Goal: Task Accomplishment & Management: Use online tool/utility

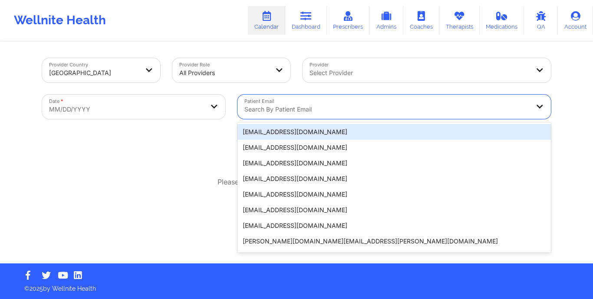
click at [271, 110] on div at bounding box center [386, 109] width 285 height 10
paste input "[EMAIL_ADDRESS][DOMAIN_NAME]"
type input "[EMAIL_ADDRESS][DOMAIN_NAME]"
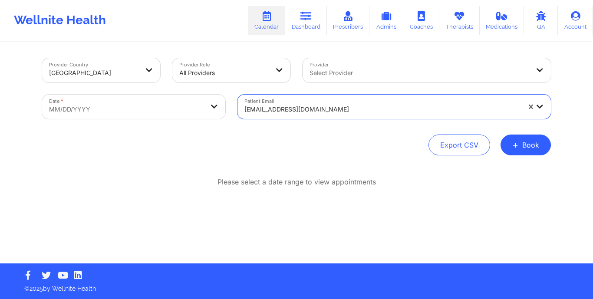
select select "2025-8"
select select "2025-9"
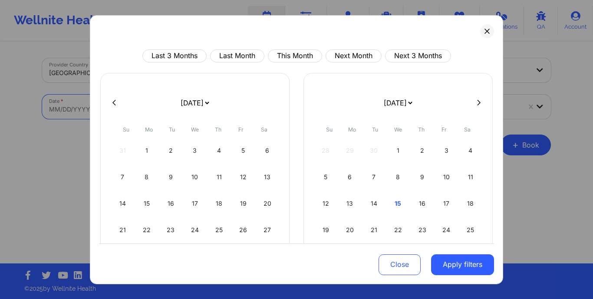
click at [181, 103] on body "Wellnite Health Calendar Dashboard Prescribers Admins Coaches Therapists Medica…" at bounding box center [296, 149] width 593 height 299
click at [294, 54] on button "This Month" at bounding box center [295, 55] width 54 height 13
select select "2025-9"
select select "2025-10"
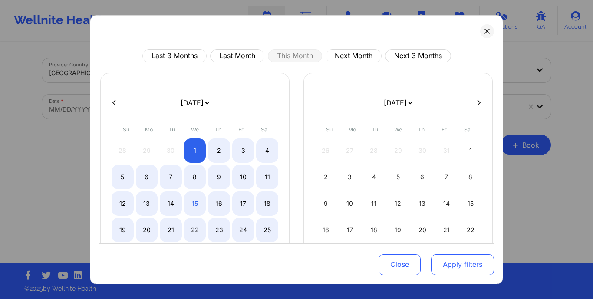
click at [447, 260] on button "Apply filters" at bounding box center [462, 264] width 63 height 21
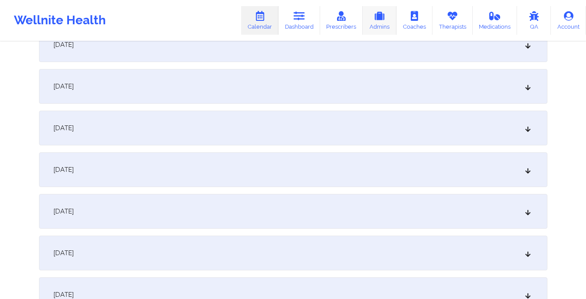
scroll to position [688, 0]
click at [205, 92] on div "[DATE]" at bounding box center [293, 86] width 509 height 35
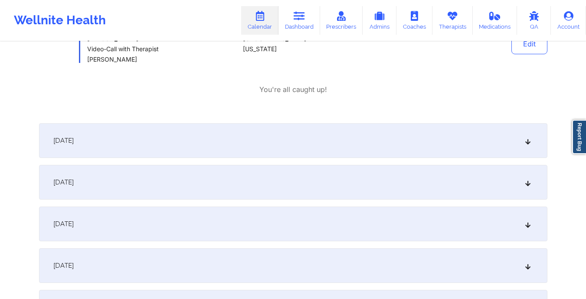
scroll to position [777, 0]
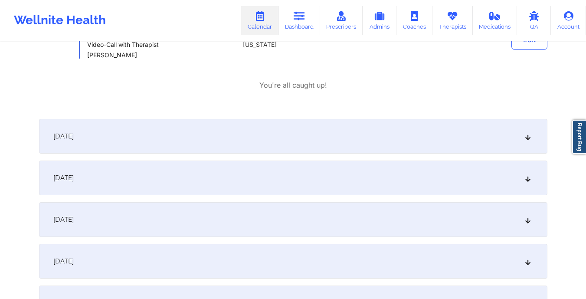
click at [206, 178] on div "[DATE]" at bounding box center [293, 178] width 509 height 35
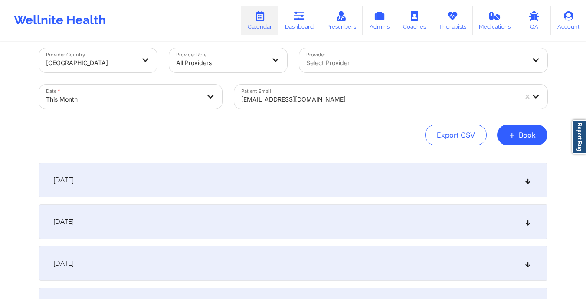
scroll to position [0, 0]
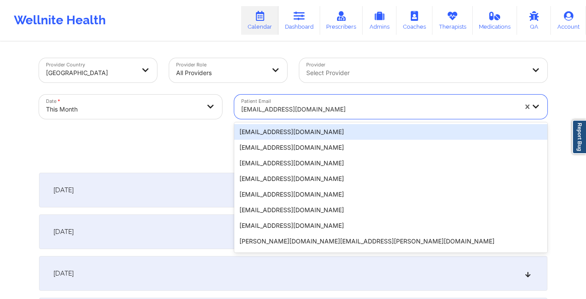
click at [240, 108] on div "[EMAIL_ADDRESS][DOMAIN_NAME]" at bounding box center [376, 107] width 284 height 24
paste input "[EMAIL_ADDRESS][DOMAIN_NAME]"
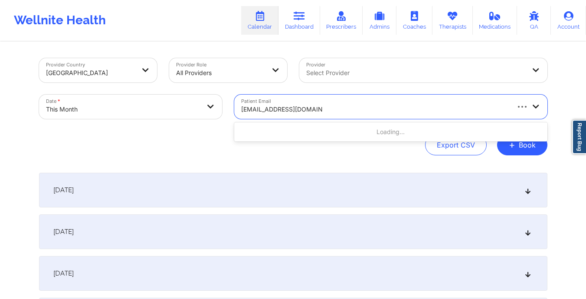
type input "[EMAIL_ADDRESS][DOMAIN_NAME]"
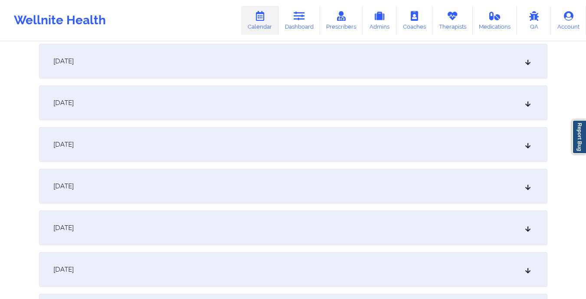
scroll to position [671, 0]
click at [157, 103] on div "[DATE]" at bounding box center [293, 102] width 509 height 35
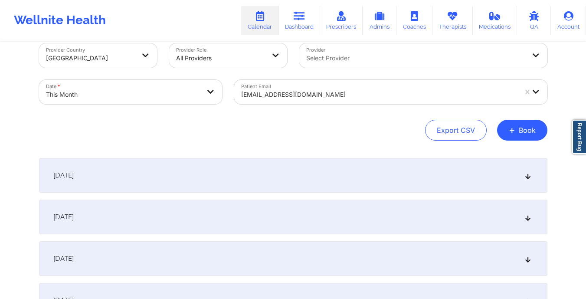
scroll to position [0, 0]
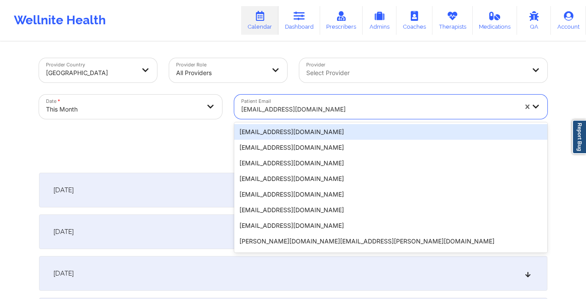
click at [241, 111] on input "Patient Email" at bounding box center [242, 109] width 2 height 9
paste input "[EMAIL_ADDRESS][DOMAIN_NAME]"
type input "[EMAIL_ADDRESS][DOMAIN_NAME]"
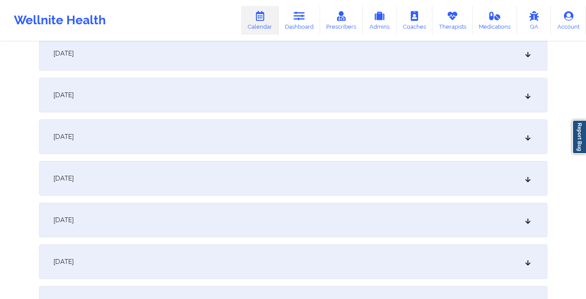
scroll to position [642, 0]
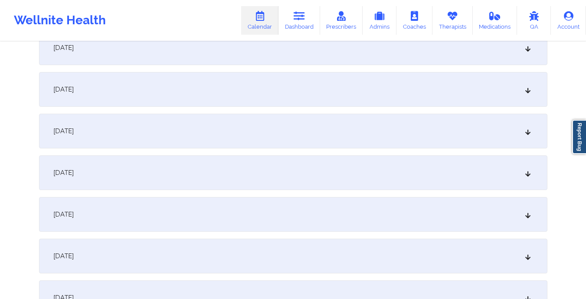
click at [227, 161] on div "[DATE]" at bounding box center [293, 172] width 509 height 35
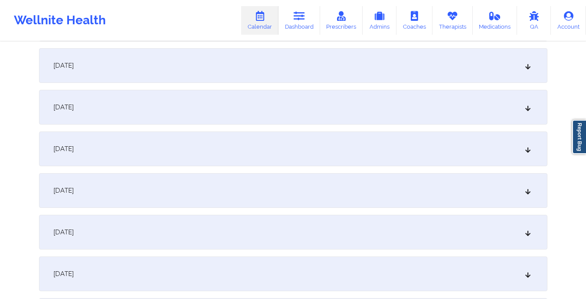
scroll to position [0, 0]
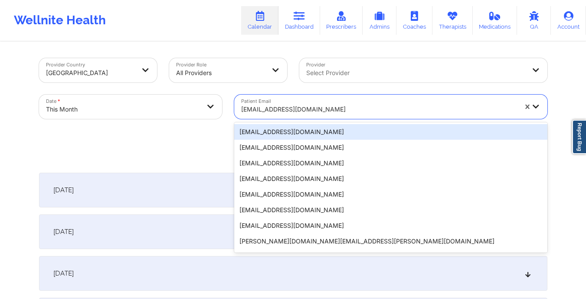
click at [240, 109] on div "[EMAIL_ADDRESS][DOMAIN_NAME]" at bounding box center [376, 107] width 284 height 24
paste input "[EMAIL_ADDRESS][DOMAIN_NAME]"
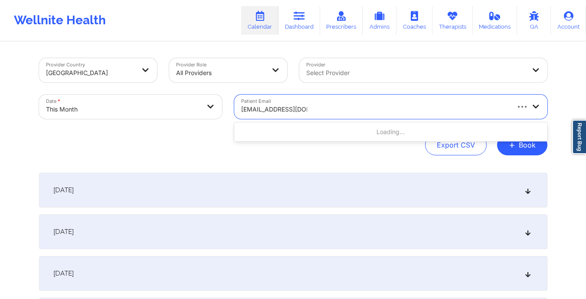
type input "[EMAIL_ADDRESS][DOMAIN_NAME]"
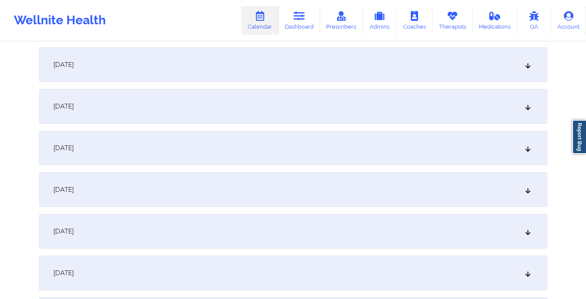
scroll to position [627, 0]
click at [226, 181] on div "[DATE]" at bounding box center [293, 188] width 509 height 35
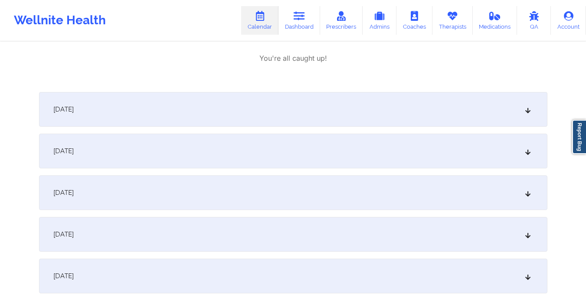
scroll to position [902, 0]
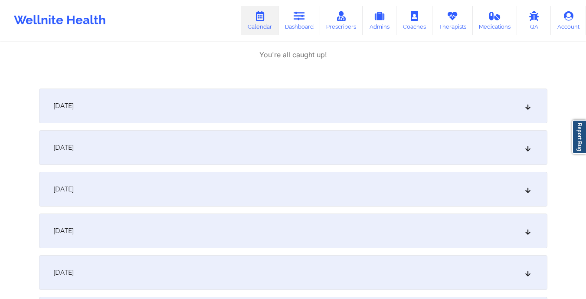
click at [300, 99] on div "[DATE]" at bounding box center [293, 106] width 509 height 35
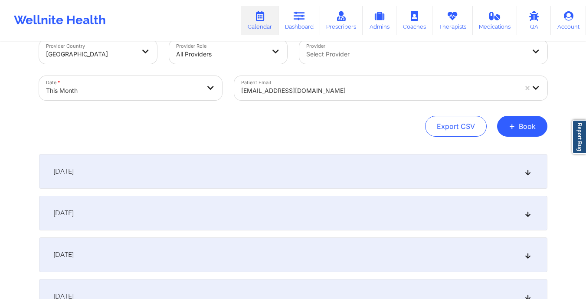
scroll to position [0, 0]
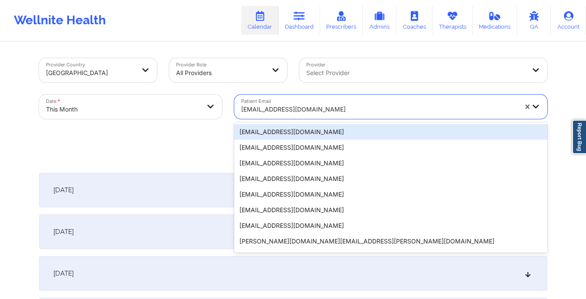
click at [240, 108] on div "[EMAIL_ADDRESS][DOMAIN_NAME]" at bounding box center [376, 107] width 284 height 24
paste input "[EMAIL_ADDRESS][DOMAIN_NAME]"
type input "[EMAIL_ADDRESS][DOMAIN_NAME]"
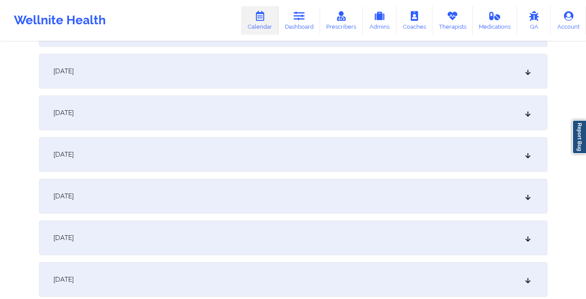
scroll to position [752, 0]
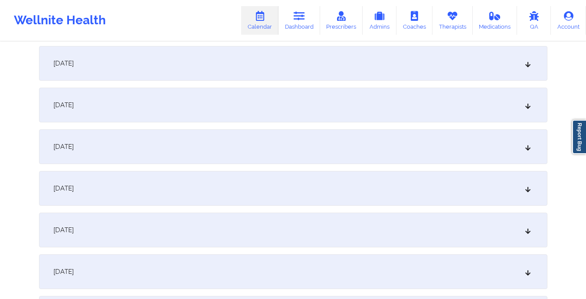
click at [222, 68] on div "[DATE]" at bounding box center [293, 63] width 509 height 35
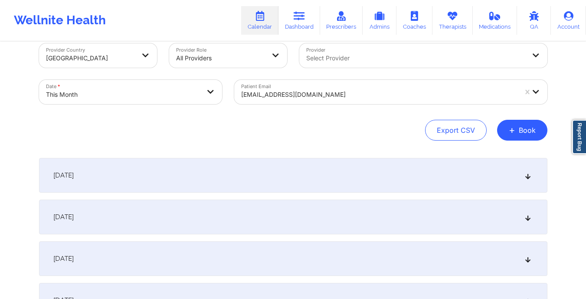
scroll to position [0, 0]
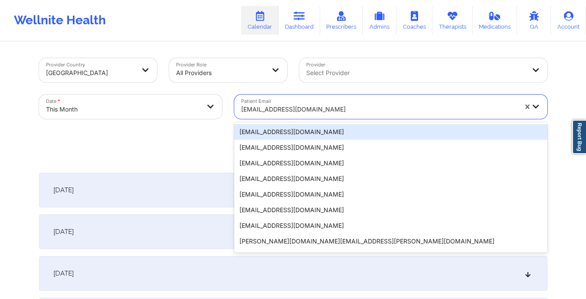
click at [240, 110] on div "[EMAIL_ADDRESS][DOMAIN_NAME]" at bounding box center [376, 107] width 284 height 24
paste input "[EMAIL_ADDRESS][DOMAIN_NAME]"
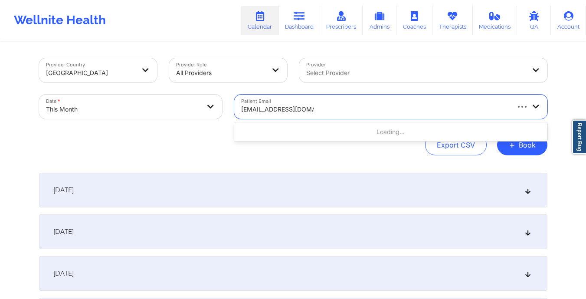
type input "[EMAIL_ADDRESS][DOMAIN_NAME]"
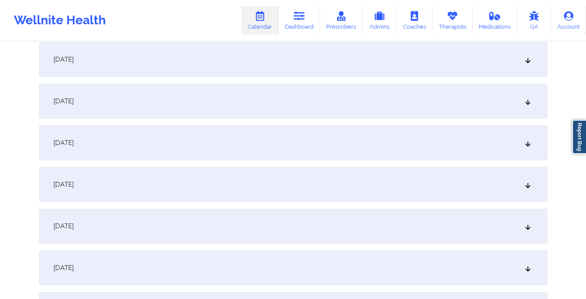
scroll to position [798, 0]
click at [234, 65] on div "[DATE]" at bounding box center [293, 59] width 509 height 35
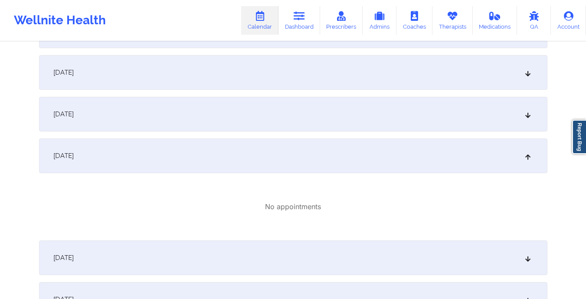
scroll to position [701, 0]
click at [248, 119] on div "[DATE]" at bounding box center [293, 114] width 509 height 35
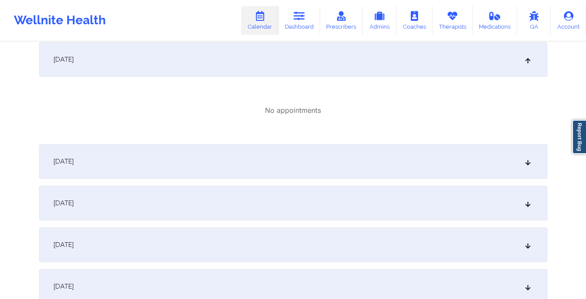
scroll to position [1001, 0]
click at [268, 153] on div "[DATE]" at bounding box center [293, 161] width 509 height 35
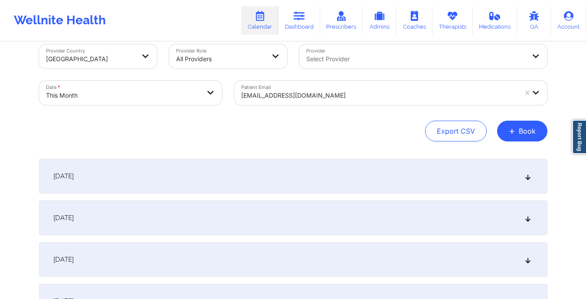
scroll to position [0, 0]
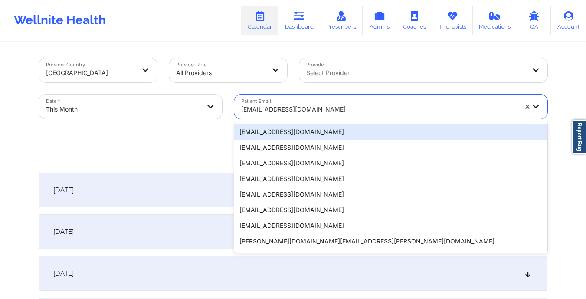
click at [241, 109] on input "Patient Email" at bounding box center [242, 109] width 2 height 9
paste input "[EMAIL_ADDRESS][DOMAIN_NAME]"
type input "[EMAIL_ADDRESS][DOMAIN_NAME]"
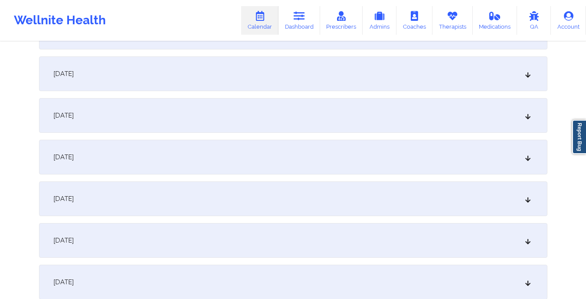
scroll to position [579, 0]
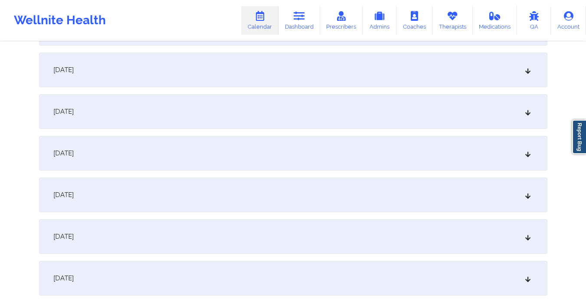
click at [216, 195] on div "[DATE]" at bounding box center [293, 195] width 509 height 35
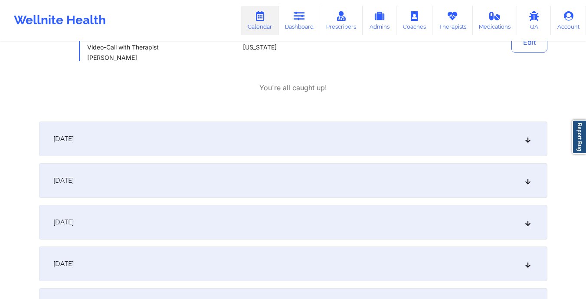
scroll to position [775, 0]
click at [180, 136] on div "[DATE]" at bounding box center [293, 138] width 509 height 35
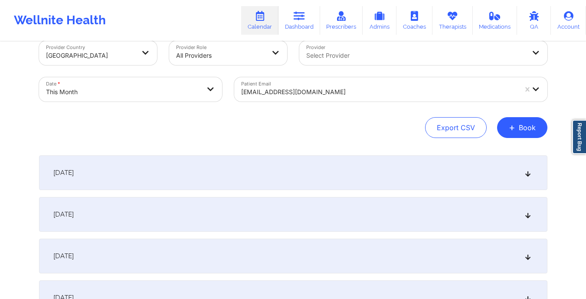
scroll to position [0, 0]
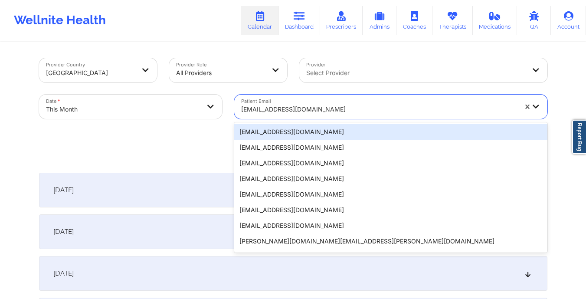
click at [241, 112] on input "Patient Email" at bounding box center [242, 109] width 2 height 9
paste input "[EMAIL_ADDRESS][DOMAIN_NAME]"
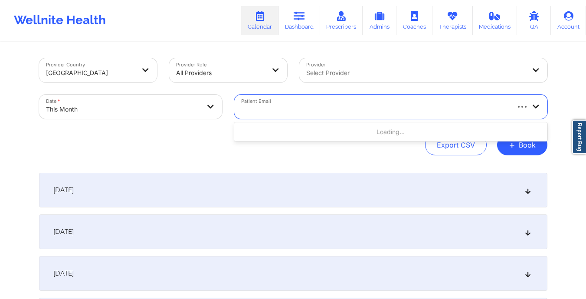
type input "[EMAIL_ADDRESS][DOMAIN_NAME]"
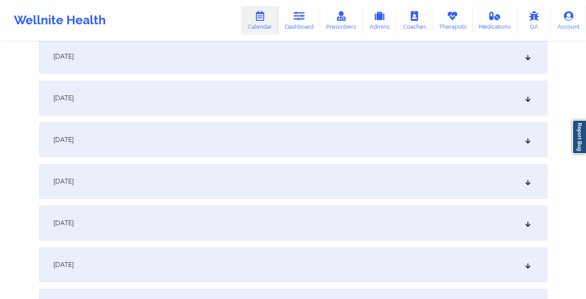
scroll to position [676, 0]
click at [281, 139] on div "[DATE]" at bounding box center [293, 139] width 509 height 35
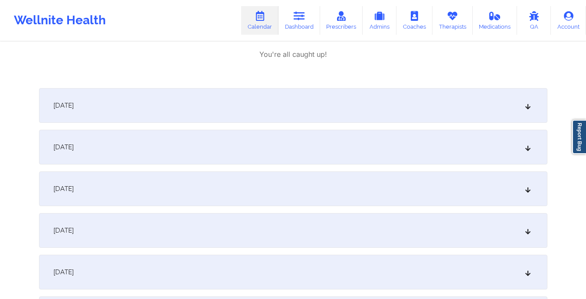
scroll to position [851, 0]
click at [233, 142] on div "[DATE]" at bounding box center [293, 145] width 509 height 35
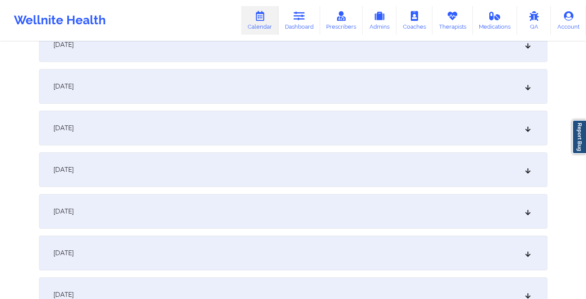
scroll to position [0, 0]
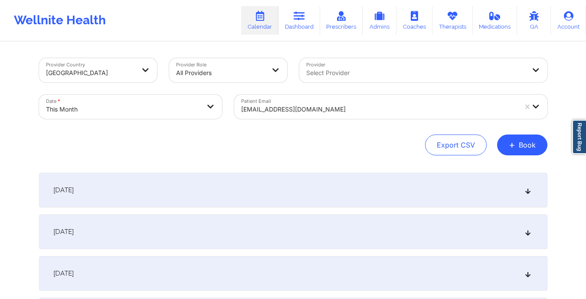
click at [238, 106] on div "[EMAIL_ADDRESS][DOMAIN_NAME]" at bounding box center [376, 107] width 284 height 24
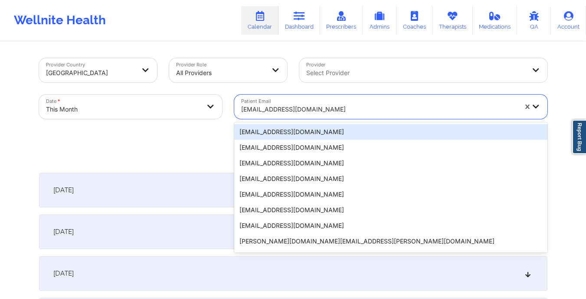
paste input "[EMAIL_ADDRESS][DOMAIN_NAME]"
type input "[EMAIL_ADDRESS][DOMAIN_NAME]"
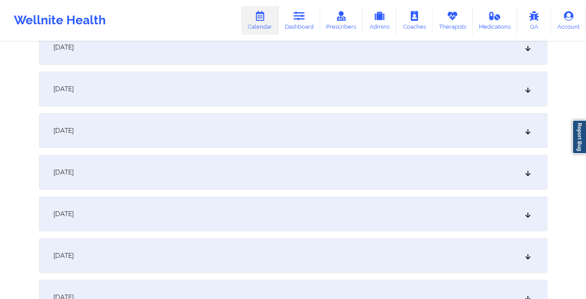
scroll to position [727, 0]
click at [237, 122] on div "[DATE]" at bounding box center [293, 129] width 509 height 35
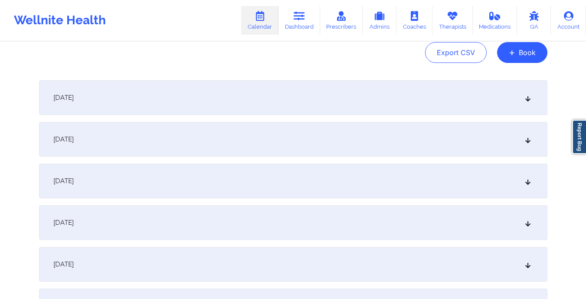
scroll to position [0, 0]
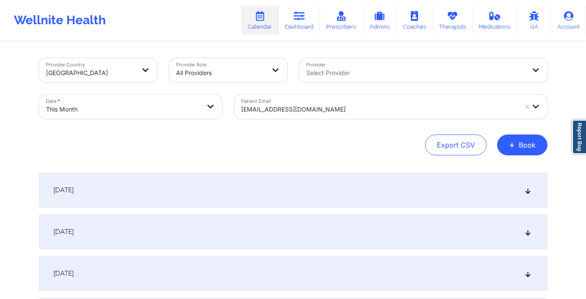
click at [240, 111] on div "[EMAIL_ADDRESS][DOMAIN_NAME]" at bounding box center [376, 107] width 284 height 24
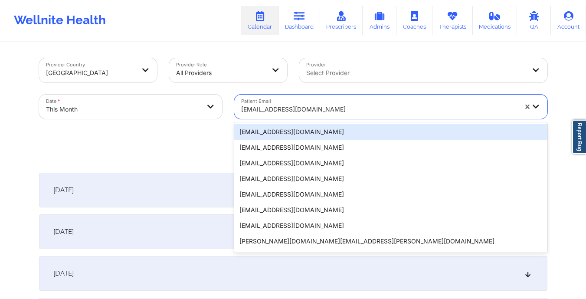
paste input "[EMAIL_ADDRESS][DOMAIN_NAME]"
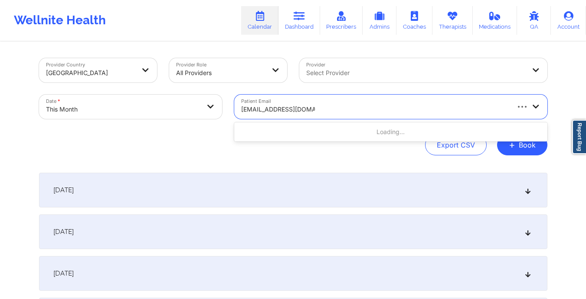
type input "[EMAIL_ADDRESS][DOMAIN_NAME]"
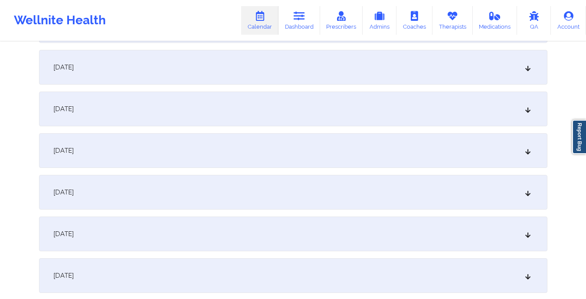
scroll to position [736, 0]
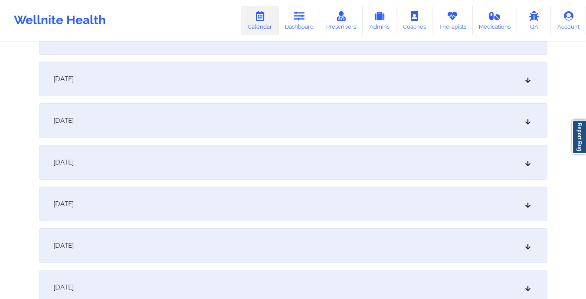
click at [207, 81] on div "[DATE]" at bounding box center [293, 79] width 509 height 35
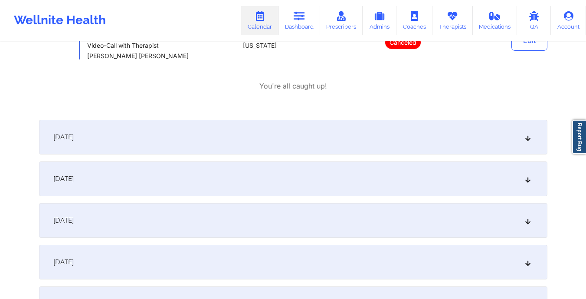
scroll to position [819, 0]
click at [248, 132] on div "[DATE]" at bounding box center [293, 136] width 509 height 35
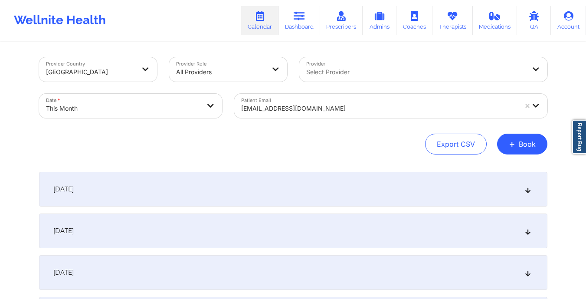
scroll to position [0, 0]
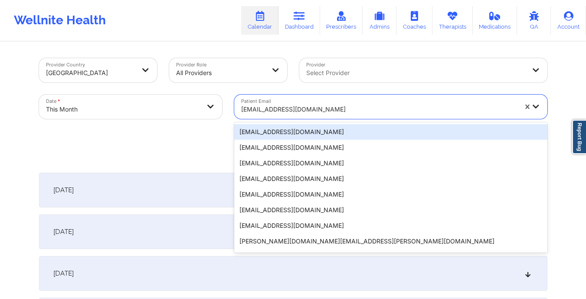
click at [239, 109] on div "[EMAIL_ADDRESS][DOMAIN_NAME]" at bounding box center [376, 107] width 284 height 24
paste input "[EMAIL_ADDRESS][DOMAIN_NAME]"
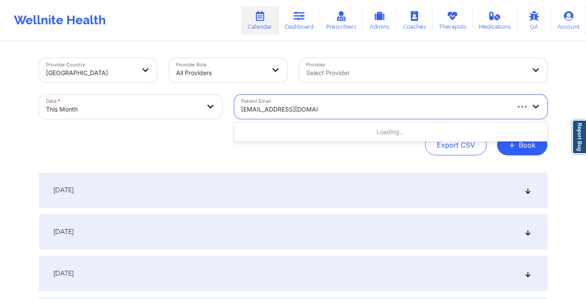
type input "[EMAIL_ADDRESS][DOMAIN_NAME]"
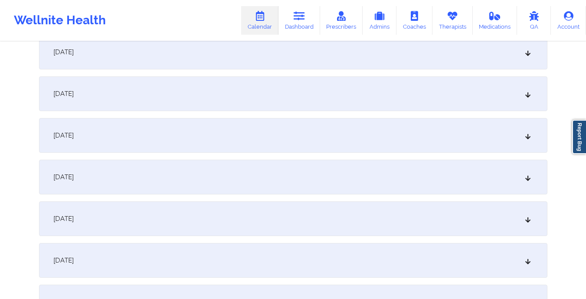
scroll to position [680, 0]
click at [218, 177] on div "[DATE]" at bounding box center [293, 176] width 509 height 35
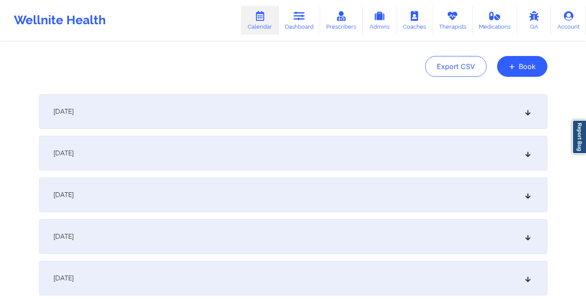
scroll to position [0, 0]
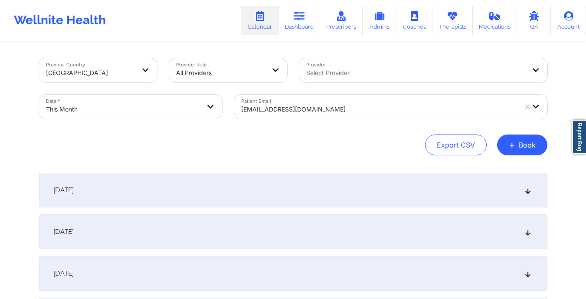
click at [240, 115] on div "[EMAIL_ADDRESS][DOMAIN_NAME]" at bounding box center [376, 107] width 284 height 24
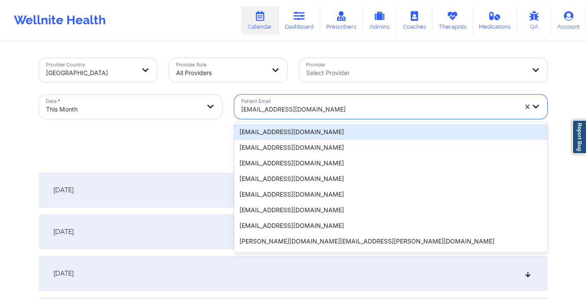
paste input "[EMAIL_ADDRESS][DOMAIN_NAME]"
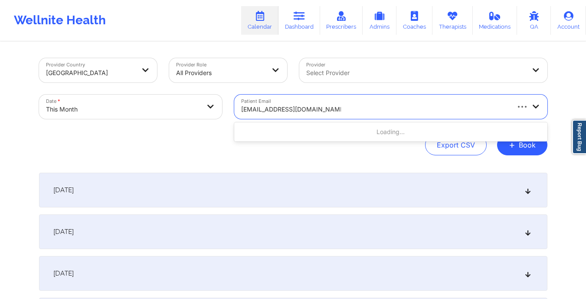
type input "[EMAIL_ADDRESS][DOMAIN_NAME]"
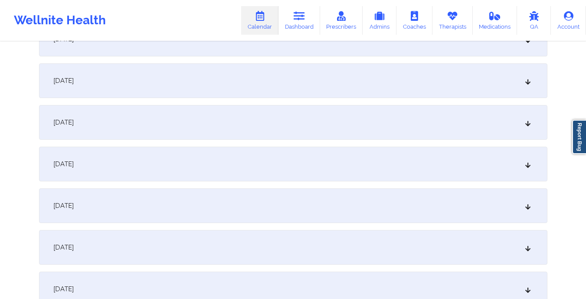
scroll to position [692, 0]
click at [231, 156] on div "[DATE]" at bounding box center [293, 164] width 509 height 35
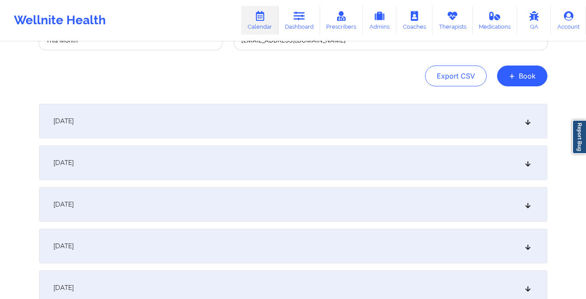
scroll to position [0, 0]
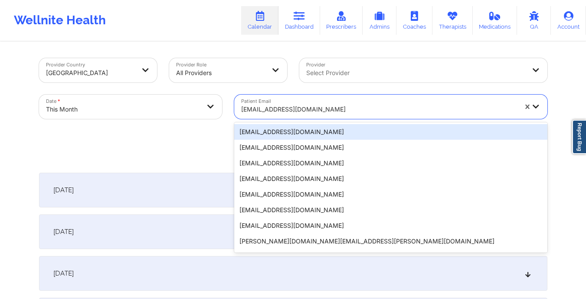
click at [238, 110] on div "[EMAIL_ADDRESS][DOMAIN_NAME]" at bounding box center [376, 107] width 284 height 24
paste input "[EMAIL_ADDRESS][DOMAIN_NAME]"
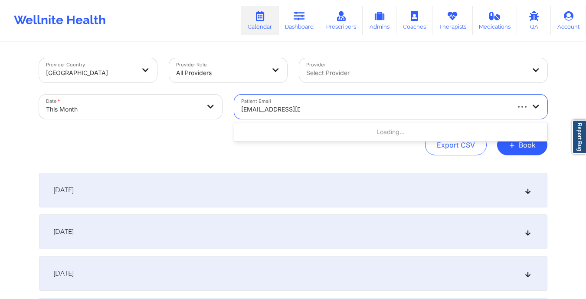
type input "[EMAIL_ADDRESS][DOMAIN_NAME]"
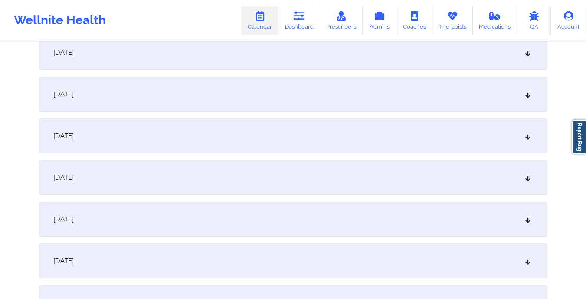
scroll to position [478, 0]
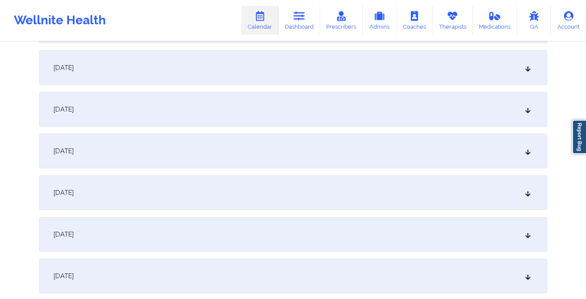
click at [238, 110] on div "[DATE]" at bounding box center [293, 109] width 509 height 35
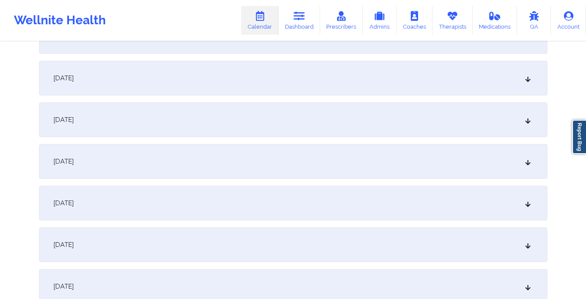
scroll to position [0, 0]
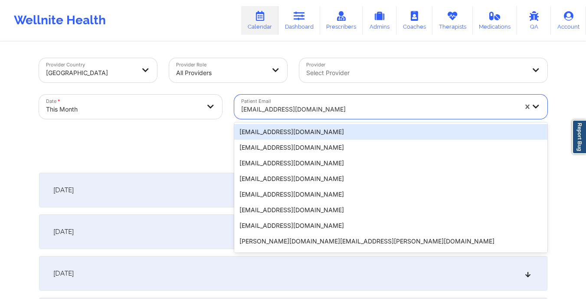
click at [241, 111] on input "Patient Email" at bounding box center [242, 109] width 2 height 9
paste input "[EMAIL_ADDRESS][DOMAIN_NAME]"
type input "[EMAIL_ADDRESS][DOMAIN_NAME]"
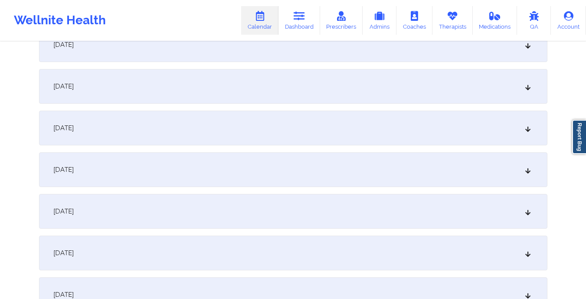
scroll to position [732, 0]
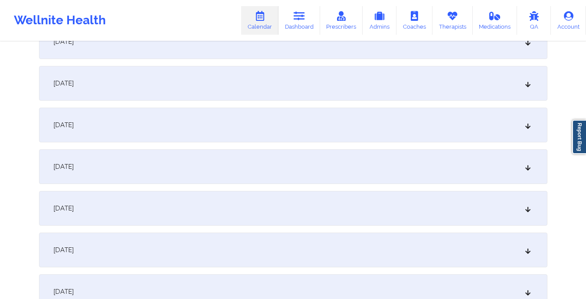
click at [241, 111] on div "[DATE]" at bounding box center [293, 125] width 509 height 35
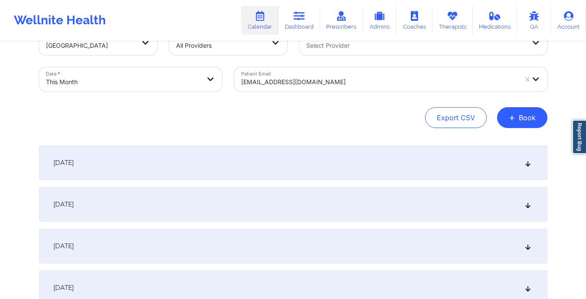
scroll to position [0, 0]
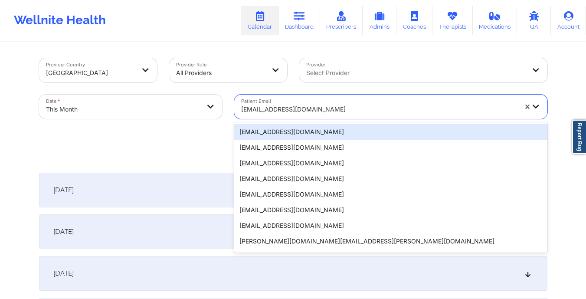
click at [241, 109] on input "Patient Email" at bounding box center [242, 109] width 2 height 9
paste input "[EMAIL_ADDRESS][DOMAIN_NAME]"
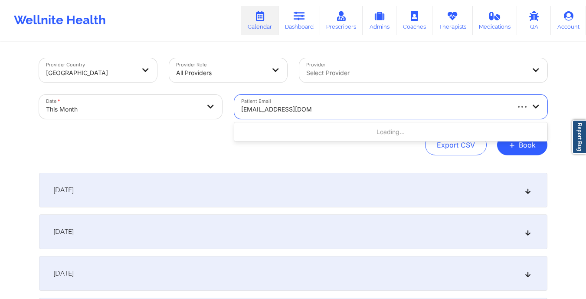
type input "[EMAIL_ADDRESS][DOMAIN_NAME]"
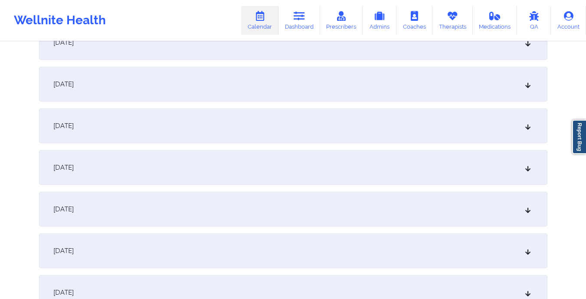
scroll to position [460, 0]
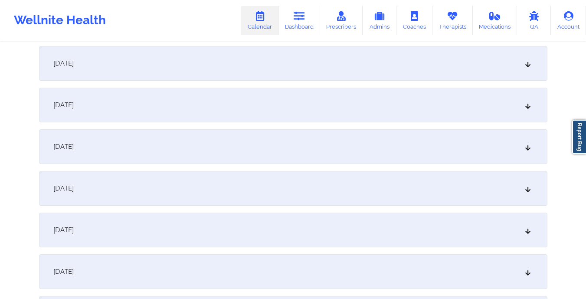
click at [241, 109] on div "[DATE]" at bounding box center [293, 105] width 509 height 35
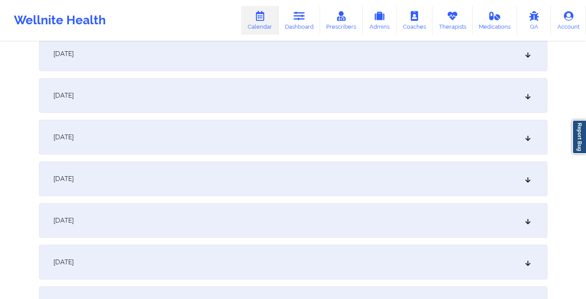
scroll to position [822, 0]
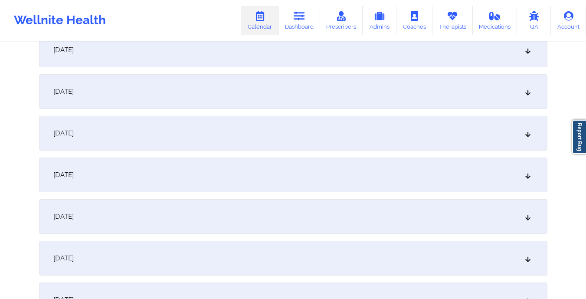
click at [268, 129] on div "[DATE]" at bounding box center [293, 133] width 509 height 35
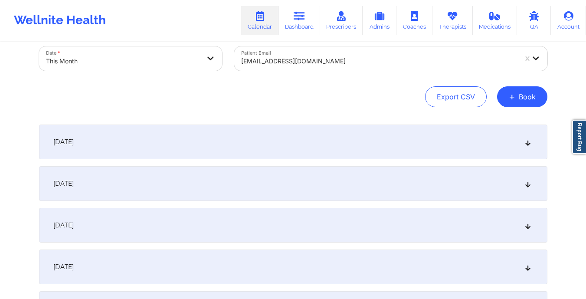
scroll to position [0, 0]
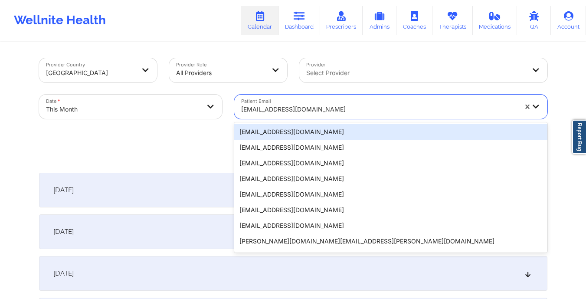
click at [239, 108] on div "[EMAIL_ADDRESS][DOMAIN_NAME]" at bounding box center [376, 107] width 284 height 24
paste input "[EMAIL_ADDRESS][DOMAIN_NAME]"
type input "[EMAIL_ADDRESS][DOMAIN_NAME]"
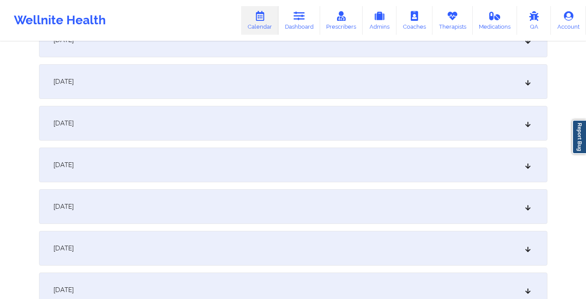
scroll to position [693, 0]
click at [229, 166] on div "[DATE]" at bounding box center [293, 164] width 509 height 35
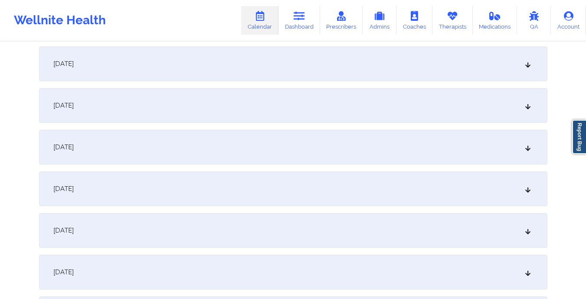
scroll to position [0, 0]
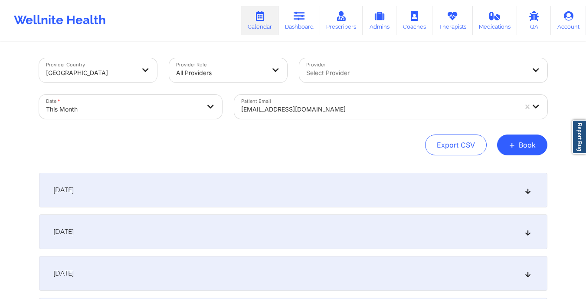
click at [242, 109] on input "Patient Email" at bounding box center [242, 109] width 2 height 9
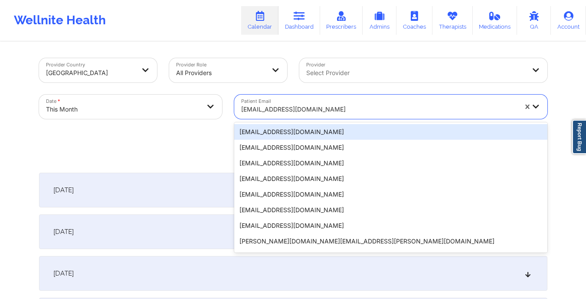
paste input "[EMAIL_ADDRESS][DOMAIN_NAME]"
type input "[EMAIL_ADDRESS][DOMAIN_NAME]"
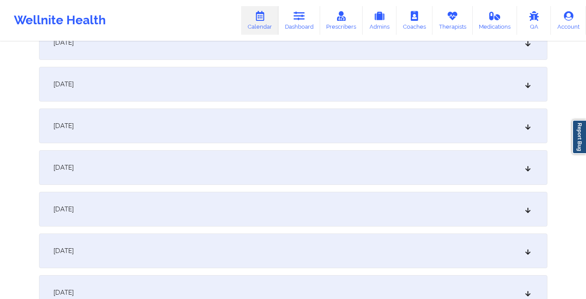
scroll to position [749, 0]
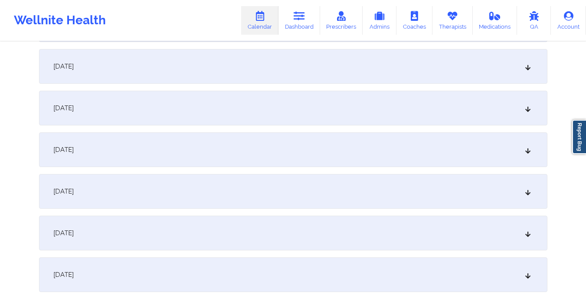
click at [242, 109] on div "[DATE]" at bounding box center [293, 108] width 509 height 35
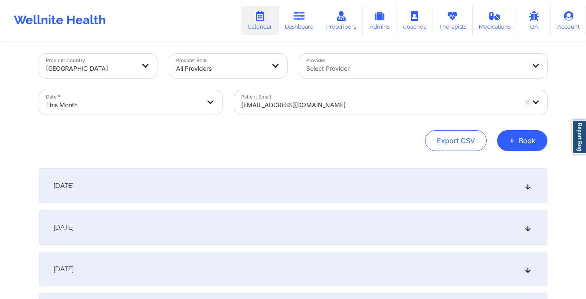
scroll to position [0, 0]
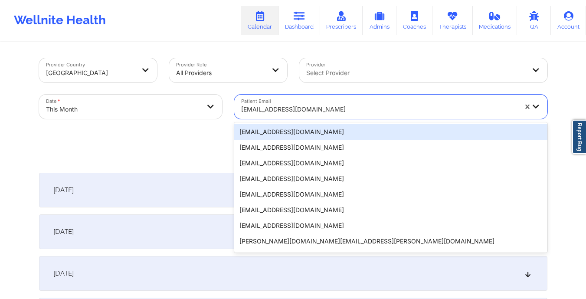
click at [241, 108] on input "Patient Email" at bounding box center [242, 109] width 2 height 9
paste input "[EMAIL_ADDRESS][DOMAIN_NAME]"
type input "[EMAIL_ADDRESS][DOMAIN_NAME]"
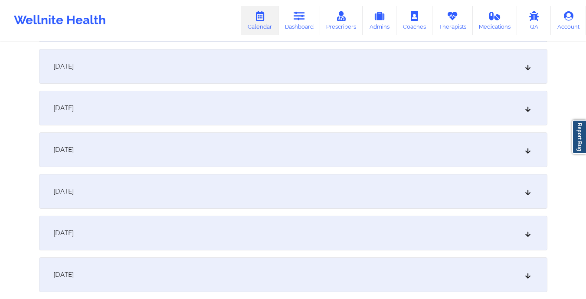
scroll to position [745, 0]
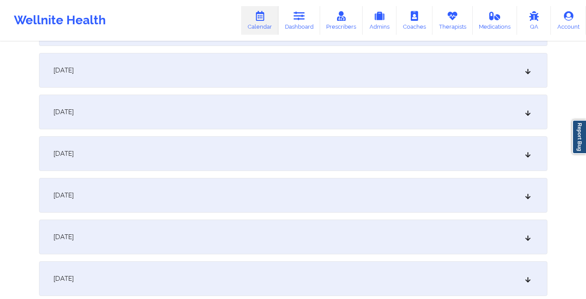
click at [241, 108] on div "[DATE]" at bounding box center [293, 112] width 509 height 35
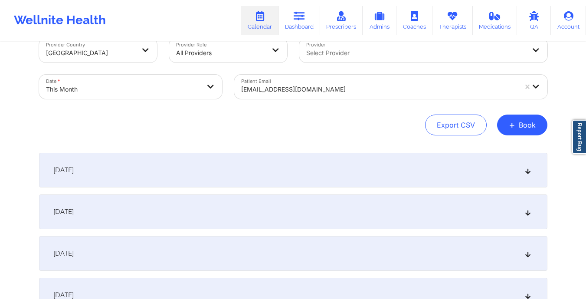
scroll to position [10, 0]
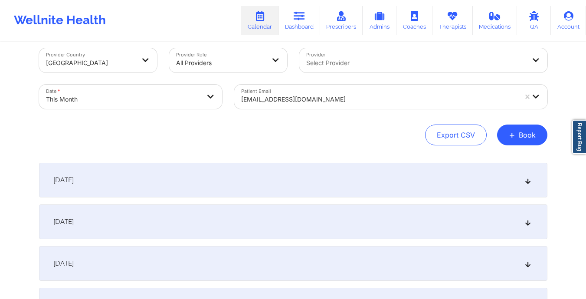
click at [240, 101] on div "[EMAIL_ADDRESS][DOMAIN_NAME]" at bounding box center [376, 97] width 284 height 24
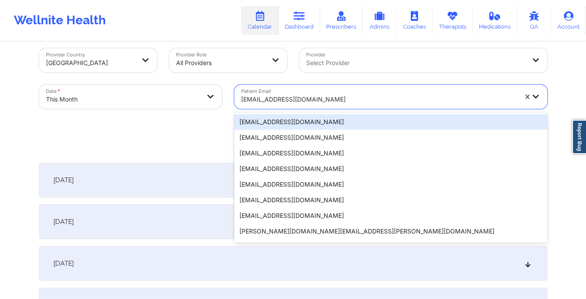
paste input "[EMAIL_ADDRESS][DOMAIN_NAME]"
type input "[EMAIL_ADDRESS][DOMAIN_NAME]"
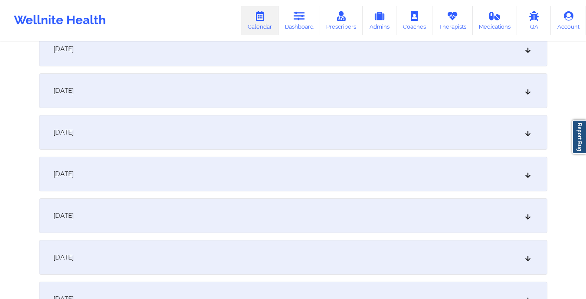
scroll to position [724, 0]
click at [316, 138] on div "[DATE]" at bounding box center [293, 132] width 509 height 35
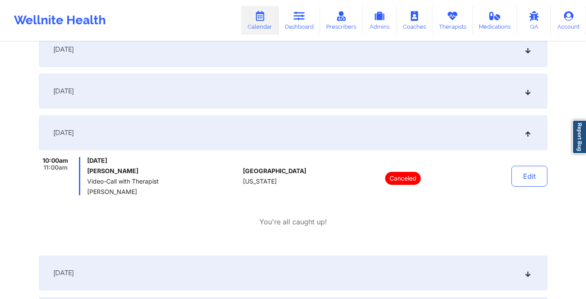
click at [198, 178] on div "[DATE] [PERSON_NAME] Video-Call with Therapist [PERSON_NAME]" at bounding box center [163, 176] width 152 height 38
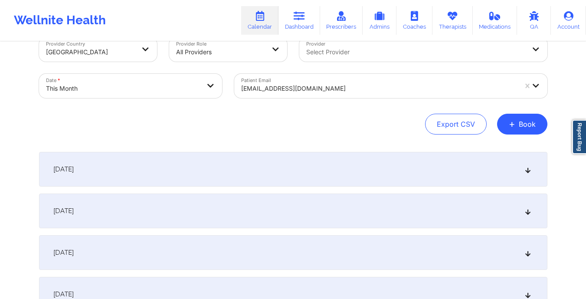
scroll to position [0, 0]
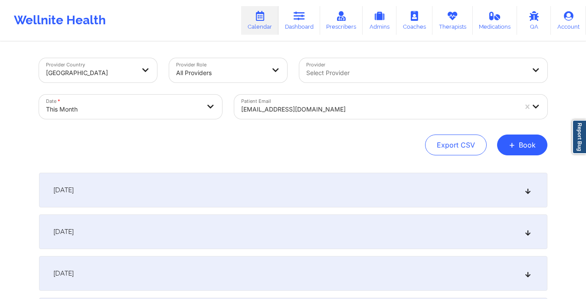
click at [240, 110] on div "[EMAIL_ADDRESS][DOMAIN_NAME]" at bounding box center [376, 107] width 284 height 24
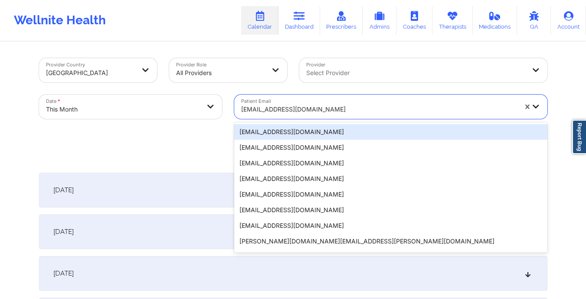
paste input "[EMAIL_ADDRESS][DOMAIN_NAME]"
type input "[EMAIL_ADDRESS][DOMAIN_NAME]"
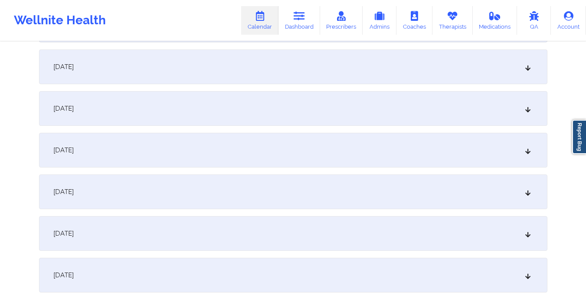
scroll to position [709, 0]
click at [306, 152] on div "[DATE]" at bounding box center [293, 147] width 509 height 35
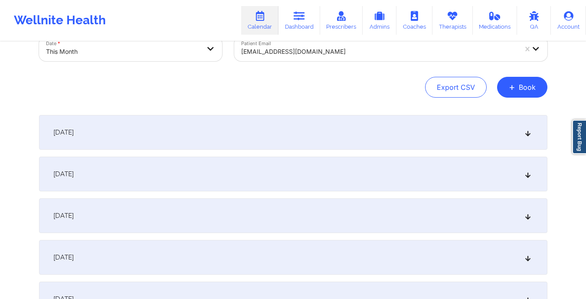
scroll to position [0, 0]
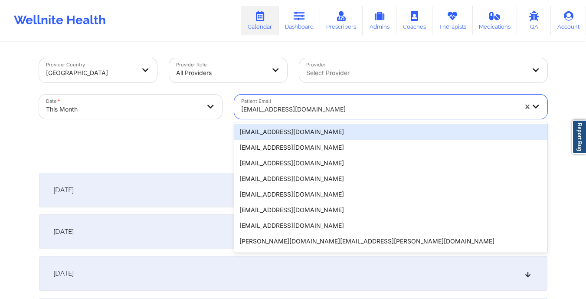
click at [240, 108] on div "[EMAIL_ADDRESS][DOMAIN_NAME]" at bounding box center [376, 107] width 284 height 24
paste input "[EMAIL_ADDRESS][DOMAIN_NAME]"
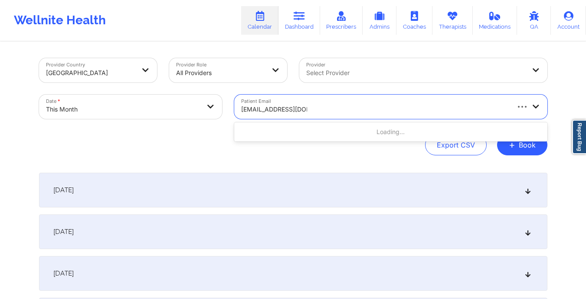
type input "[EMAIL_ADDRESS][DOMAIN_NAME]"
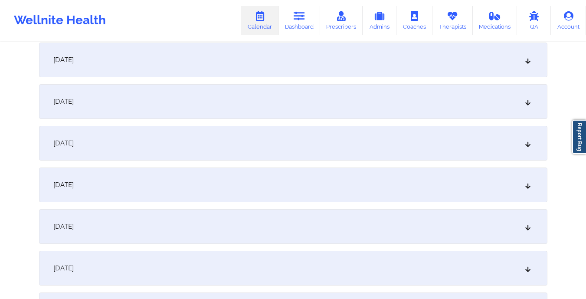
scroll to position [672, 0]
click at [240, 108] on div "[DATE]" at bounding box center [293, 101] width 509 height 35
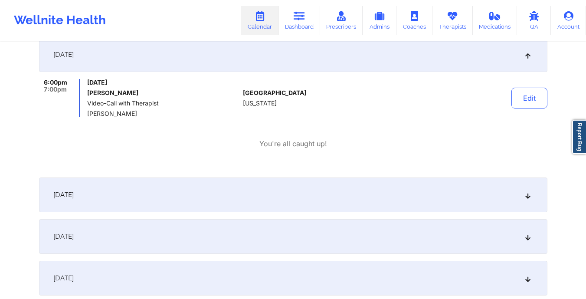
scroll to position [719, 0]
click at [234, 234] on div "[DATE]" at bounding box center [293, 236] width 509 height 35
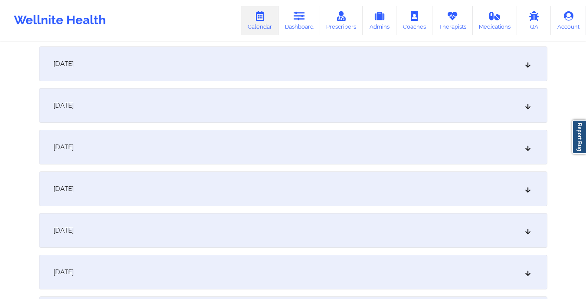
scroll to position [0, 0]
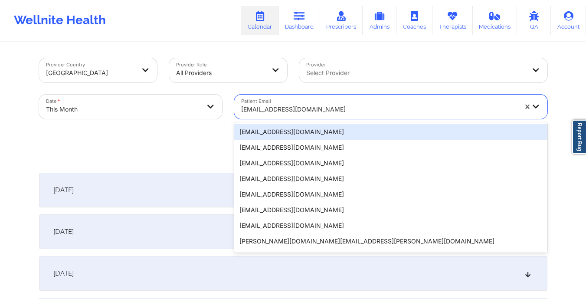
click at [238, 113] on div "[EMAIL_ADDRESS][DOMAIN_NAME]" at bounding box center [376, 107] width 284 height 24
paste input "[EMAIL_ADDRESS][DOMAIN_NAME]"
type input "[EMAIL_ADDRESS][DOMAIN_NAME]"
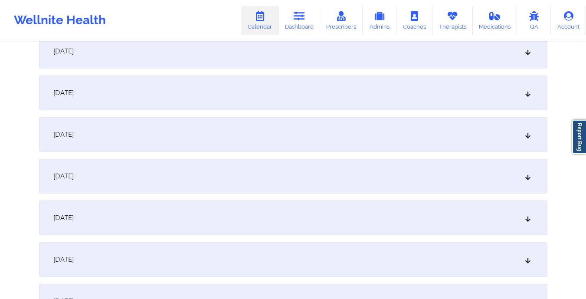
scroll to position [754, 0]
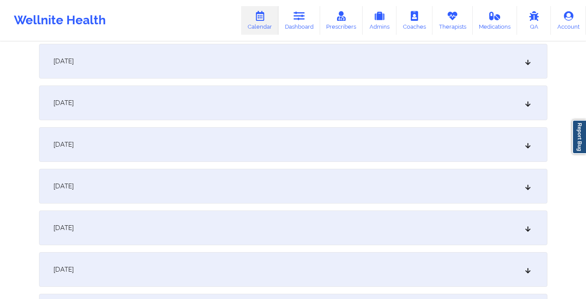
click at [238, 113] on div "[DATE]" at bounding box center [293, 103] width 509 height 35
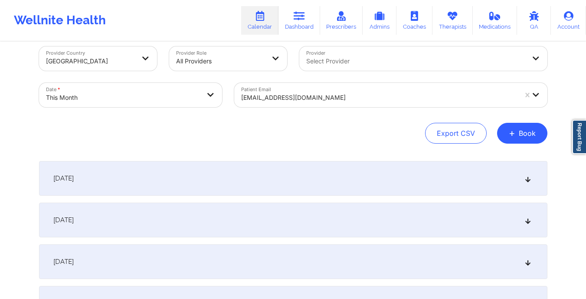
scroll to position [0, 0]
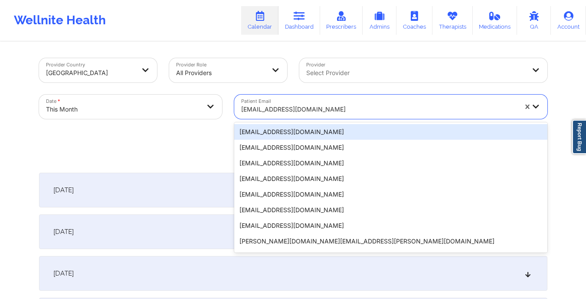
click at [240, 110] on div "[EMAIL_ADDRESS][DOMAIN_NAME]" at bounding box center [376, 107] width 284 height 24
paste input "[EMAIL_ADDRESS][DOMAIN_NAME]"
type input "[EMAIL_ADDRESS][DOMAIN_NAME]"
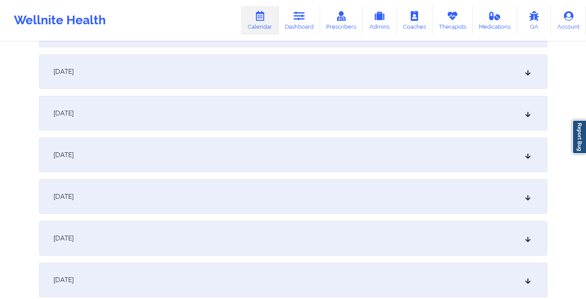
scroll to position [668, 0]
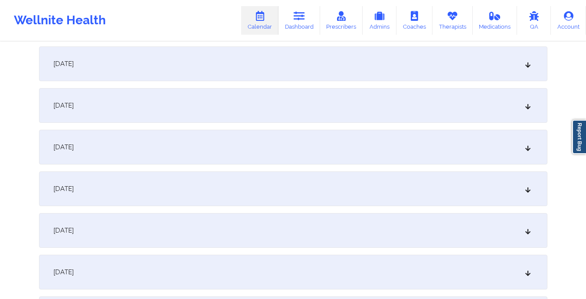
click at [223, 193] on div "[DATE]" at bounding box center [293, 188] width 509 height 35
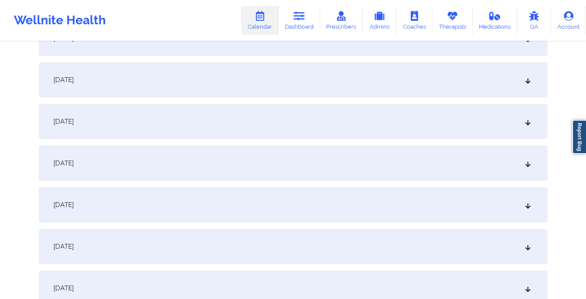
scroll to position [0, 0]
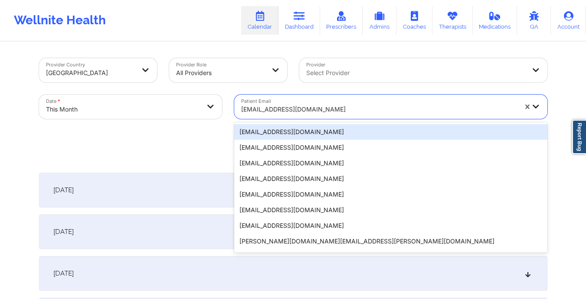
click at [237, 109] on div "[EMAIL_ADDRESS][DOMAIN_NAME]" at bounding box center [376, 107] width 284 height 24
paste input "[EMAIL_ADDRESS][DOMAIN_NAME]"
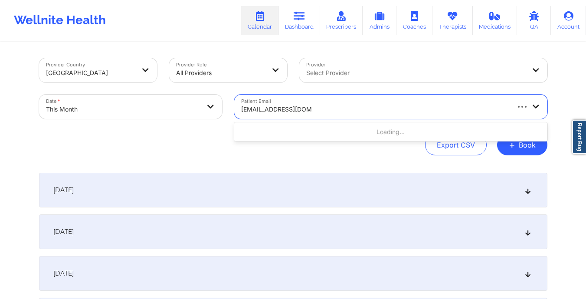
type input "[EMAIL_ADDRESS][DOMAIN_NAME]"
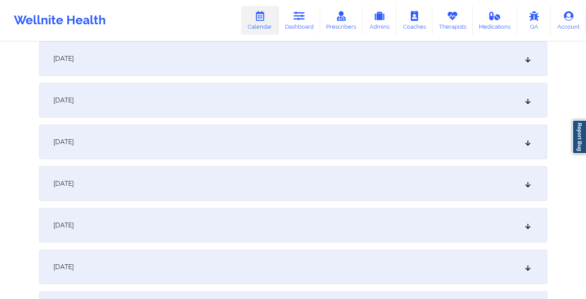
scroll to position [799, 0]
click at [263, 66] on div "[DATE]" at bounding box center [293, 58] width 509 height 35
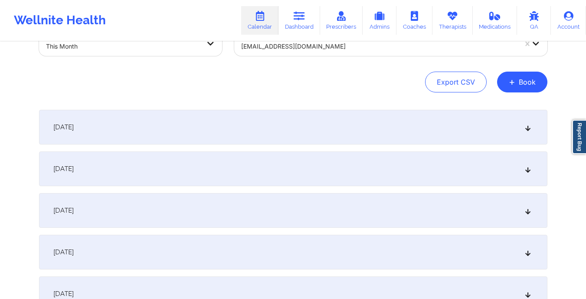
scroll to position [0, 0]
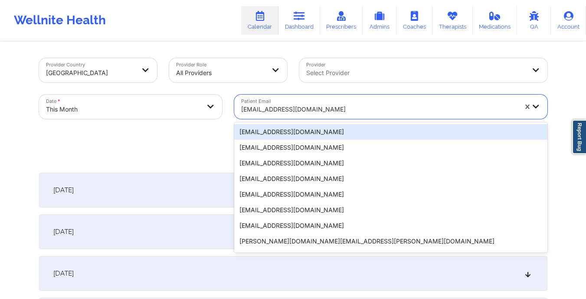
click at [241, 111] on input "Patient Email" at bounding box center [242, 109] width 2 height 9
paste input "[EMAIL_ADDRESS][DOMAIN_NAME]"
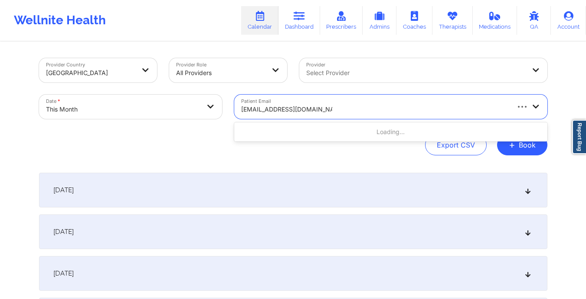
type input "[EMAIL_ADDRESS][DOMAIN_NAME]"
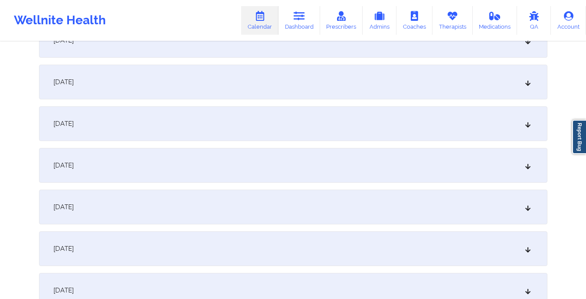
scroll to position [696, 0]
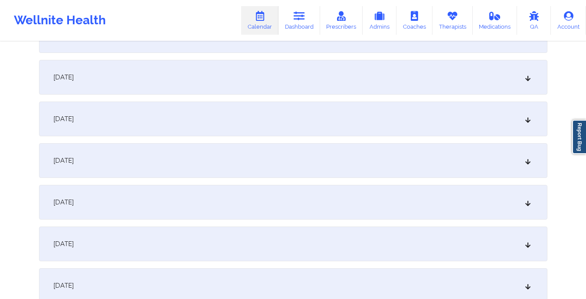
click at [204, 161] on div "[DATE]" at bounding box center [293, 160] width 509 height 35
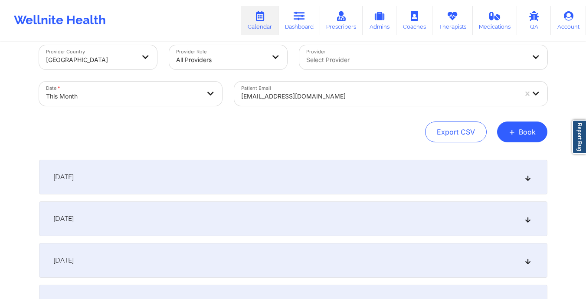
scroll to position [0, 0]
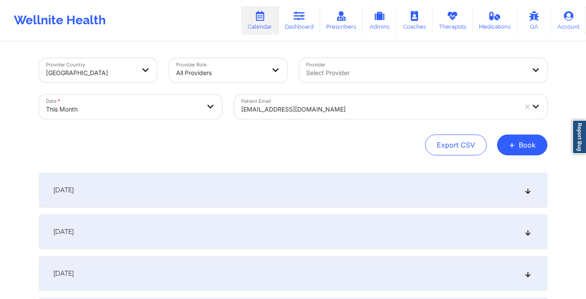
click at [241, 112] on input "Patient Email" at bounding box center [242, 109] width 2 height 9
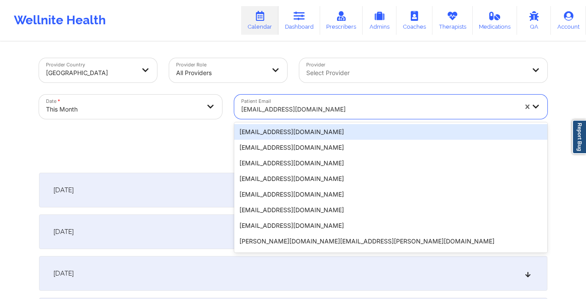
paste input "[EMAIL_ADDRESS][DOMAIN_NAME]"
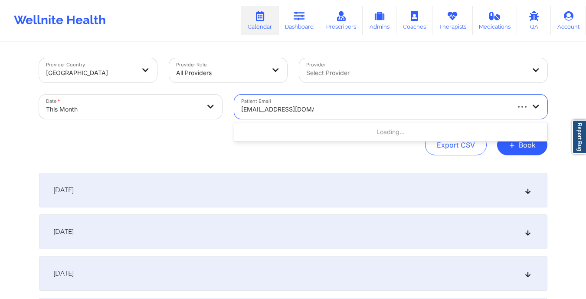
type input "[EMAIL_ADDRESS][DOMAIN_NAME]"
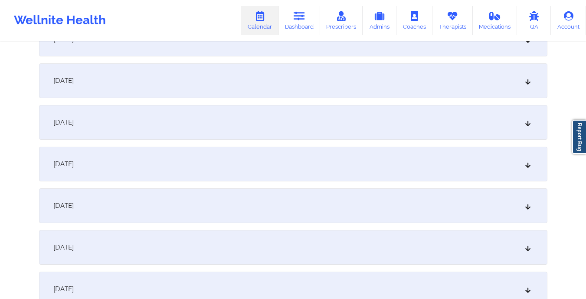
scroll to position [786, 0]
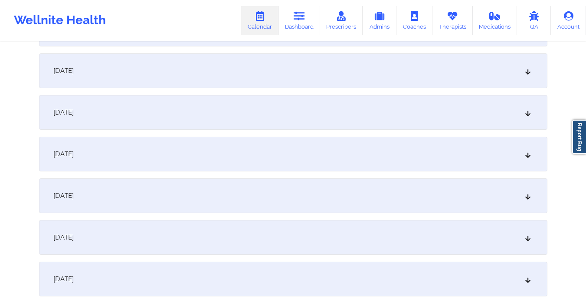
click at [211, 79] on div "[DATE]" at bounding box center [293, 70] width 509 height 35
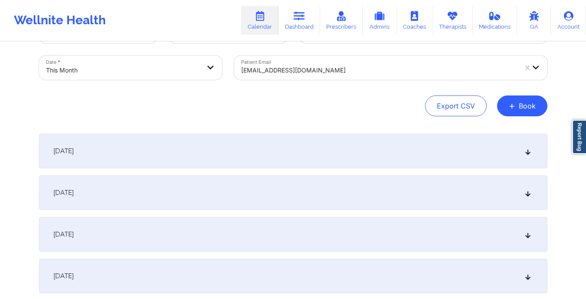
scroll to position [0, 0]
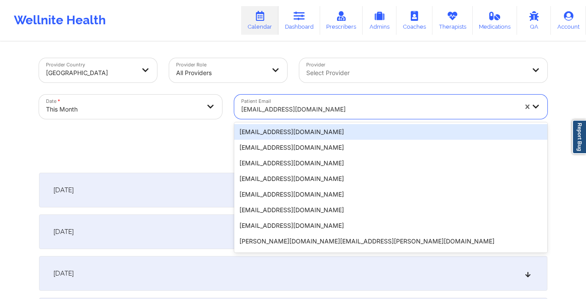
click at [237, 105] on div "[EMAIL_ADDRESS][DOMAIN_NAME]" at bounding box center [376, 107] width 284 height 24
paste input "[EMAIL_ADDRESS][DOMAIN_NAME]"
type input "[EMAIL_ADDRESS][DOMAIN_NAME]"
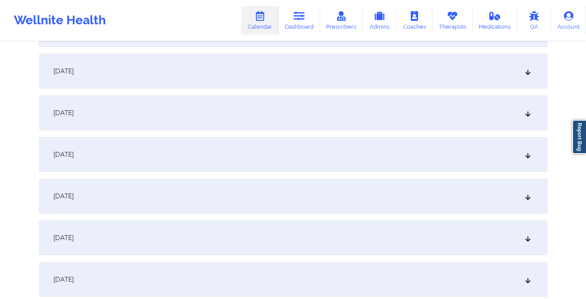
scroll to position [640, 0]
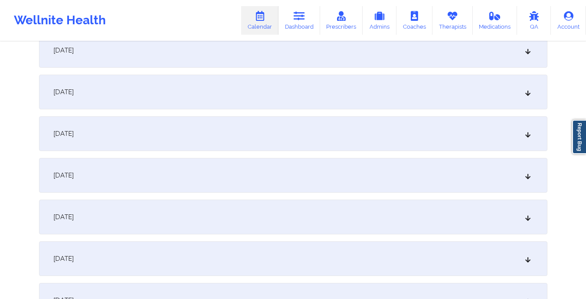
click at [207, 224] on div "[DATE]" at bounding box center [293, 217] width 509 height 35
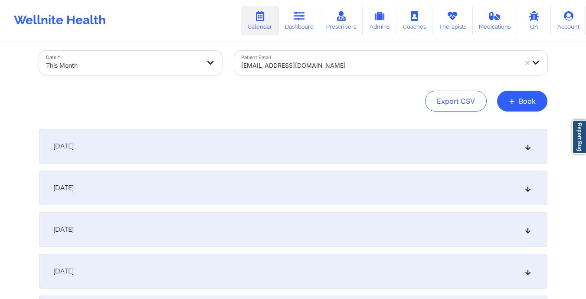
scroll to position [0, 0]
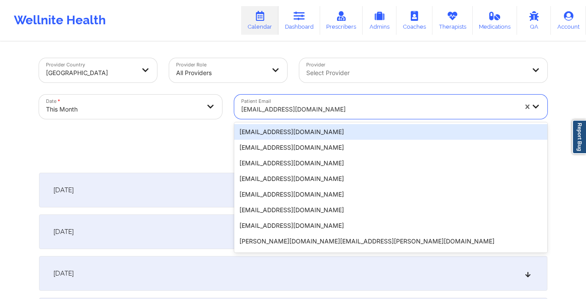
click at [241, 110] on input "Patient Email" at bounding box center [242, 109] width 2 height 9
paste input "[EMAIL_ADDRESS][DOMAIN_NAME]"
type input "[EMAIL_ADDRESS][DOMAIN_NAME]"
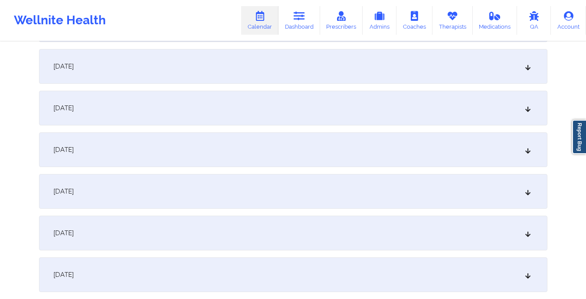
scroll to position [749, 0]
click at [241, 110] on div "[DATE]" at bounding box center [293, 107] width 509 height 35
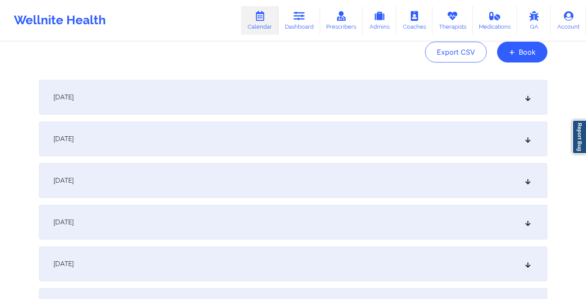
scroll to position [0, 0]
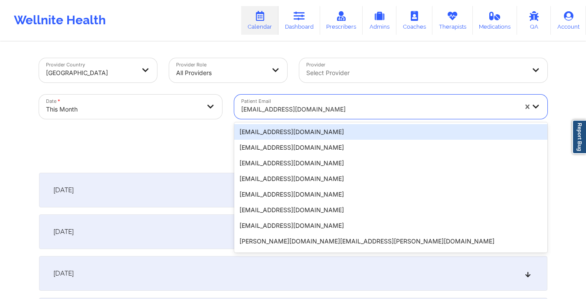
click at [240, 113] on div "[EMAIL_ADDRESS][DOMAIN_NAME]" at bounding box center [376, 107] width 284 height 24
paste input "[EMAIL_ADDRESS][DOMAIN_NAME]"
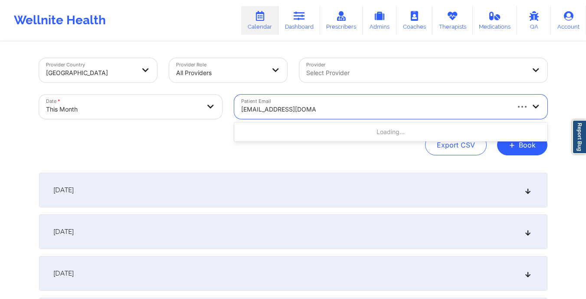
type input "[EMAIL_ADDRESS][DOMAIN_NAME]"
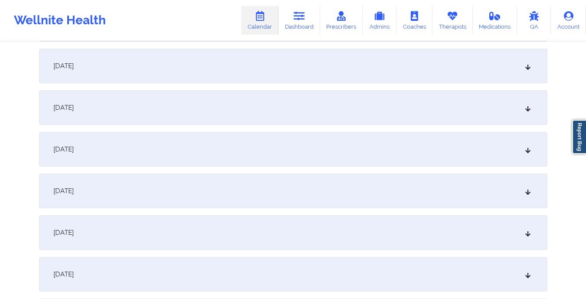
scroll to position [791, 0]
click at [238, 68] on div "[DATE]" at bounding box center [293, 65] width 509 height 35
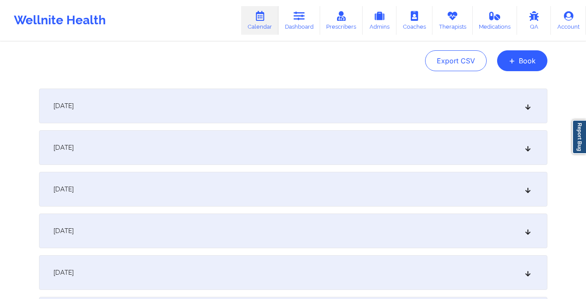
scroll to position [0, 0]
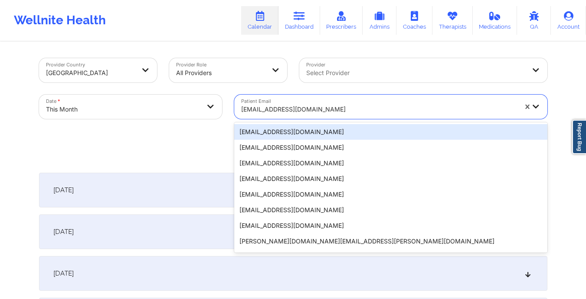
click at [237, 112] on div "[EMAIL_ADDRESS][DOMAIN_NAME]" at bounding box center [376, 107] width 284 height 24
paste input "[PERSON_NAME][EMAIL_ADDRESS][DOMAIN_NAME]"
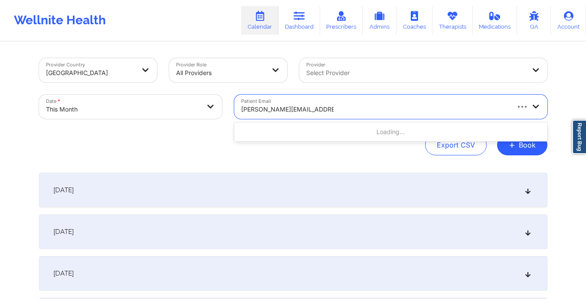
type input "[PERSON_NAME][EMAIL_ADDRESS][DOMAIN_NAME]"
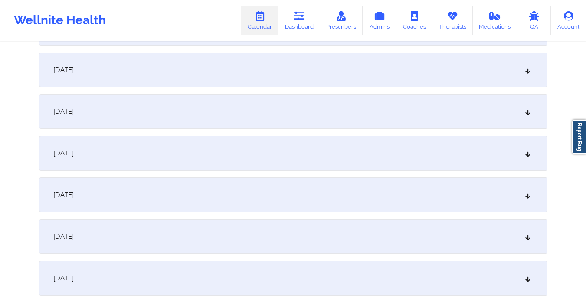
scroll to position [746, 0]
click at [229, 106] on div "[DATE]" at bounding box center [293, 111] width 509 height 35
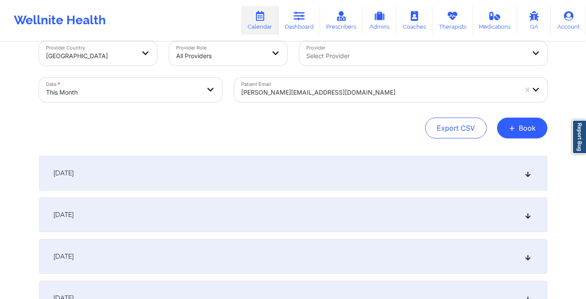
scroll to position [0, 0]
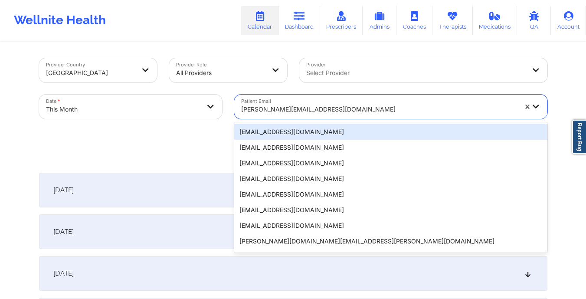
click at [242, 111] on input "Patient Email" at bounding box center [242, 109] width 2 height 9
paste input "[EMAIL_ADDRESS][DOMAIN_NAME]"
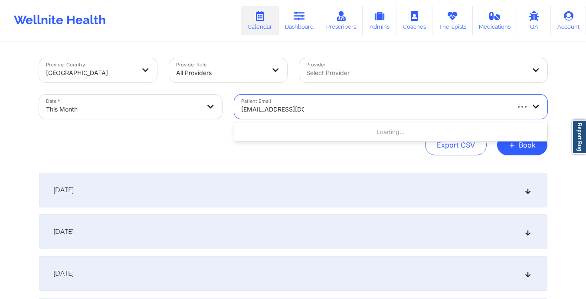
type input "[EMAIL_ADDRESS][DOMAIN_NAME]"
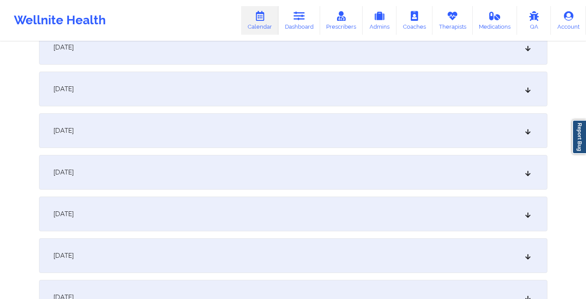
scroll to position [684, 0]
click at [238, 124] on div "[DATE]" at bounding box center [293, 131] width 509 height 35
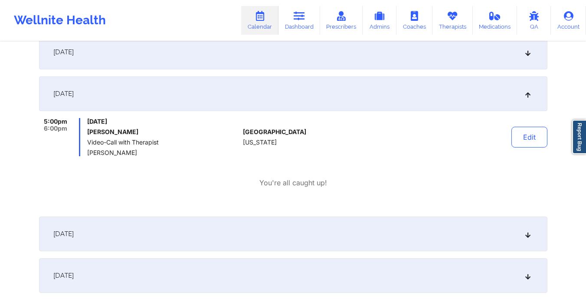
scroll to position [722, 0]
click at [230, 231] on div "[DATE]" at bounding box center [293, 233] width 509 height 35
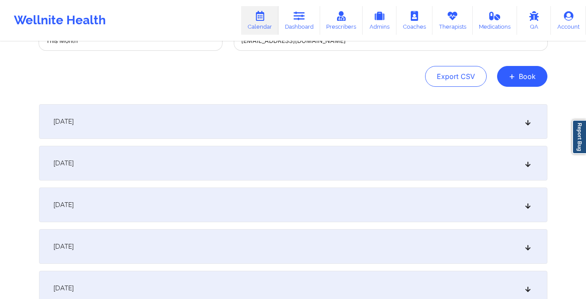
scroll to position [0, 0]
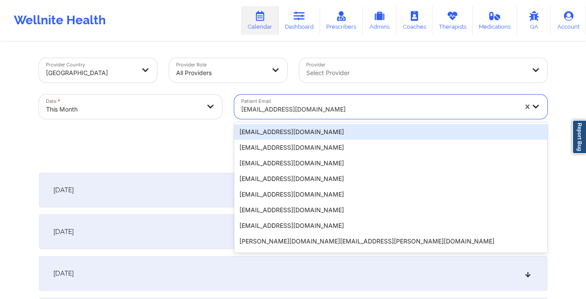
click at [241, 109] on input "Patient Email" at bounding box center [242, 109] width 2 height 9
paste input "[PERSON_NAME][EMAIL_ADDRESS][DOMAIN_NAME]"
type input "[PERSON_NAME][EMAIL_ADDRESS][DOMAIN_NAME]"
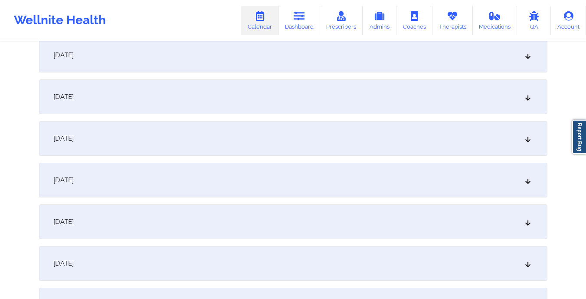
scroll to position [596, 0]
click at [234, 250] on div "[DATE]" at bounding box center [293, 261] width 509 height 35
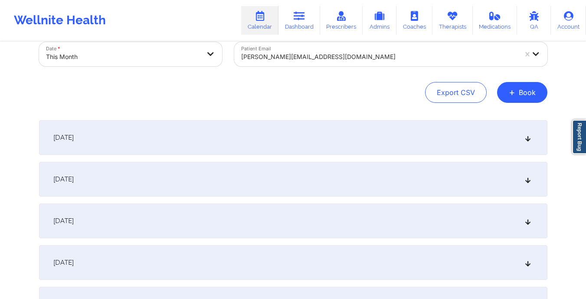
scroll to position [0, 0]
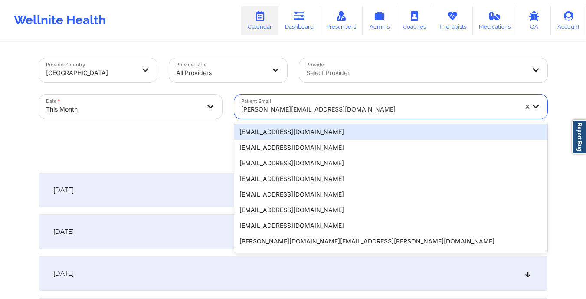
click at [239, 108] on div "[PERSON_NAME][EMAIL_ADDRESS][DOMAIN_NAME]" at bounding box center [376, 107] width 284 height 24
paste input "[PERSON_NAME][EMAIL_ADDRESS][DOMAIN_NAME]"
type input "[PERSON_NAME][EMAIL_ADDRESS][DOMAIN_NAME]"
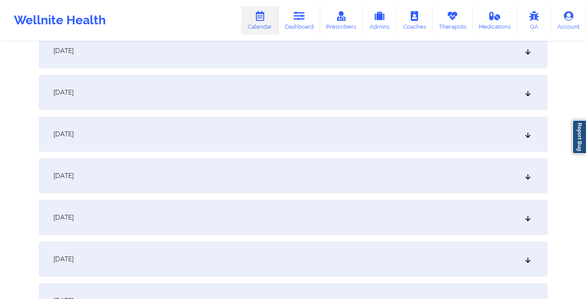
scroll to position [722, 0]
click at [238, 122] on div "[DATE]" at bounding box center [293, 135] width 509 height 35
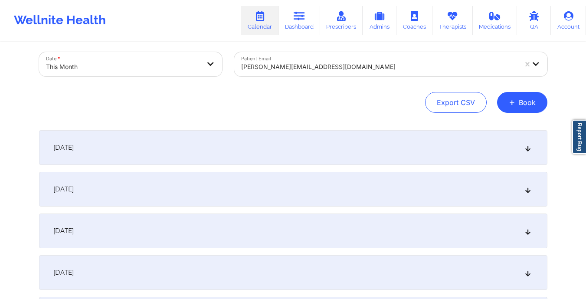
scroll to position [0, 0]
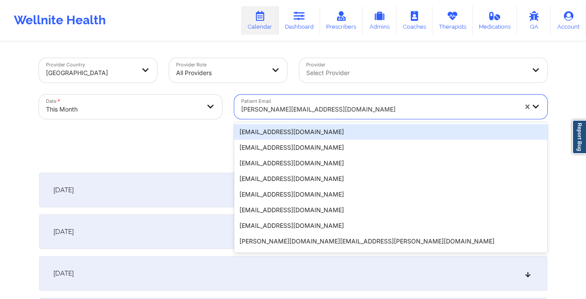
click at [240, 112] on div "[PERSON_NAME][EMAIL_ADDRESS][DOMAIN_NAME]" at bounding box center [376, 107] width 284 height 24
paste input "[EMAIL_ADDRESS][DOMAIN_NAME]"
type input "[EMAIL_ADDRESS][DOMAIN_NAME]"
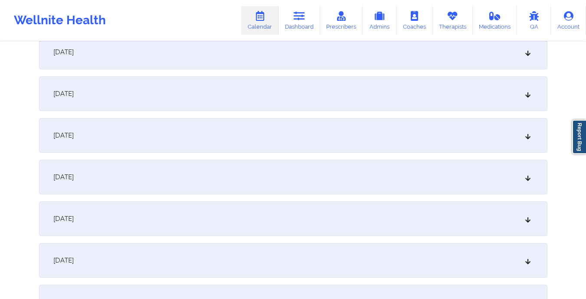
scroll to position [722, 0]
click at [234, 134] on div "[DATE]" at bounding box center [293, 135] width 509 height 35
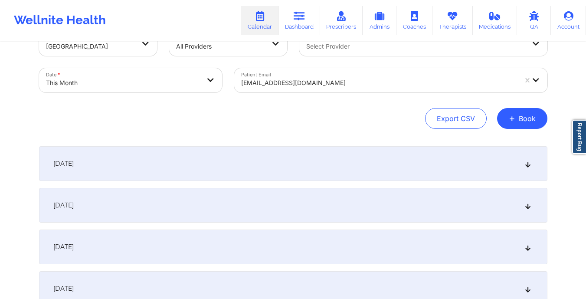
scroll to position [0, 0]
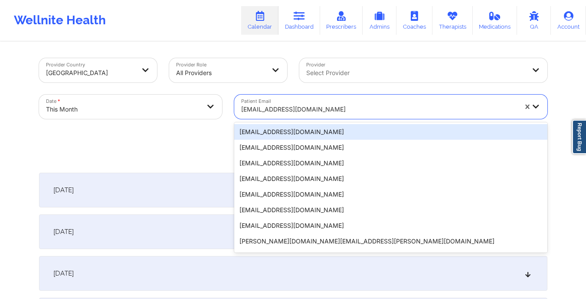
click at [239, 112] on div "[EMAIL_ADDRESS][DOMAIN_NAME]" at bounding box center [376, 107] width 284 height 24
paste input "[EMAIL_ADDRESS][DOMAIN_NAME]"
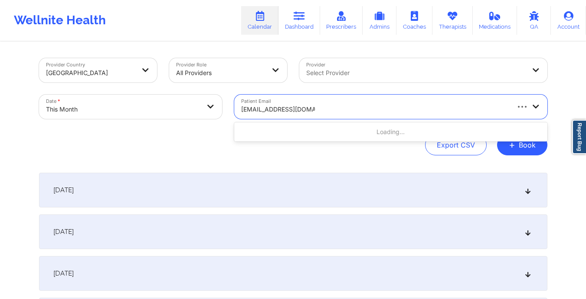
type input "[EMAIL_ADDRESS][DOMAIN_NAME]"
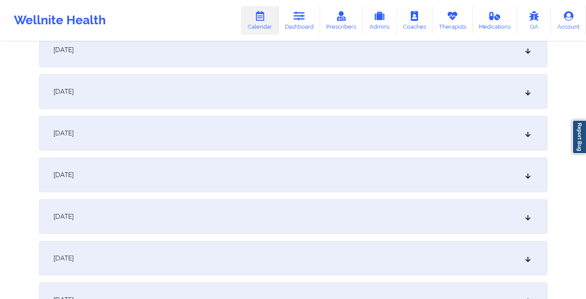
scroll to position [621, 0]
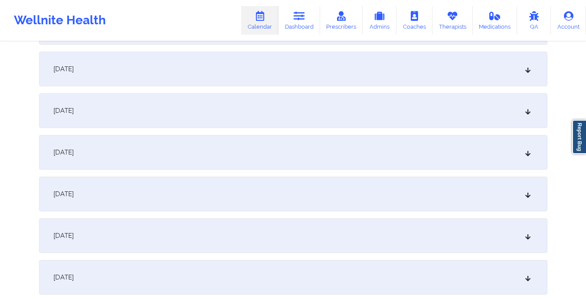
click at [218, 238] on div "[DATE]" at bounding box center [293, 235] width 509 height 35
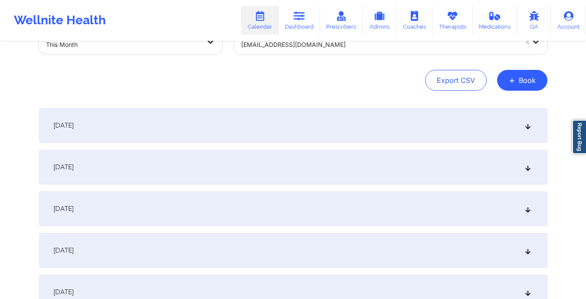
scroll to position [0, 0]
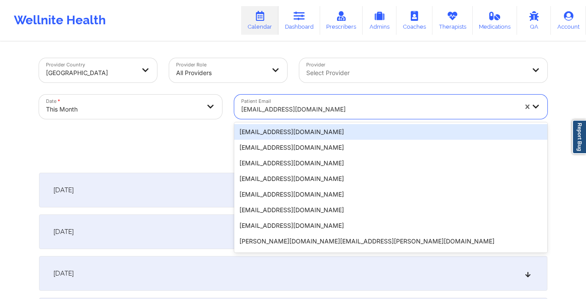
click at [240, 112] on div "[EMAIL_ADDRESS][DOMAIN_NAME]" at bounding box center [376, 107] width 284 height 24
paste input "[EMAIL_ADDRESS][DOMAIN_NAME]"
type input "[EMAIL_ADDRESS][DOMAIN_NAME]"
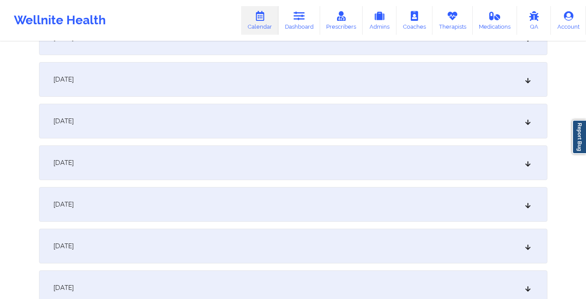
scroll to position [693, 0]
click at [306, 188] on div "[DATE] No appointments [DATE] No appointments [DATE] No appointments [DATE] No …" at bounding box center [293, 122] width 509 height 1285
click at [306, 170] on div "[DATE]" at bounding box center [293, 163] width 509 height 35
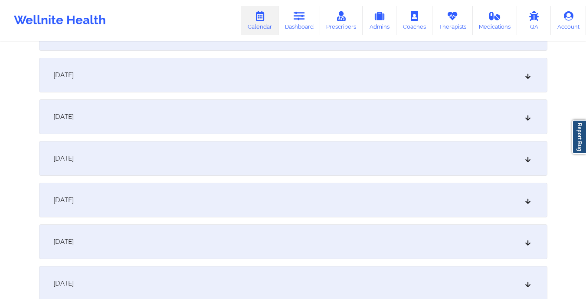
scroll to position [0, 0]
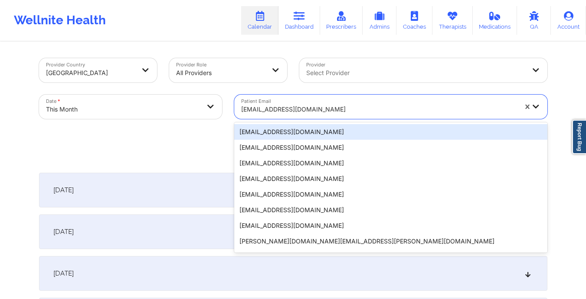
drag, startPoint x: 239, startPoint y: 112, endPoint x: 332, endPoint y: 118, distance: 93.1
click at [332, 118] on div "[EMAIL_ADDRESS][DOMAIN_NAME]" at bounding box center [376, 107] width 284 height 24
paste input "[EMAIL_ADDRESS][DOMAIN_NAME]"
type input "[EMAIL_ADDRESS][DOMAIN_NAME]"
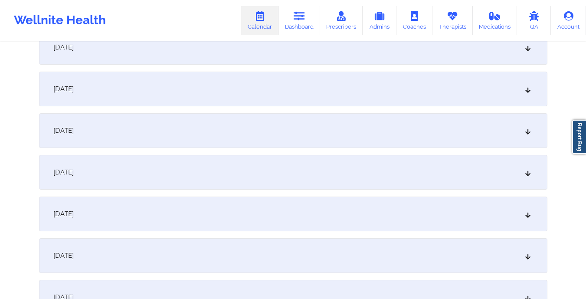
scroll to position [768, 0]
click at [275, 96] on div "[DATE]" at bounding box center [293, 88] width 509 height 35
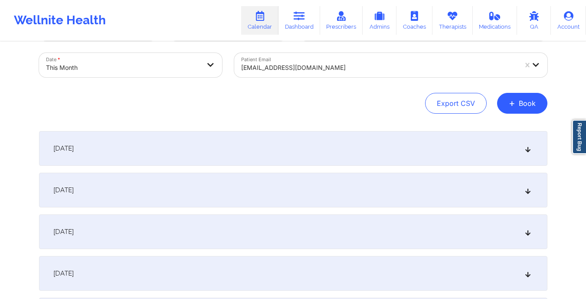
scroll to position [0, 0]
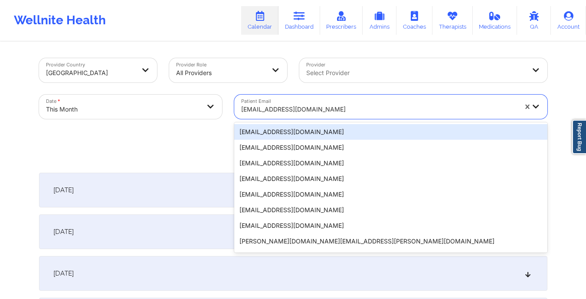
click at [238, 109] on div "[EMAIL_ADDRESS][DOMAIN_NAME]" at bounding box center [376, 107] width 284 height 24
paste input "[PERSON_NAME][EMAIL_ADDRESS][PERSON_NAME][DOMAIN_NAME]"
type input "[PERSON_NAME][EMAIL_ADDRESS][PERSON_NAME][DOMAIN_NAME]"
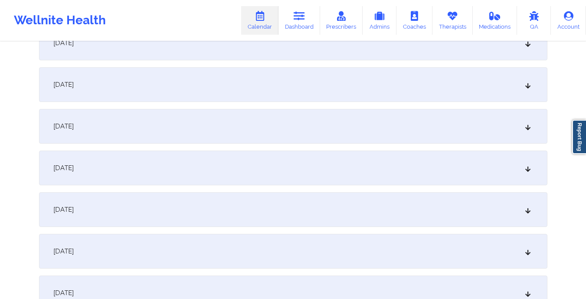
scroll to position [730, 0]
click at [238, 109] on div "[DATE]" at bounding box center [293, 126] width 509 height 35
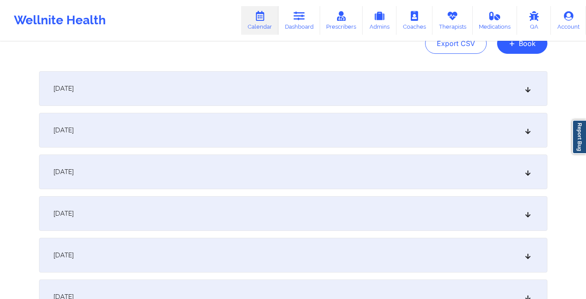
scroll to position [0, 0]
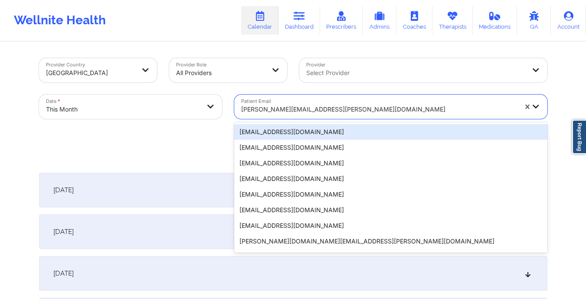
click at [240, 109] on div "[PERSON_NAME][EMAIL_ADDRESS][PERSON_NAME][DOMAIN_NAME]" at bounding box center [376, 107] width 284 height 24
paste input "[EMAIL_ADDRESS][DOMAIN_NAME]"
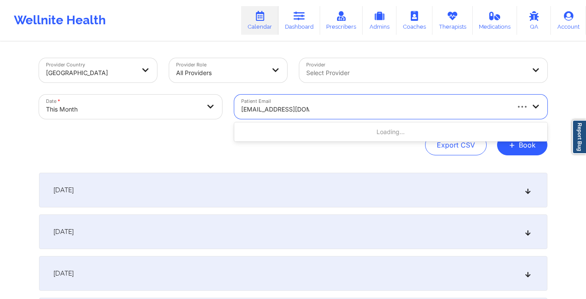
type input "[EMAIL_ADDRESS][DOMAIN_NAME]"
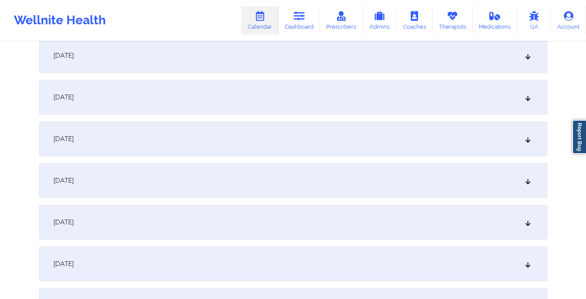
scroll to position [719, 0]
click at [241, 140] on div "[DATE]" at bounding box center [293, 138] width 509 height 35
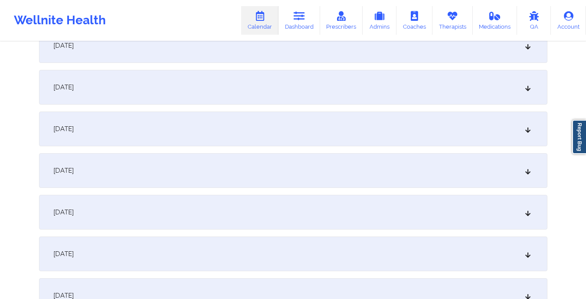
scroll to position [0, 0]
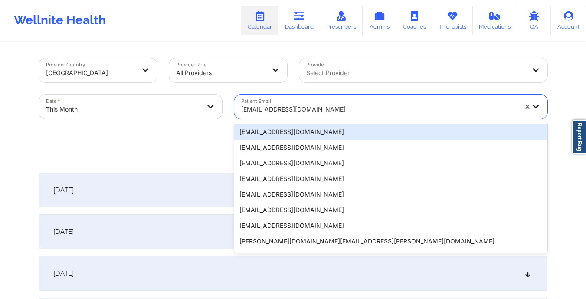
click at [240, 109] on div "[EMAIL_ADDRESS][DOMAIN_NAME]" at bounding box center [376, 107] width 284 height 24
paste input "[EMAIL_ADDRESS][DOMAIN_NAME]"
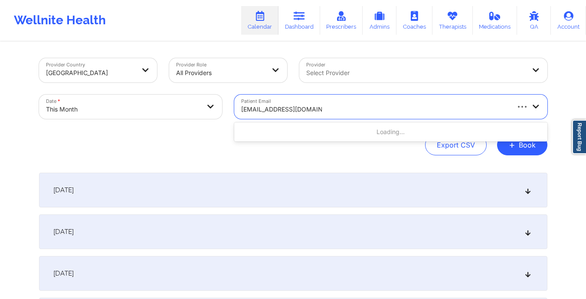
type input "[EMAIL_ADDRESS][DOMAIN_NAME]"
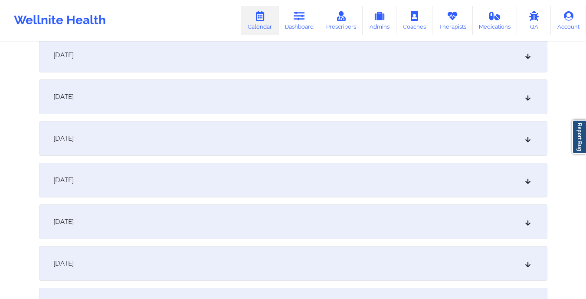
scroll to position [732, 0]
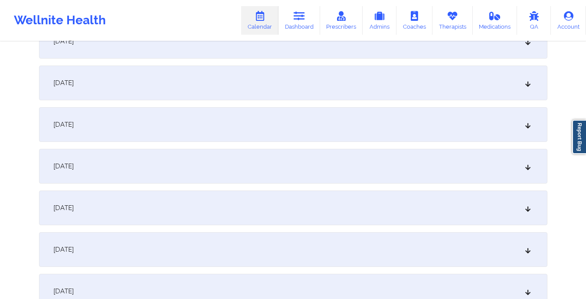
click at [240, 109] on div "[DATE]" at bounding box center [293, 124] width 509 height 35
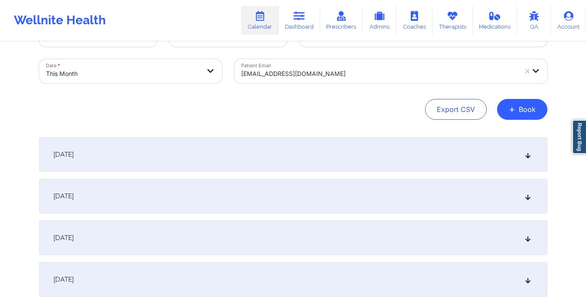
scroll to position [0, 0]
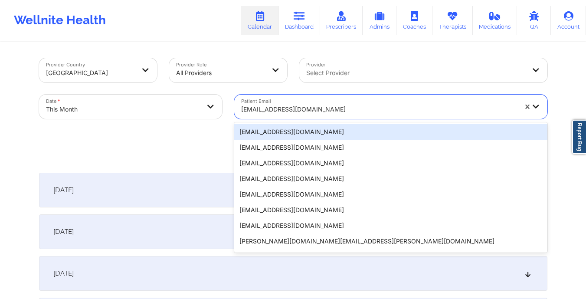
click at [242, 112] on input "Patient Email" at bounding box center [242, 109] width 2 height 9
paste input "[EMAIL_ADDRESS][DOMAIN_NAME]"
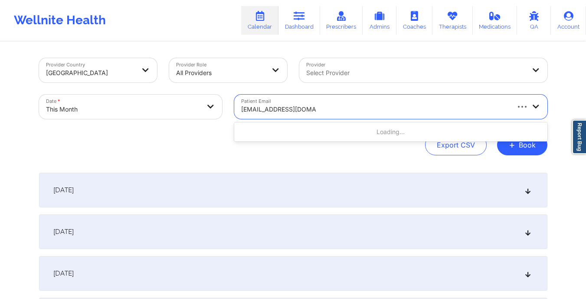
type input "[EMAIL_ADDRESS][DOMAIN_NAME]"
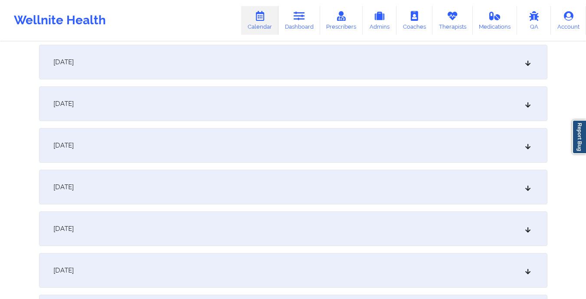
scroll to position [748, 0]
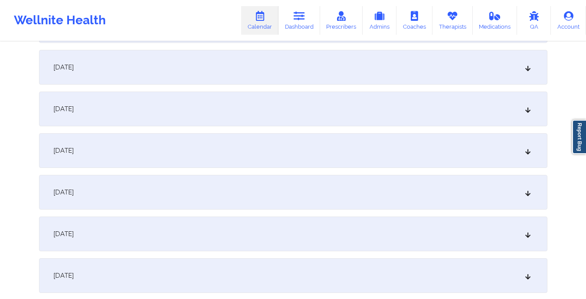
click at [242, 112] on div "[DATE]" at bounding box center [293, 109] width 509 height 35
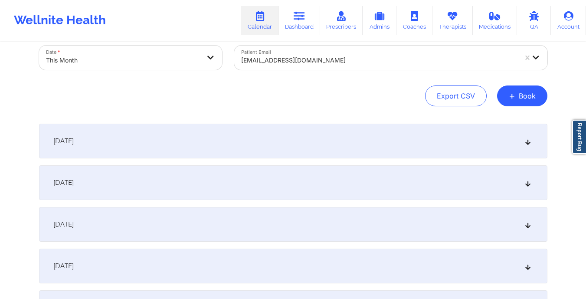
scroll to position [0, 0]
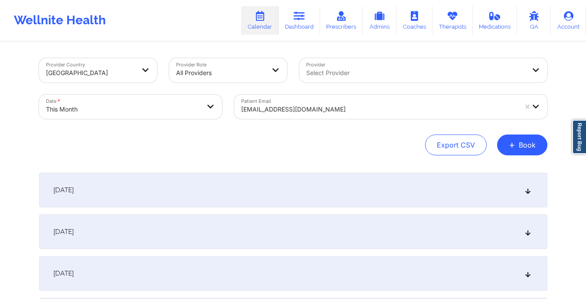
click at [240, 110] on div "[EMAIL_ADDRESS][DOMAIN_NAME]" at bounding box center [376, 107] width 284 height 24
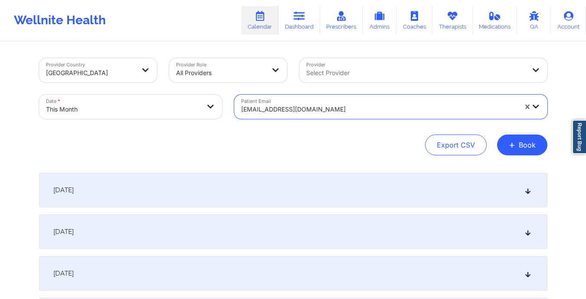
paste input "[EMAIL_ADDRESS][DOMAIN_NAME]"
type input "[EMAIL_ADDRESS][DOMAIN_NAME]"
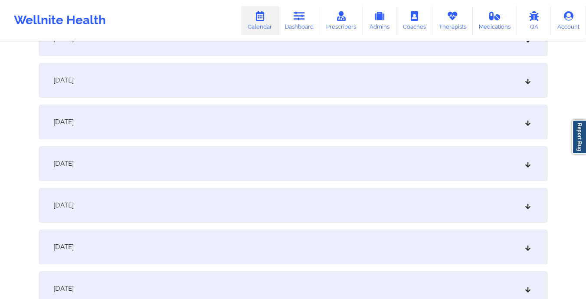
scroll to position [742, 0]
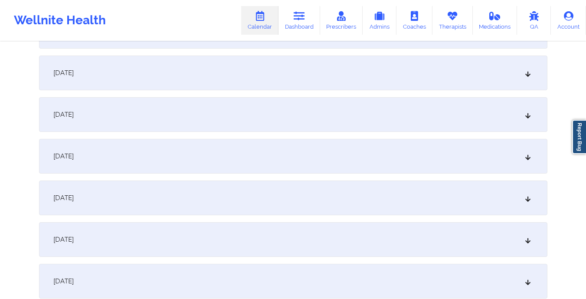
click at [277, 111] on div "[DATE]" at bounding box center [293, 114] width 509 height 35
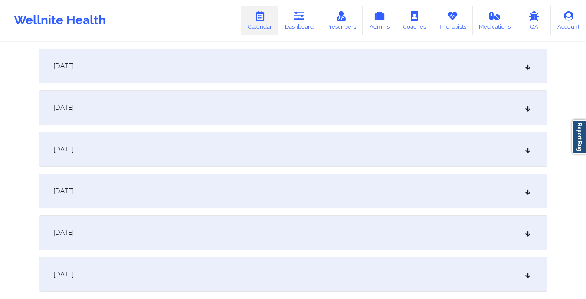
scroll to position [0, 0]
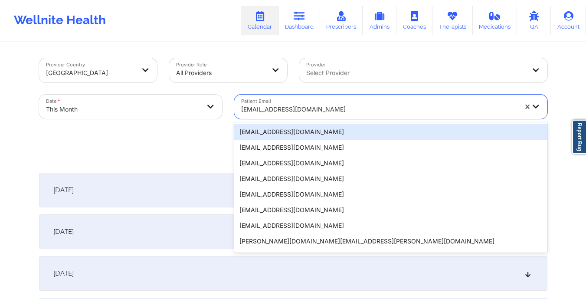
click at [239, 111] on div "[EMAIL_ADDRESS][DOMAIN_NAME]" at bounding box center [376, 107] width 284 height 24
paste input "[EMAIL_ADDRESS][DOMAIN_NAME]"
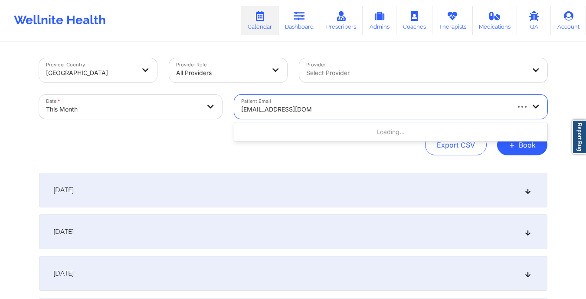
type input "[EMAIL_ADDRESS][DOMAIN_NAME]"
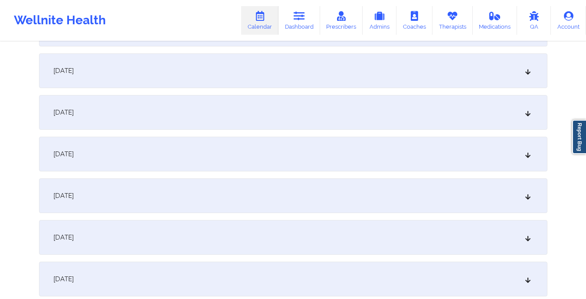
scroll to position [745, 0]
click at [231, 117] on div "[DATE]" at bounding box center [293, 112] width 509 height 35
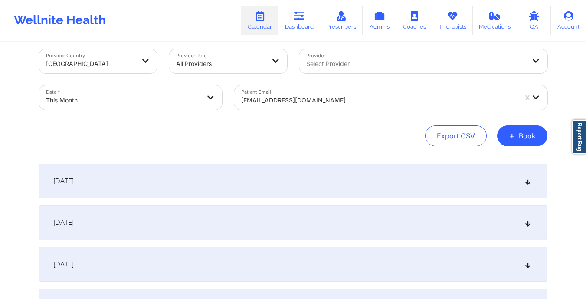
scroll to position [0, 0]
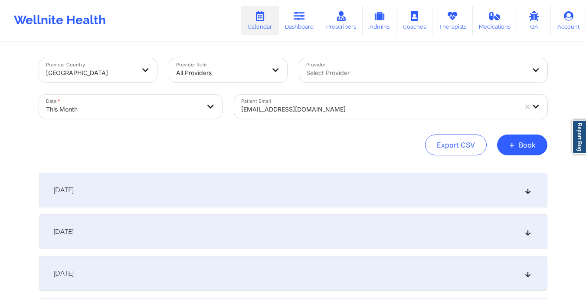
click at [238, 111] on div "[EMAIL_ADDRESS][DOMAIN_NAME]" at bounding box center [376, 107] width 284 height 24
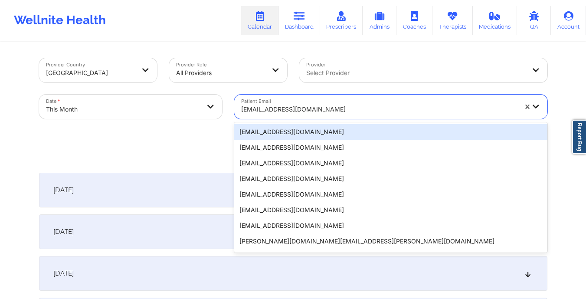
paste input "[EMAIL_ADDRESS][DOMAIN_NAME]"
type input "[EMAIL_ADDRESS][DOMAIN_NAME]"
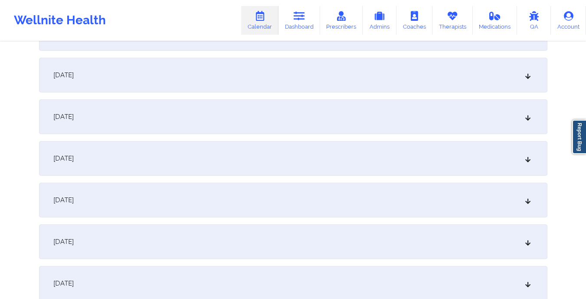
scroll to position [744, 0]
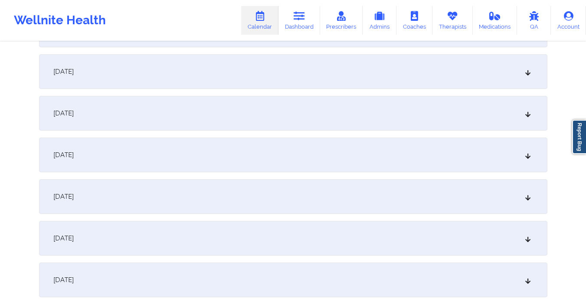
click at [238, 111] on div "[DATE]" at bounding box center [293, 113] width 509 height 35
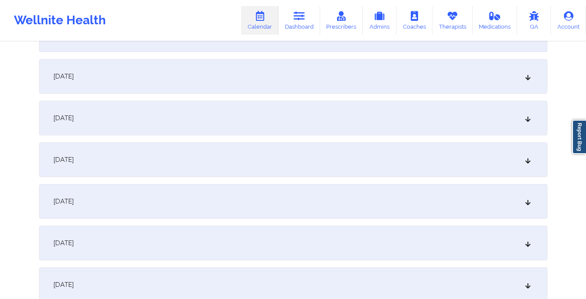
scroll to position [0, 0]
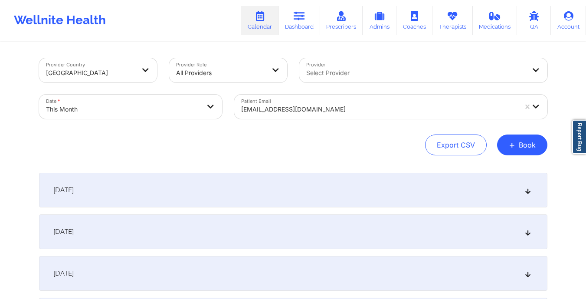
click at [241, 110] on input "Patient Email" at bounding box center [242, 109] width 2 height 9
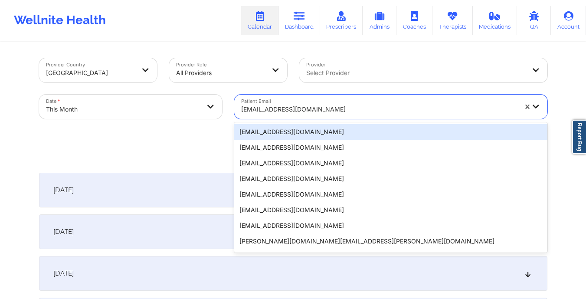
paste input "[EMAIL_ADDRESS][DOMAIN_NAME]"
type input "[EMAIL_ADDRESS][DOMAIN_NAME]"
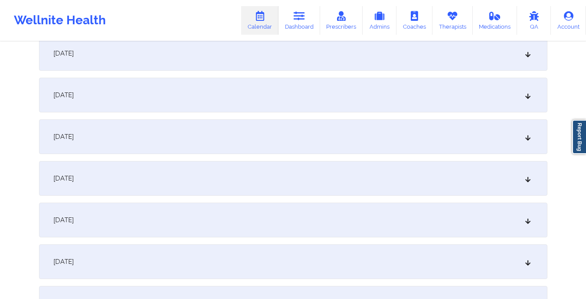
scroll to position [689, 0]
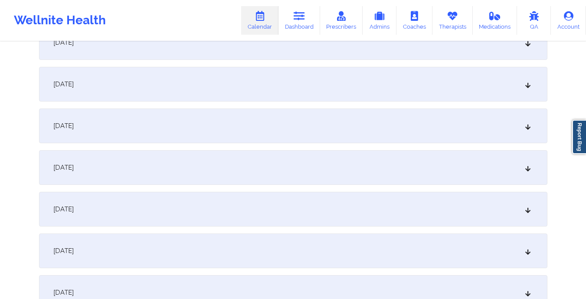
click at [242, 171] on div "[DATE]" at bounding box center [293, 167] width 509 height 35
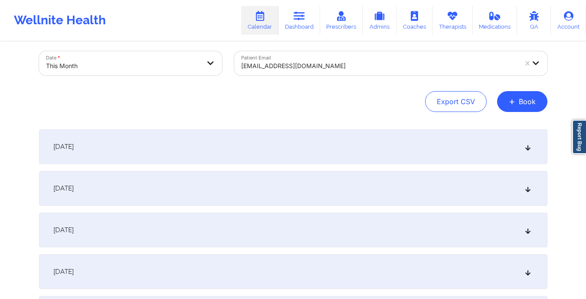
scroll to position [0, 0]
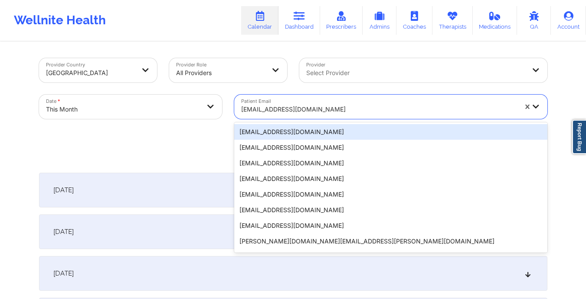
drag, startPoint x: 237, startPoint y: 111, endPoint x: 303, endPoint y: 109, distance: 66.0
click at [303, 109] on div "[EMAIL_ADDRESS][DOMAIN_NAME]" at bounding box center [376, 107] width 284 height 24
paste input "[EMAIL_ADDRESS][DOMAIN_NAME]"
type input "[EMAIL_ADDRESS][DOMAIN_NAME]"
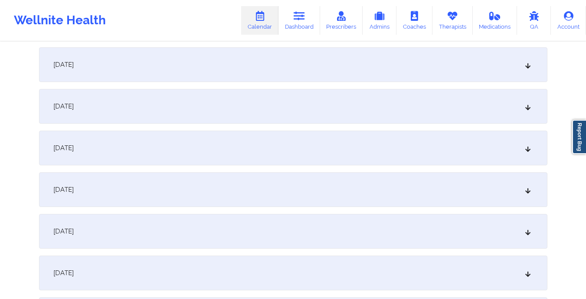
scroll to position [620, 0]
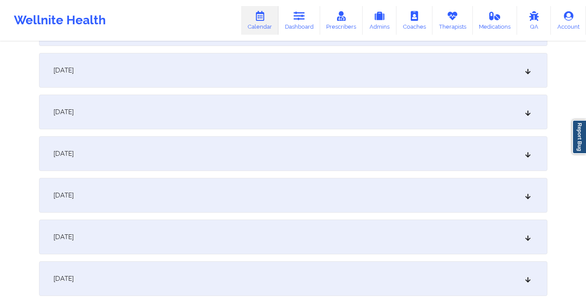
click at [263, 199] on div "[DATE]" at bounding box center [293, 195] width 509 height 35
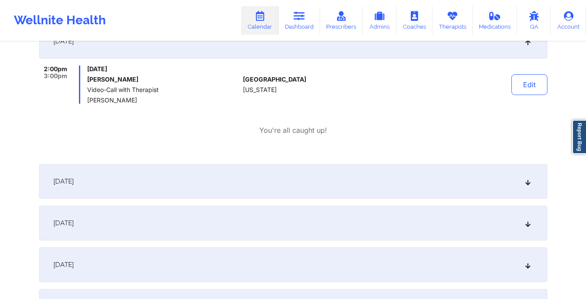
scroll to position [775, 0]
click at [264, 181] on div "[DATE]" at bounding box center [293, 180] width 509 height 35
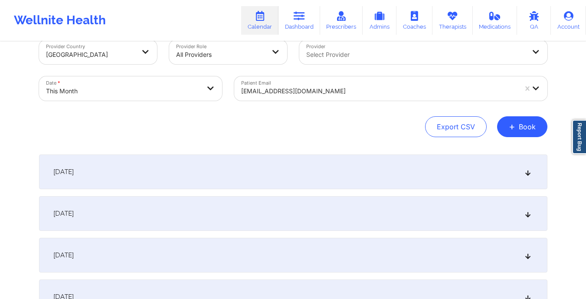
scroll to position [0, 0]
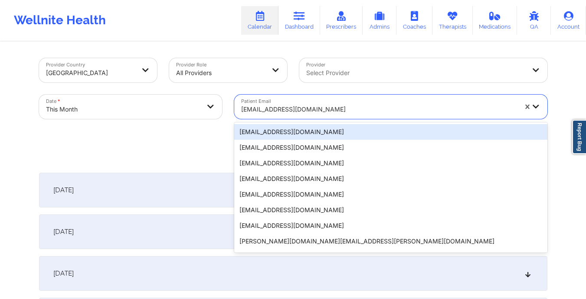
click at [238, 109] on div "[EMAIL_ADDRESS][DOMAIN_NAME]" at bounding box center [376, 107] width 284 height 24
paste input "[EMAIL_ADDRESS][DOMAIN_NAME]"
type input "[EMAIL_ADDRESS][DOMAIN_NAME]"
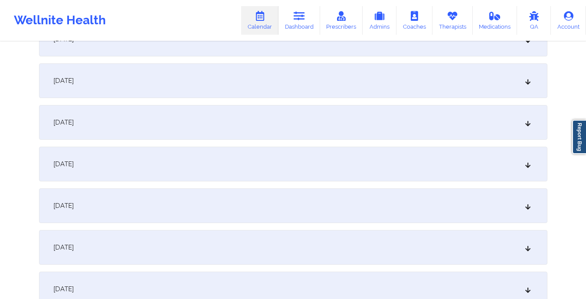
scroll to position [765, 0]
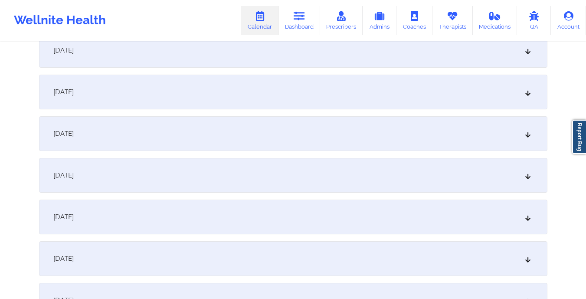
click at [233, 92] on div "[DATE]" at bounding box center [293, 92] width 509 height 35
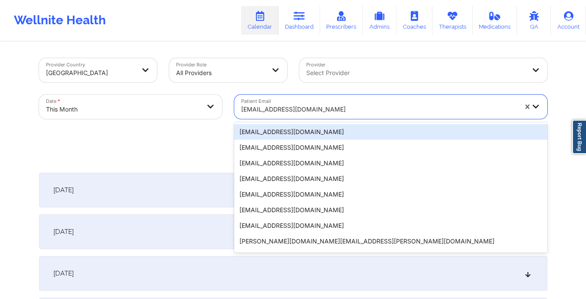
click at [239, 110] on div "[EMAIL_ADDRESS][DOMAIN_NAME]" at bounding box center [376, 107] width 284 height 24
paste input "[PERSON_NAME][EMAIL_ADDRESS][PERSON_NAME][PERSON_NAME][DOMAIN_NAME]"
type input "[PERSON_NAME][EMAIL_ADDRESS][PERSON_NAME][PERSON_NAME][DOMAIN_NAME]"
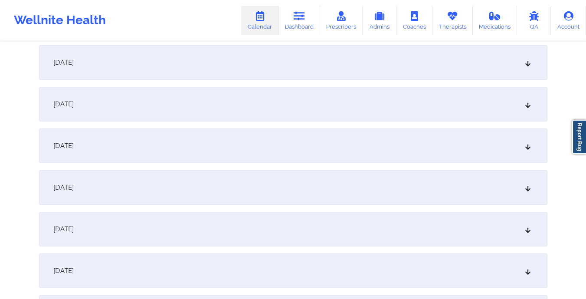
scroll to position [753, 0]
click at [239, 110] on div "[DATE]" at bounding box center [293, 103] width 509 height 35
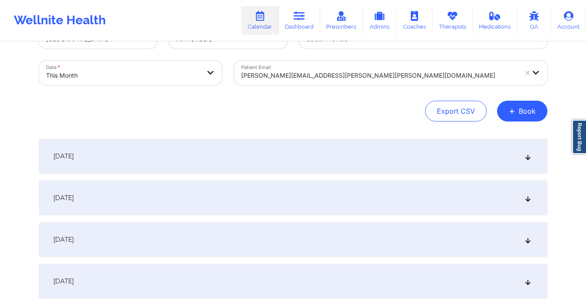
scroll to position [0, 0]
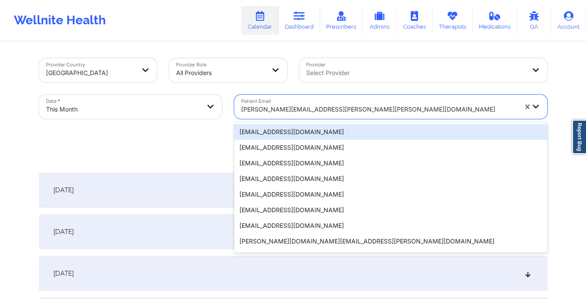
click at [241, 106] on input "Patient Email" at bounding box center [242, 109] width 2 height 9
paste input "[EMAIL_ADDRESS][DOMAIN_NAME]"
type input "[EMAIL_ADDRESS][DOMAIN_NAME]"
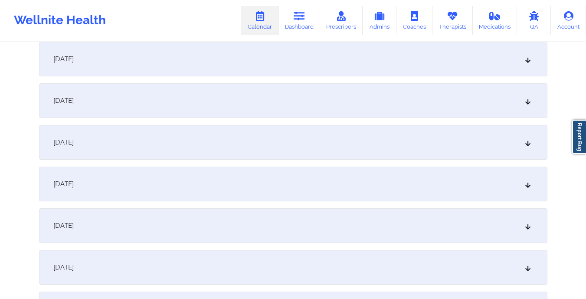
scroll to position [732, 0]
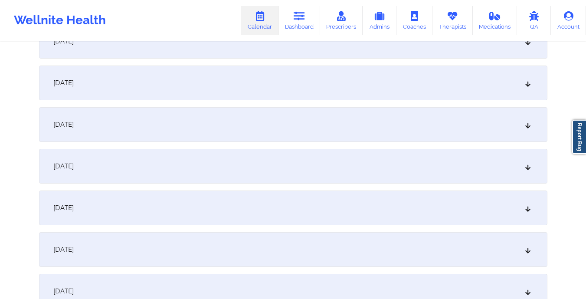
click at [237, 124] on div "[DATE]" at bounding box center [293, 124] width 509 height 35
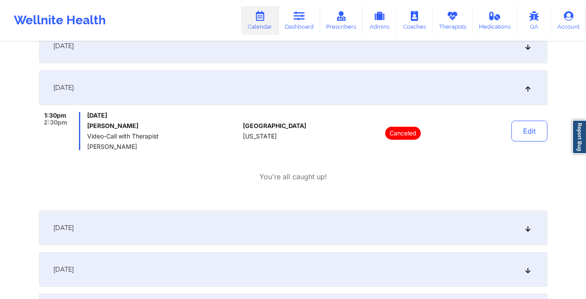
scroll to position [770, 0]
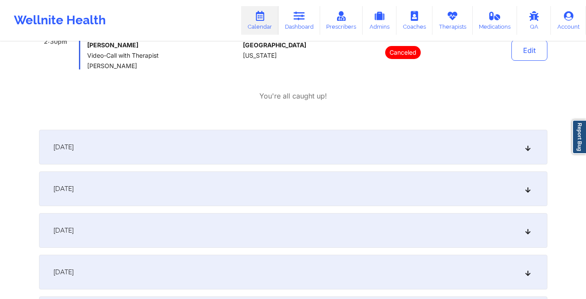
click at [232, 164] on div "[DATE]" at bounding box center [293, 147] width 509 height 35
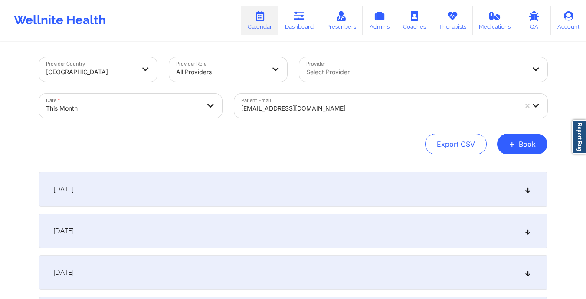
scroll to position [0, 0]
click at [240, 105] on div "[EMAIL_ADDRESS][DOMAIN_NAME]" at bounding box center [376, 106] width 284 height 24
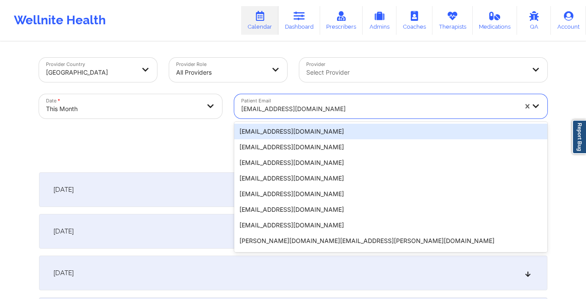
paste input "[EMAIL_ADDRESS][DOMAIN_NAME]"
type input "[EMAIL_ADDRESS][DOMAIN_NAME]"
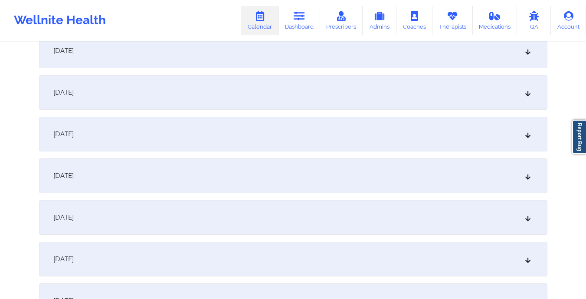
scroll to position [765, 0]
click at [240, 105] on div "[DATE]" at bounding box center [293, 91] width 509 height 35
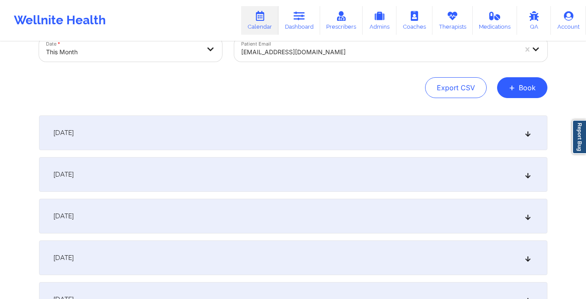
scroll to position [0, 0]
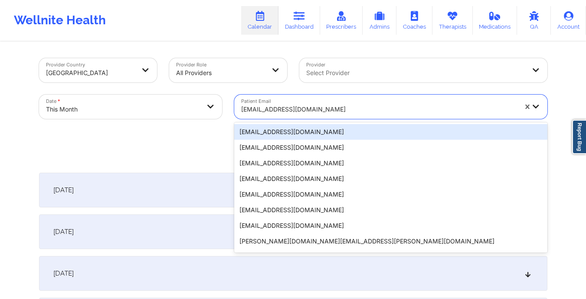
click at [242, 107] on input "Patient Email" at bounding box center [242, 109] width 2 height 9
paste input "[EMAIL_ADDRESS][DOMAIN_NAME]"
type input "[EMAIL_ADDRESS][DOMAIN_NAME]"
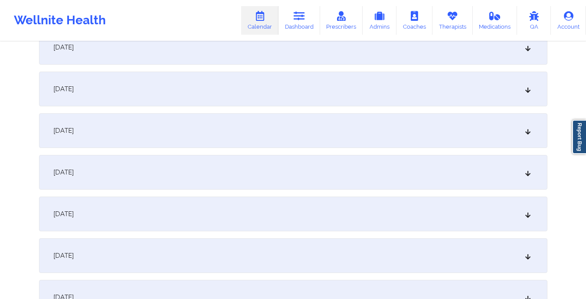
scroll to position [767, 0]
click at [242, 99] on div "[DATE]" at bounding box center [293, 89] width 509 height 35
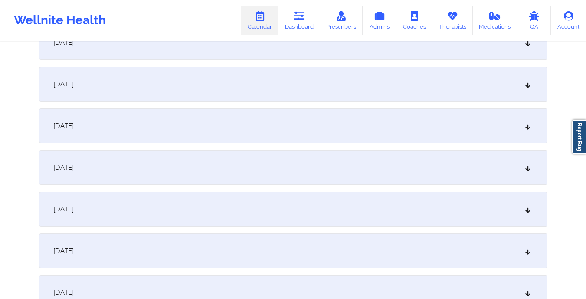
scroll to position [0, 0]
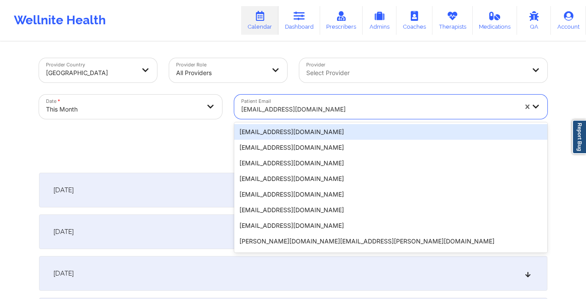
drag, startPoint x: 239, startPoint y: 108, endPoint x: 337, endPoint y: 113, distance: 97.8
click at [337, 113] on div "[EMAIL_ADDRESS][DOMAIN_NAME]" at bounding box center [376, 107] width 284 height 24
paste input "[EMAIL_ADDRESS][DOMAIN_NAME]"
type input "[EMAIL_ADDRESS][DOMAIN_NAME]"
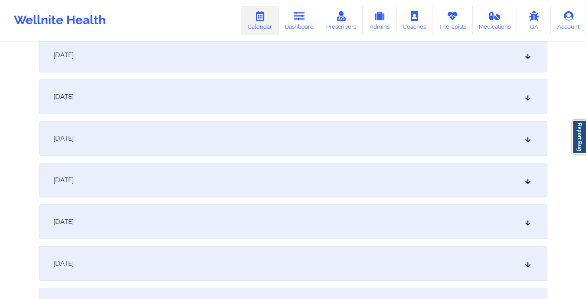
scroll to position [761, 0]
click at [335, 103] on div "[DATE]" at bounding box center [293, 96] width 509 height 35
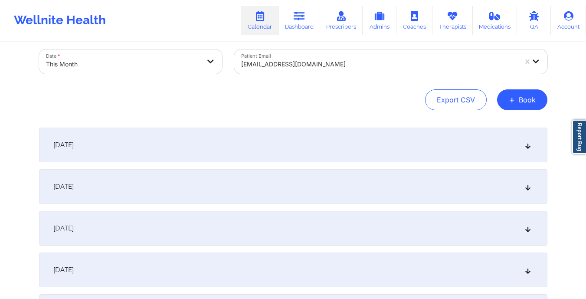
scroll to position [0, 0]
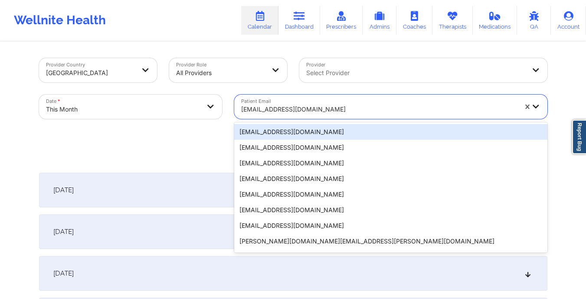
click at [243, 105] on div at bounding box center [379, 109] width 276 height 10
paste input "[EMAIL_ADDRESS][DOMAIN_NAME]"
type input "[EMAIL_ADDRESS][DOMAIN_NAME]"
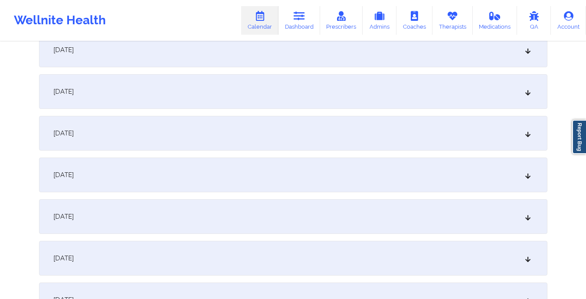
scroll to position [690, 0]
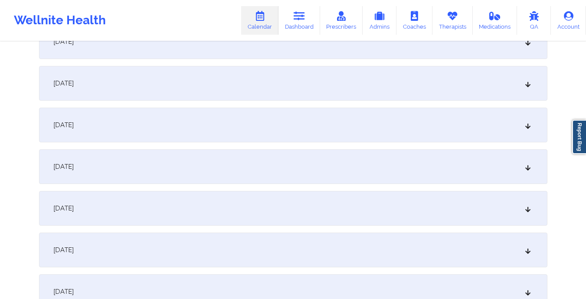
click at [242, 170] on div "[DATE]" at bounding box center [293, 166] width 509 height 35
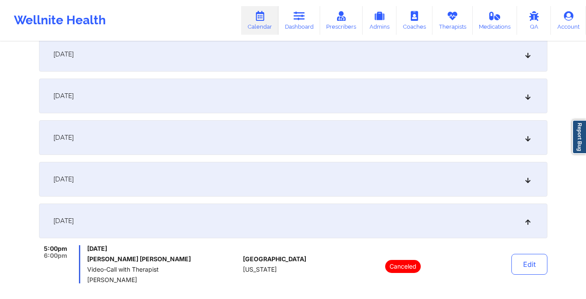
scroll to position [636, 0]
click at [236, 183] on div "[DATE]" at bounding box center [293, 179] width 509 height 35
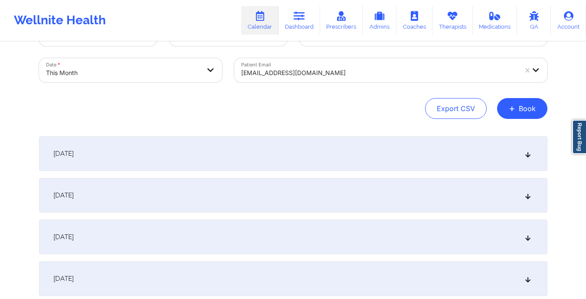
scroll to position [0, 0]
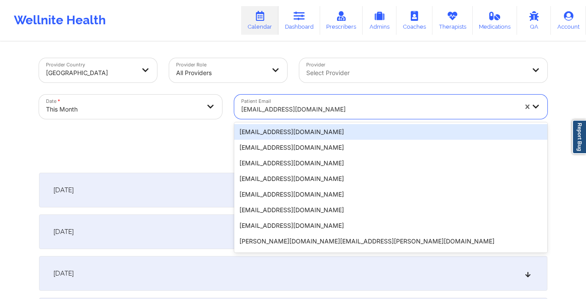
click at [238, 112] on div "[EMAIL_ADDRESS][DOMAIN_NAME]" at bounding box center [376, 107] width 284 height 24
paste input "[EMAIL_ADDRESS][DOMAIN_NAME]"
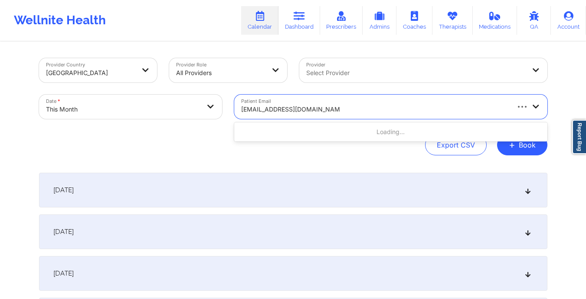
type input "[EMAIL_ADDRESS][DOMAIN_NAME]"
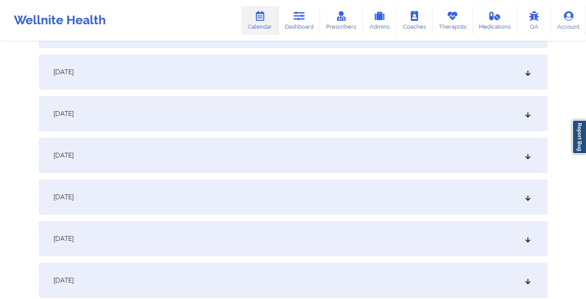
scroll to position [785, 0]
click at [230, 76] on div "[DATE]" at bounding box center [293, 71] width 509 height 35
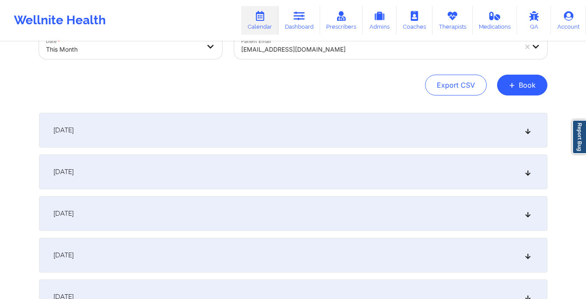
scroll to position [0, 0]
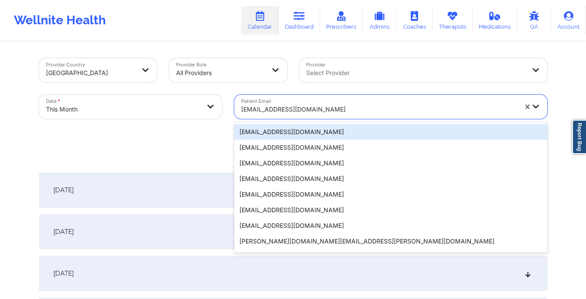
click at [238, 114] on div "[EMAIL_ADDRESS][DOMAIN_NAME]" at bounding box center [376, 107] width 284 height 24
paste input "[PERSON_NAME][EMAIL_ADDRESS][DOMAIN_NAME]"
type input "[PERSON_NAME][EMAIL_ADDRESS][DOMAIN_NAME]"
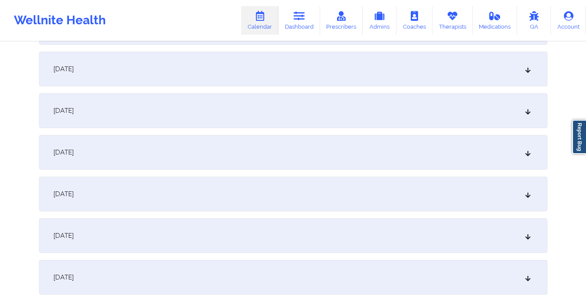
click at [238, 114] on div "[DATE]" at bounding box center [293, 110] width 509 height 35
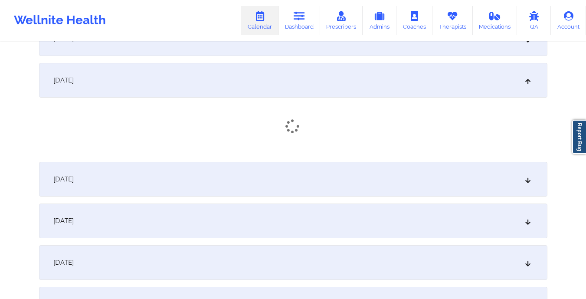
scroll to position [735, 0]
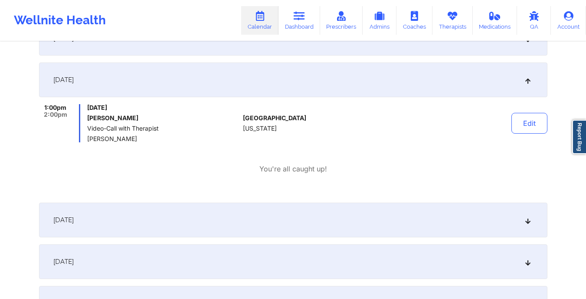
click at [225, 218] on div "[DATE]" at bounding box center [293, 220] width 509 height 35
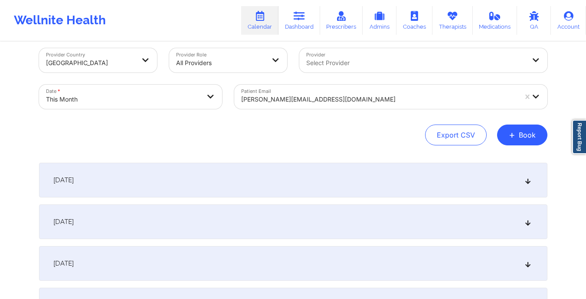
scroll to position [0, 0]
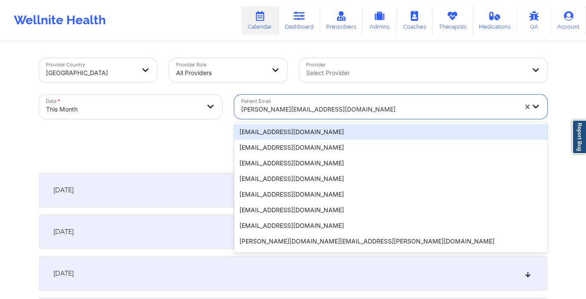
click at [240, 107] on div "[PERSON_NAME][EMAIL_ADDRESS][DOMAIN_NAME]" at bounding box center [376, 107] width 284 height 24
paste input "[EMAIL_ADDRESS][DOMAIN_NAME]"
type input "[EMAIL_ADDRESS][DOMAIN_NAME]"
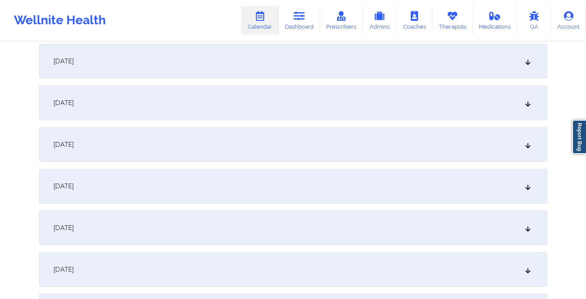
scroll to position [790, 0]
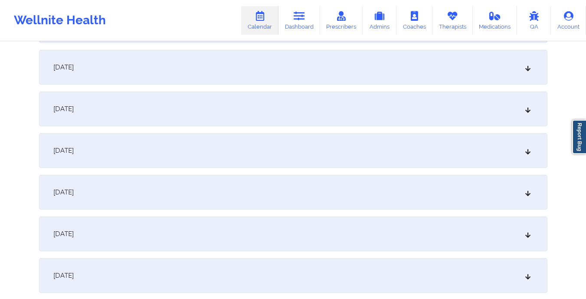
click at [238, 71] on div "[DATE]" at bounding box center [293, 67] width 509 height 35
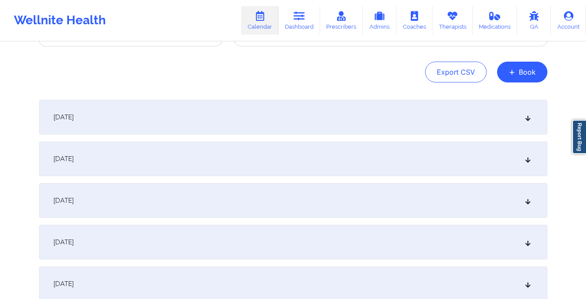
scroll to position [41, 0]
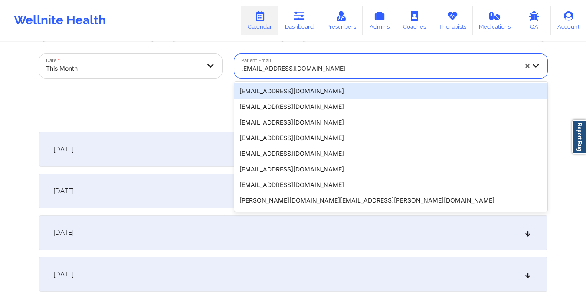
click at [240, 71] on div "[EMAIL_ADDRESS][DOMAIN_NAME]" at bounding box center [376, 66] width 284 height 24
paste input "[EMAIL_ADDRESS][DOMAIN_NAME]"
type input "[EMAIL_ADDRESS][DOMAIN_NAME]"
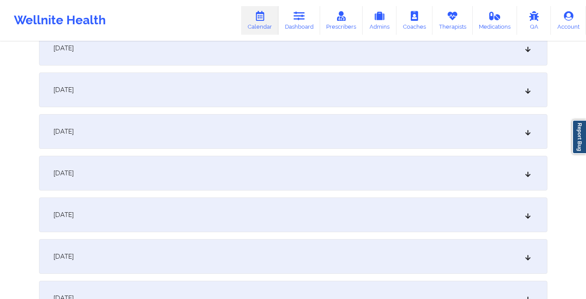
scroll to position [726, 0]
click at [227, 125] on div "[DATE]" at bounding box center [293, 131] width 509 height 35
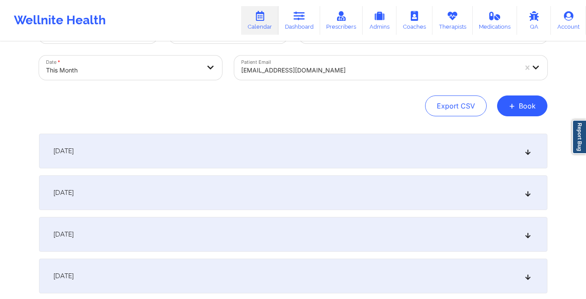
scroll to position [0, 0]
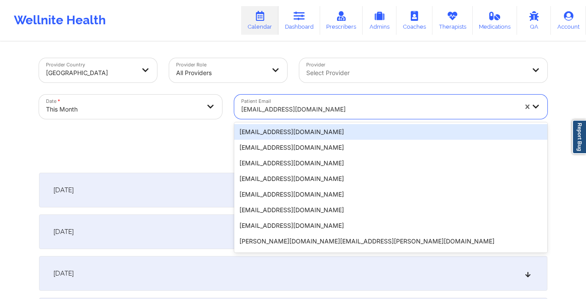
click at [240, 109] on div "[EMAIL_ADDRESS][DOMAIN_NAME]" at bounding box center [376, 107] width 284 height 24
paste input "[EMAIL_ADDRESS][DOMAIN_NAME]"
type input "[EMAIL_ADDRESS][DOMAIN_NAME]"
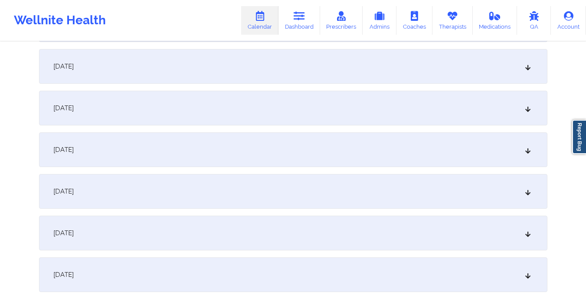
scroll to position [790, 0]
click at [242, 77] on div "[DATE]" at bounding box center [293, 66] width 509 height 35
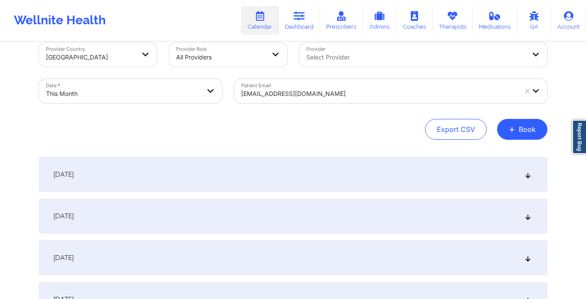
scroll to position [0, 0]
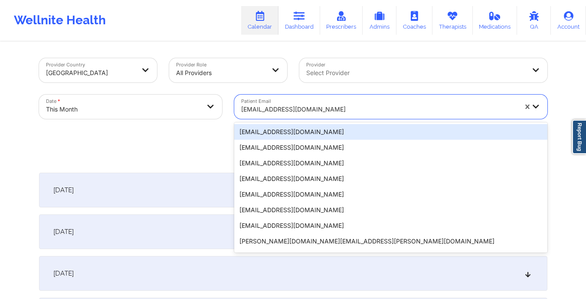
drag, startPoint x: 241, startPoint y: 107, endPoint x: 344, endPoint y: 113, distance: 103.0
click at [344, 113] on div at bounding box center [379, 109] width 276 height 10
type input "v"
paste input "[EMAIL_ADDRESS][DOMAIN_NAME]"
type input "[EMAIL_ADDRESS][DOMAIN_NAME]"
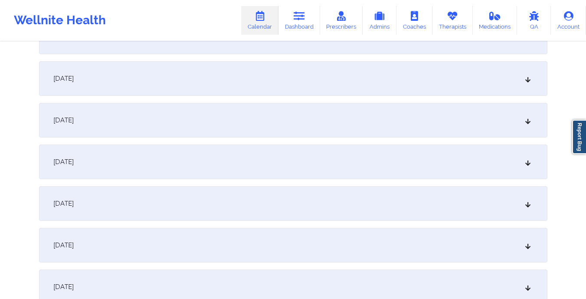
scroll to position [695, 0]
click at [342, 165] on div "[DATE]" at bounding box center [293, 161] width 509 height 35
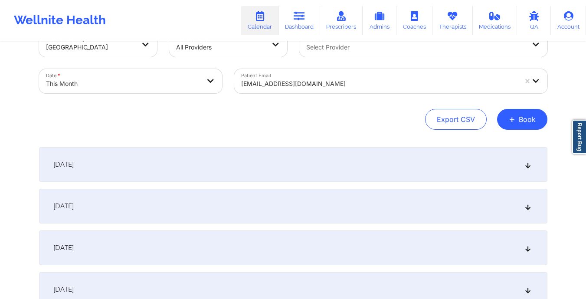
scroll to position [0, 0]
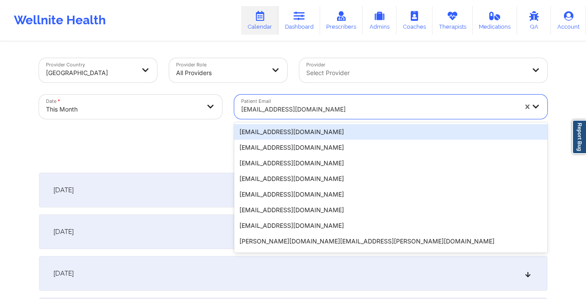
click at [241, 113] on input "Patient Email" at bounding box center [242, 109] width 2 height 9
paste input "[EMAIL_ADDRESS][DOMAIN_NAME]"
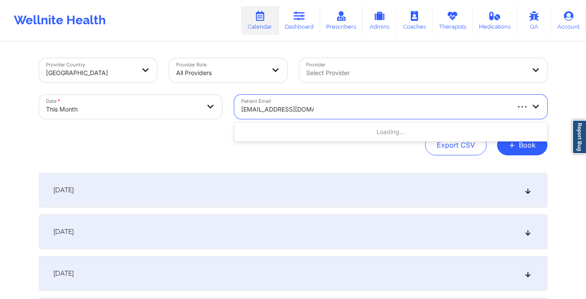
type input "[EMAIL_ADDRESS][DOMAIN_NAME]"
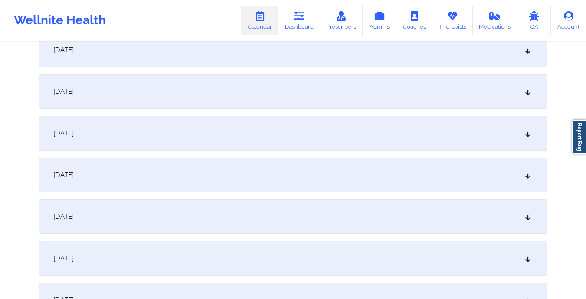
scroll to position [766, 0]
click at [243, 92] on div "[DATE]" at bounding box center [293, 91] width 509 height 35
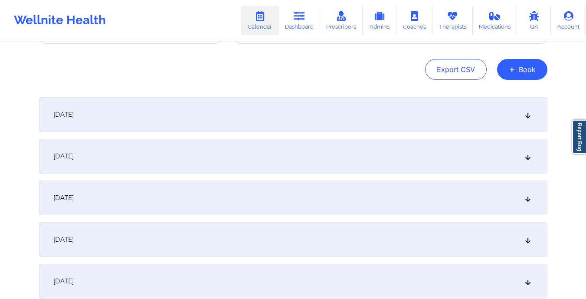
scroll to position [0, 0]
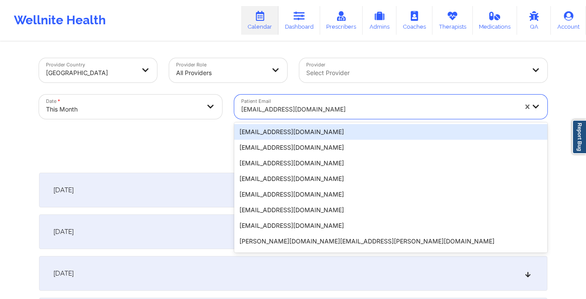
click at [238, 108] on div "[EMAIL_ADDRESS][DOMAIN_NAME]" at bounding box center [376, 107] width 284 height 24
paste input "[EMAIL_ADDRESS][DOMAIN_NAME]"
type input "[EMAIL_ADDRESS][DOMAIN_NAME]"
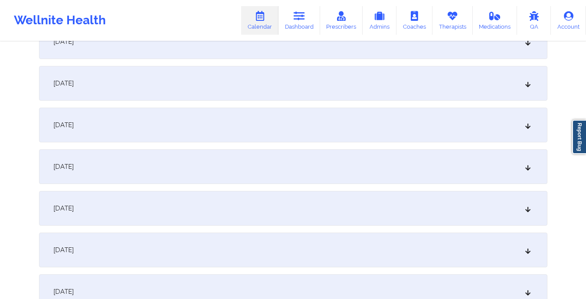
scroll to position [768, 0]
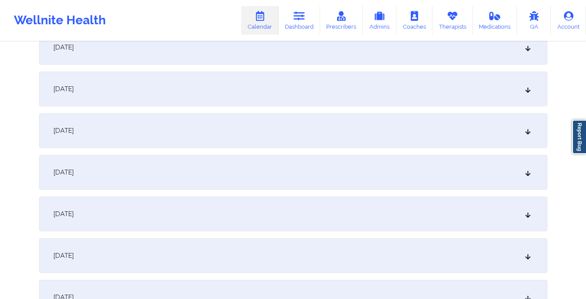
click at [238, 108] on div "[DATE] No appointments [DATE] No appointments [DATE] No appointments [DATE] No …" at bounding box center [293, 47] width 509 height 1285
click at [238, 102] on div "[DATE]" at bounding box center [293, 89] width 509 height 35
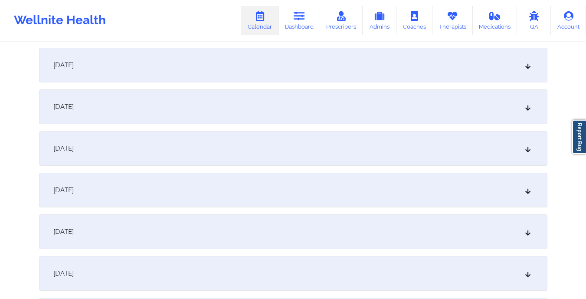
scroll to position [0, 0]
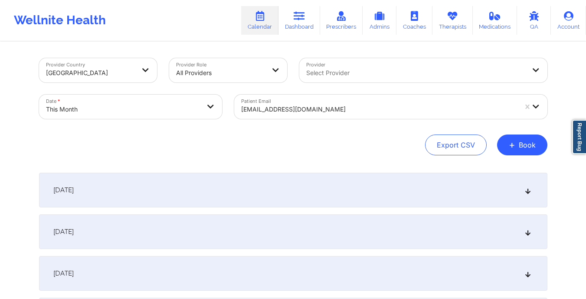
click at [240, 109] on div "[EMAIL_ADDRESS][DOMAIN_NAME]" at bounding box center [376, 107] width 284 height 24
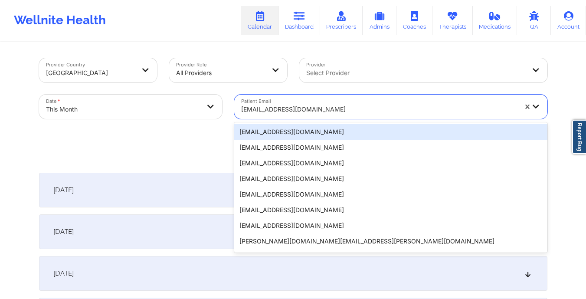
paste input "[EMAIL_ADDRESS][DOMAIN_NAME]"
type input "[EMAIL_ADDRESS][DOMAIN_NAME]"
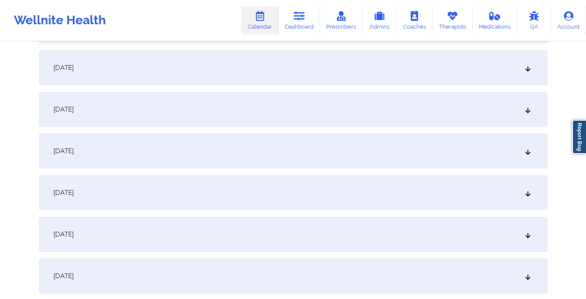
scroll to position [752, 0]
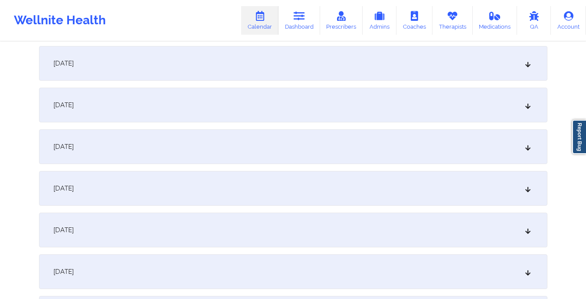
click at [240, 109] on div "[DATE]" at bounding box center [293, 105] width 509 height 35
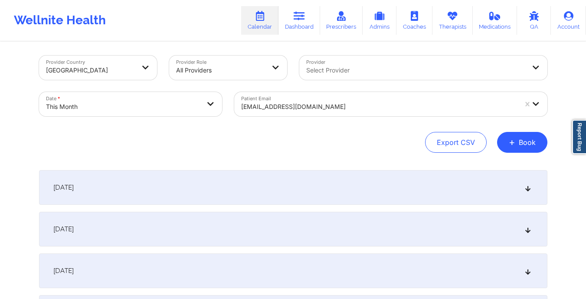
scroll to position [0, 0]
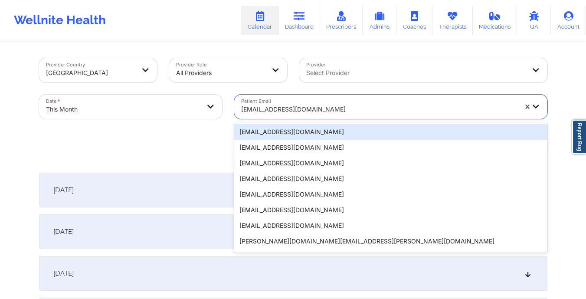
click at [241, 108] on input "Patient Email" at bounding box center [242, 109] width 2 height 9
paste input "[EMAIL_ADDRESS][DOMAIN_NAME]"
type input "[EMAIL_ADDRESS][DOMAIN_NAME]"
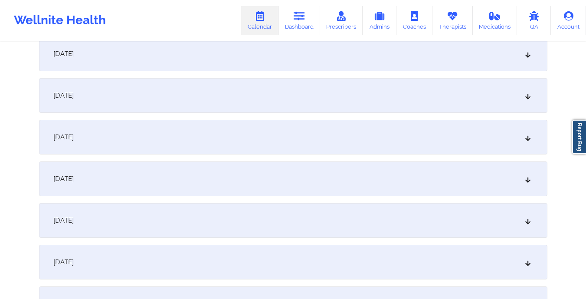
scroll to position [761, 0]
click at [241, 108] on div "[DATE]" at bounding box center [293, 96] width 509 height 35
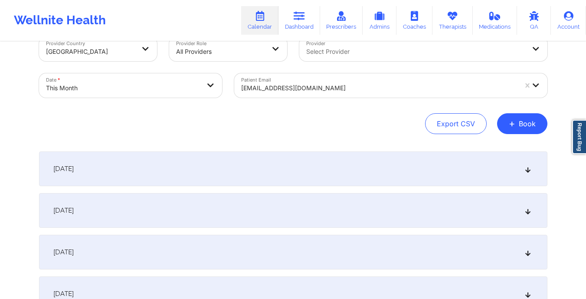
scroll to position [0, 0]
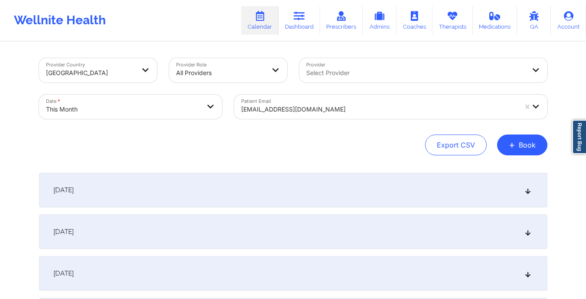
click at [240, 113] on div "[EMAIL_ADDRESS][DOMAIN_NAME]" at bounding box center [376, 107] width 284 height 24
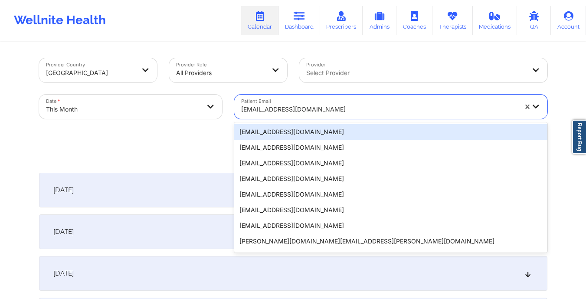
paste input "[EMAIL_ADDRESS][DOMAIN_NAME]"
type input "[EMAIL_ADDRESS][DOMAIN_NAME]"
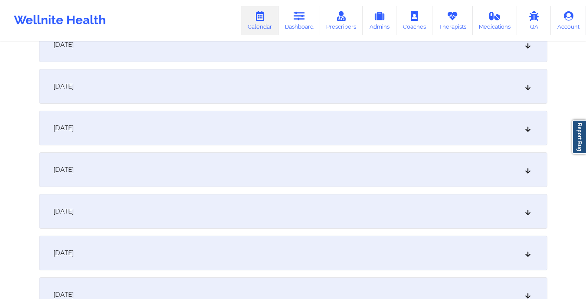
scroll to position [770, 0]
click at [241, 98] on div "[DATE]" at bounding box center [293, 86] width 509 height 35
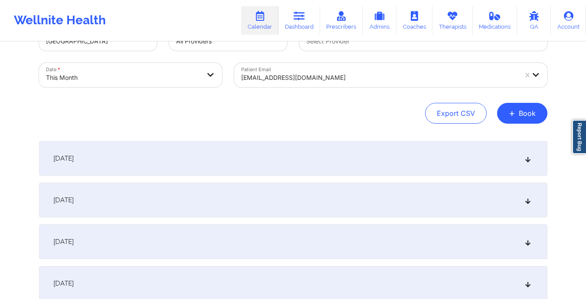
scroll to position [0, 0]
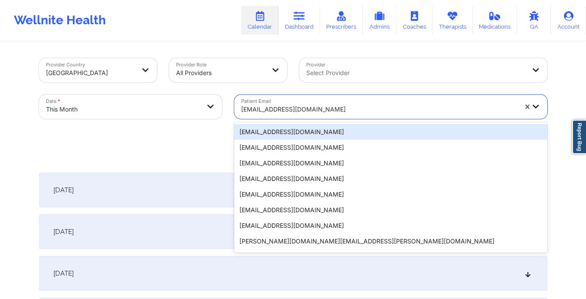
drag, startPoint x: 240, startPoint y: 112, endPoint x: 373, endPoint y: 115, distance: 132.5
click at [373, 115] on div "[EMAIL_ADDRESS][DOMAIN_NAME]" at bounding box center [376, 107] width 284 height 24
paste input "[EMAIL_ADDRESS][DOMAIN_NAME]"
type input "[EMAIL_ADDRESS][DOMAIN_NAME]"
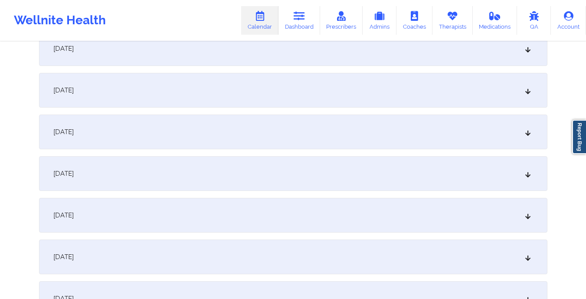
scroll to position [766, 0]
click at [329, 85] on div "[DATE]" at bounding box center [293, 90] width 509 height 35
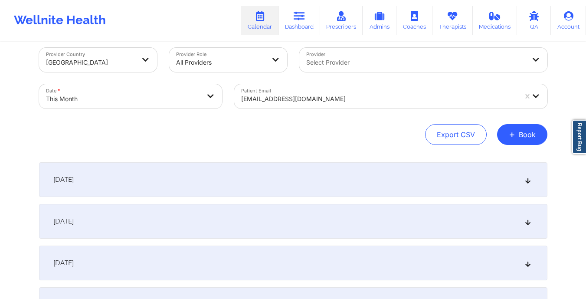
scroll to position [10, 0]
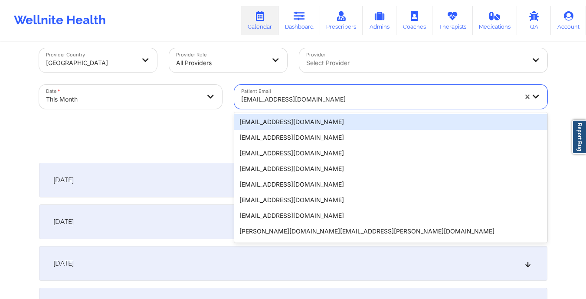
click at [240, 93] on div "[EMAIL_ADDRESS][DOMAIN_NAME]" at bounding box center [376, 97] width 284 height 24
paste input "[EMAIL_ADDRESS][DOMAIN_NAME]"
type input "[EMAIL_ADDRESS][DOMAIN_NAME]"
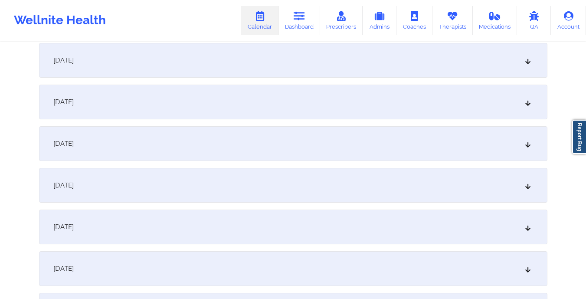
scroll to position [755, 0]
click at [240, 93] on div "[DATE]" at bounding box center [293, 101] width 509 height 35
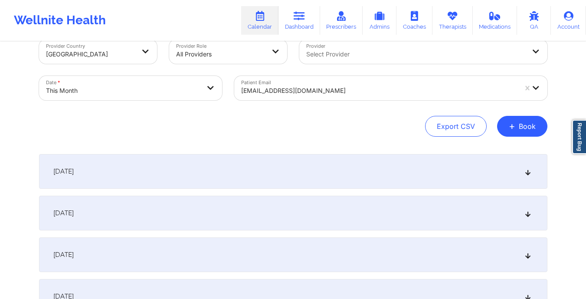
scroll to position [0, 0]
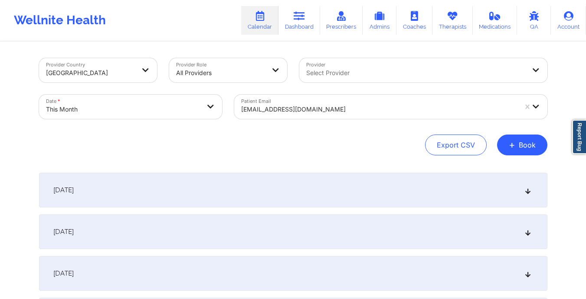
click at [243, 110] on div at bounding box center [379, 109] width 276 height 10
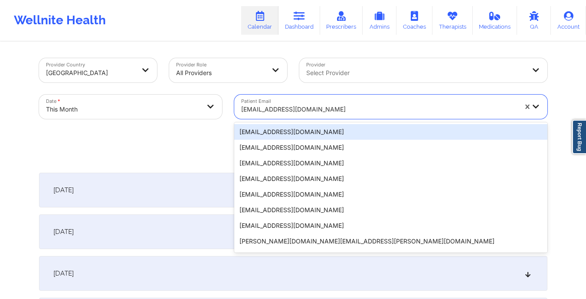
paste input "[EMAIL_ADDRESS][DOMAIN_NAME]"
type input "[EMAIL_ADDRESS][DOMAIN_NAME]"
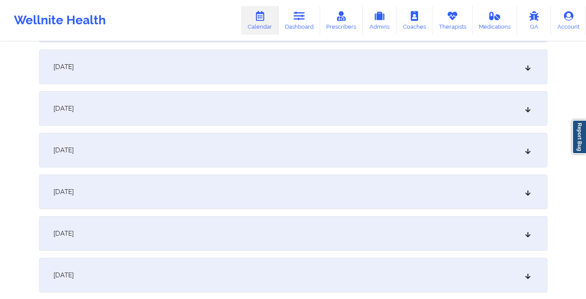
scroll to position [754, 0]
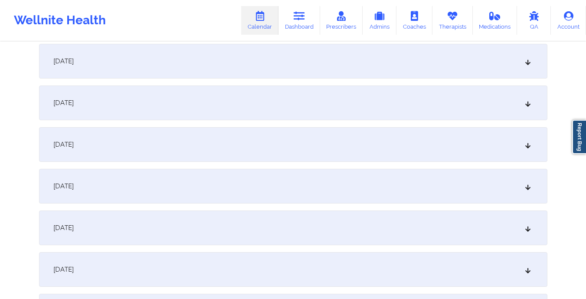
click at [243, 110] on div "[DATE]" at bounding box center [293, 103] width 509 height 35
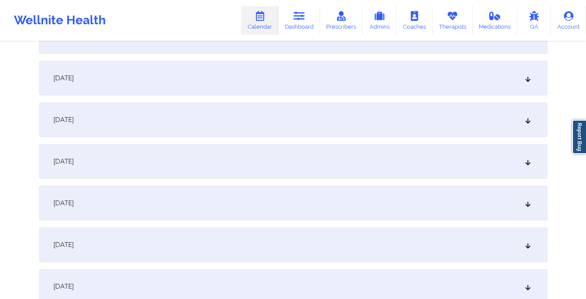
scroll to position [0, 0]
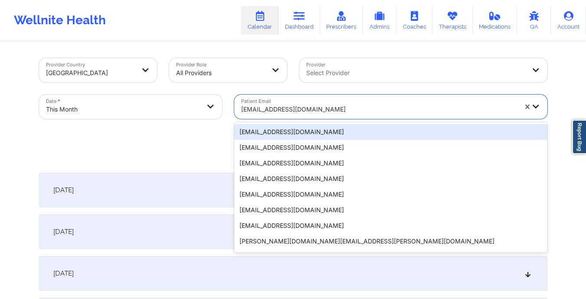
click at [239, 108] on div "[EMAIL_ADDRESS][DOMAIN_NAME]" at bounding box center [376, 107] width 284 height 24
paste input "[EMAIL_ADDRESS][PERSON_NAME][DOMAIN_NAME]"
type input "[EMAIL_ADDRESS][PERSON_NAME][DOMAIN_NAME]"
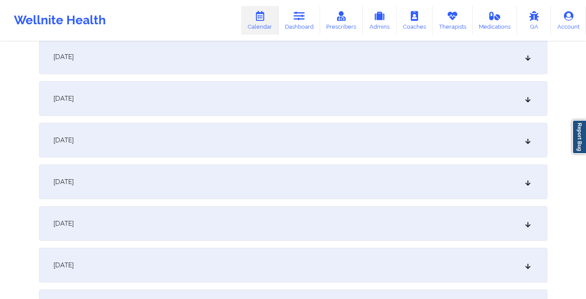
scroll to position [758, 0]
click at [239, 108] on div "[DATE]" at bounding box center [293, 99] width 509 height 35
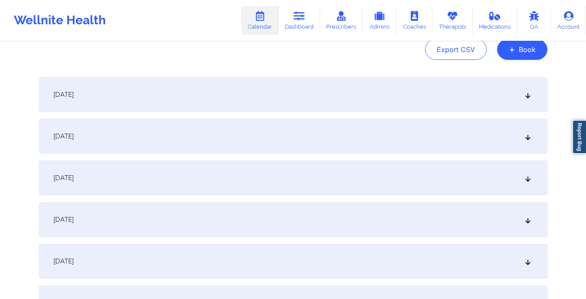
scroll to position [0, 0]
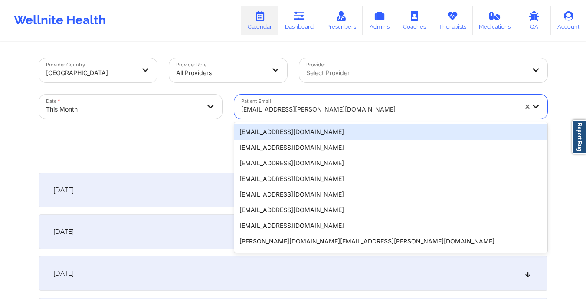
click at [239, 107] on div "[EMAIL_ADDRESS][PERSON_NAME][DOMAIN_NAME]" at bounding box center [376, 107] width 284 height 24
paste input "[EMAIL_ADDRESS][DOMAIN_NAME]"
type input "[EMAIL_ADDRESS][DOMAIN_NAME]"
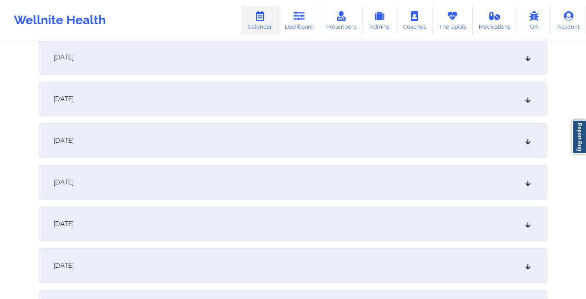
scroll to position [759, 0]
click at [241, 101] on div "[DATE]" at bounding box center [293, 97] width 509 height 35
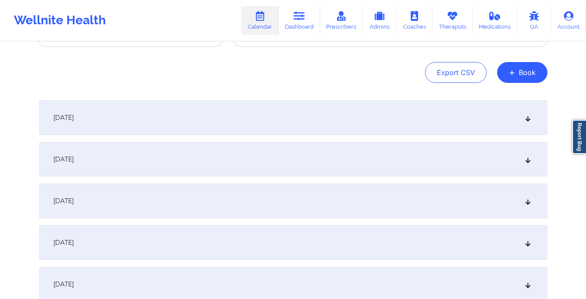
scroll to position [0, 0]
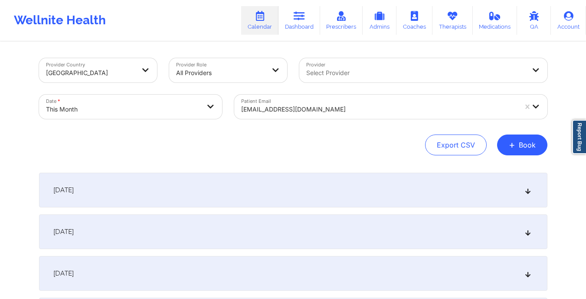
click at [241, 112] on input "Patient Email" at bounding box center [242, 109] width 2 height 9
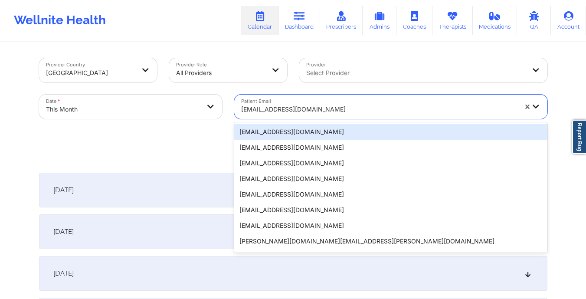
paste input "[EMAIL_ADDRESS][DOMAIN_NAME]"
type input "[EMAIL_ADDRESS][DOMAIN_NAME]"
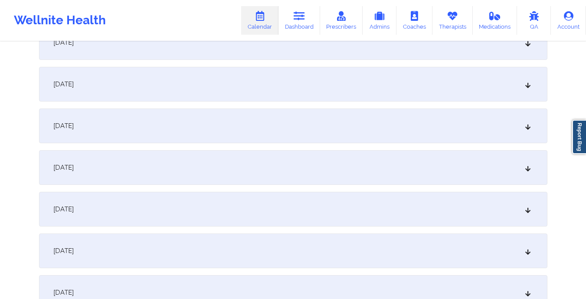
scroll to position [763, 0]
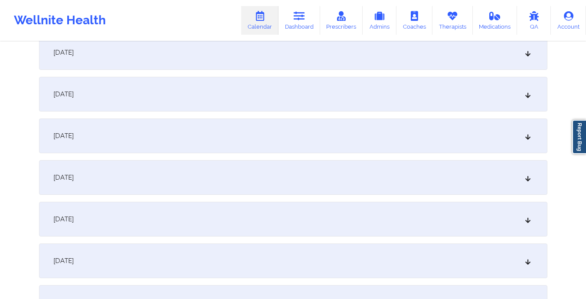
click at [241, 112] on div "[DATE] No appointments [DATE] No appointments [DATE] No appointments [DATE] No …" at bounding box center [293, 52] width 509 height 1285
click at [245, 100] on div "[DATE]" at bounding box center [293, 94] width 509 height 35
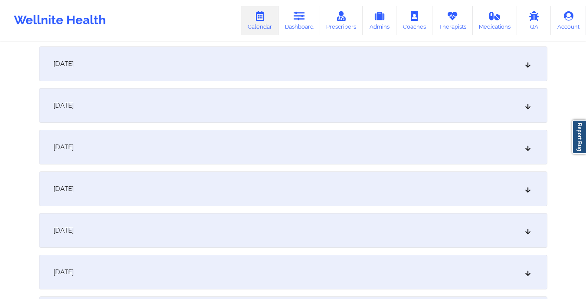
scroll to position [0, 0]
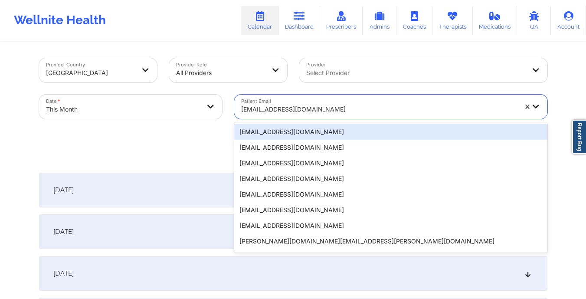
click at [240, 113] on div "[EMAIL_ADDRESS][DOMAIN_NAME]" at bounding box center [376, 107] width 284 height 24
paste input "[EMAIL_ADDRESS][DOMAIN_NAME]"
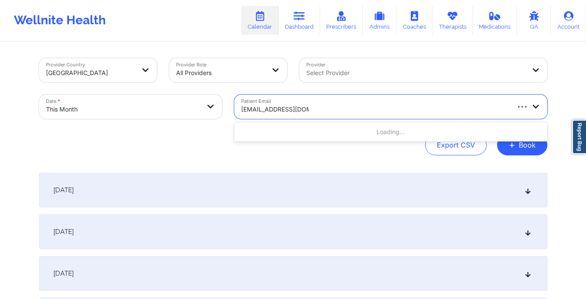
type input "[EMAIL_ADDRESS][DOMAIN_NAME]"
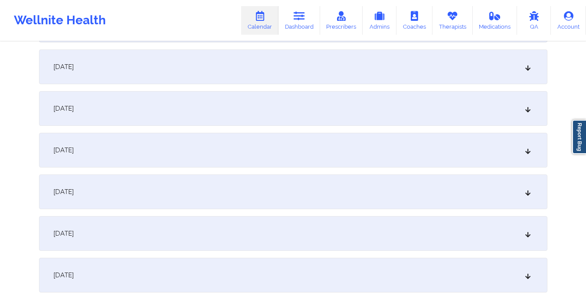
scroll to position [749, 0]
click at [240, 113] on div "[DATE]" at bounding box center [293, 108] width 509 height 35
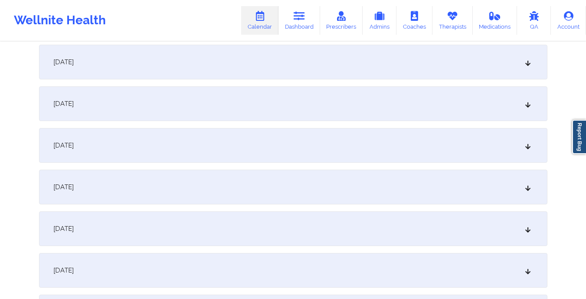
scroll to position [0, 0]
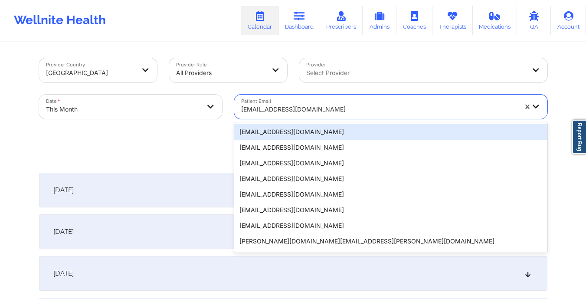
click at [236, 111] on div "[EMAIL_ADDRESS][DOMAIN_NAME]" at bounding box center [376, 107] width 284 height 24
paste input "[EMAIL_ADDRESS][DOMAIN_NAME]"
type input "[EMAIL_ADDRESS][DOMAIN_NAME]"
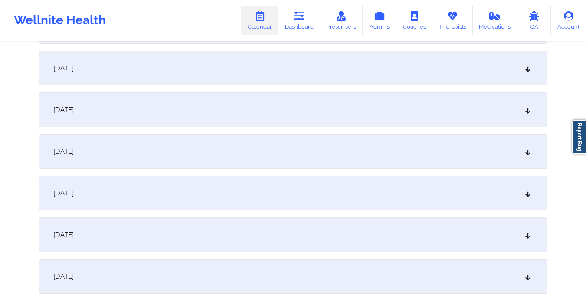
scroll to position [583, 0]
drag, startPoint x: 236, startPoint y: 111, endPoint x: 191, endPoint y: 239, distance: 135.8
click at [191, 239] on div "[DATE]" at bounding box center [293, 232] width 509 height 35
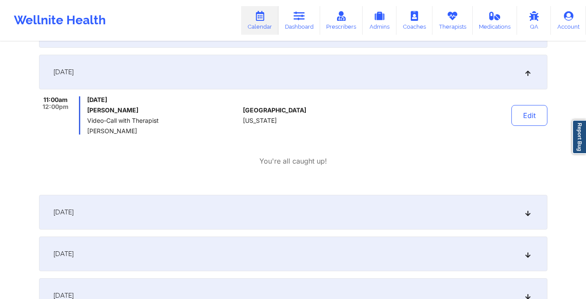
scroll to position [743, 0]
click at [234, 215] on div "[DATE]" at bounding box center [293, 212] width 509 height 35
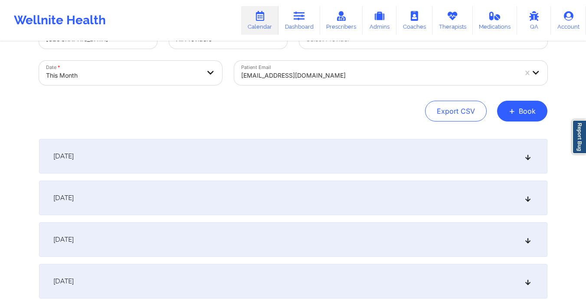
scroll to position [0, 0]
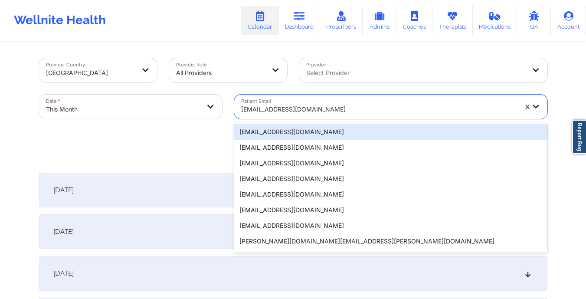
click at [241, 109] on input "Patient Email" at bounding box center [242, 109] width 2 height 9
paste input "[PERSON_NAME][EMAIL_ADDRESS][PERSON_NAME][DOMAIN_NAME]"
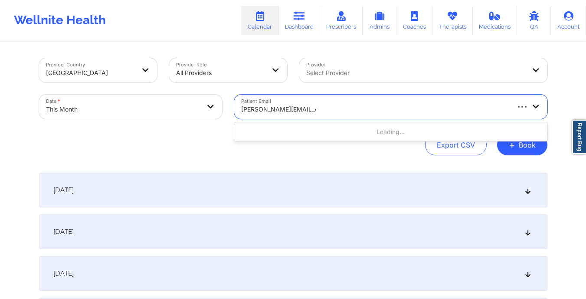
type input "[PERSON_NAME][EMAIL_ADDRESS][PERSON_NAME][DOMAIN_NAME]"
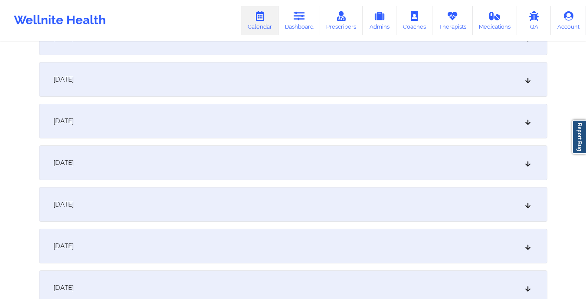
scroll to position [779, 0]
click at [232, 79] on div "[DATE]" at bounding box center [293, 77] width 509 height 35
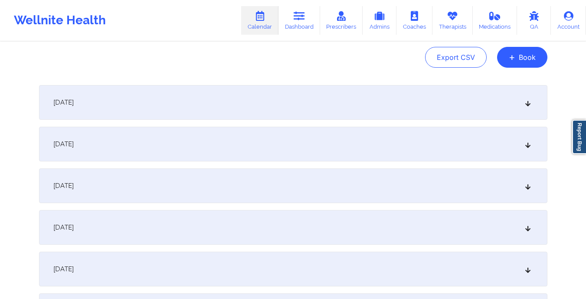
scroll to position [0, 0]
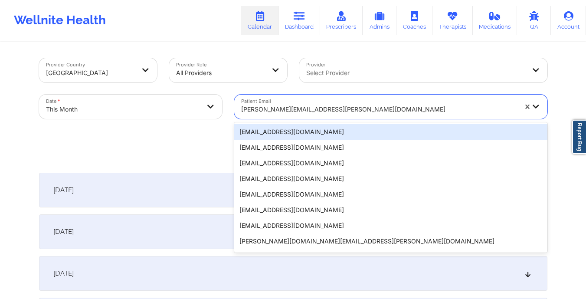
click at [241, 105] on input "Patient Email" at bounding box center [242, 109] width 2 height 9
paste input "[PERSON_NAME][EMAIL_ADDRESS][DOMAIN_NAME]"
type input "[PERSON_NAME][EMAIL_ADDRESS][DOMAIN_NAME]"
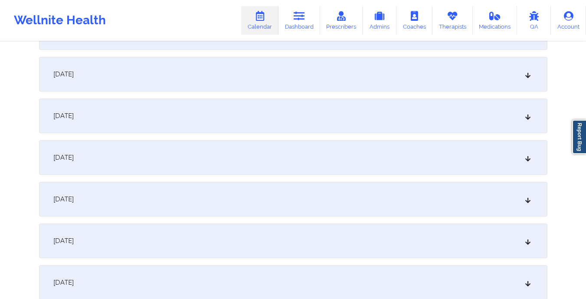
scroll to position [737, 0]
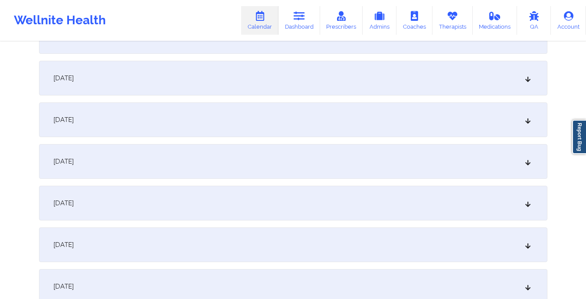
click at [241, 105] on div "[DATE]" at bounding box center [293, 119] width 509 height 35
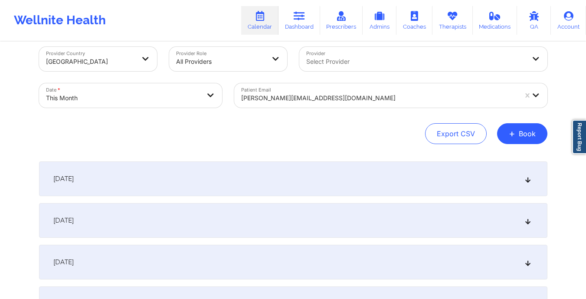
scroll to position [0, 0]
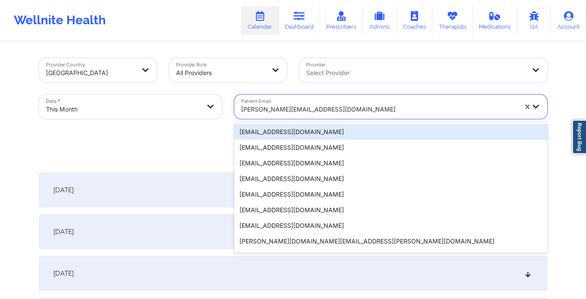
click at [241, 106] on input "Patient Email" at bounding box center [242, 109] width 2 height 9
paste input "[EMAIL_ADDRESS][DOMAIN_NAME]"
type input "[EMAIL_ADDRESS][DOMAIN_NAME]"
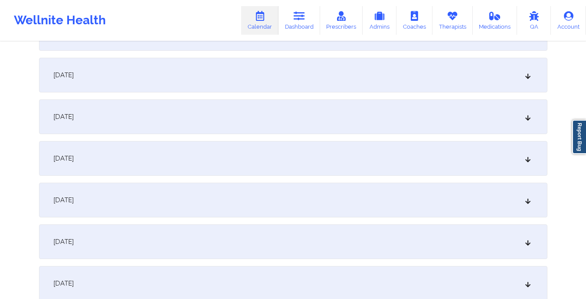
scroll to position [657, 0]
click at [213, 193] on div "[DATE]" at bounding box center [293, 199] width 509 height 35
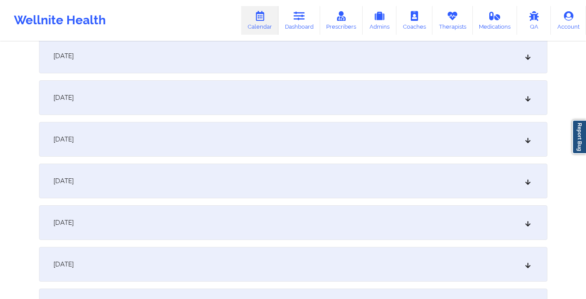
scroll to position [0, 0]
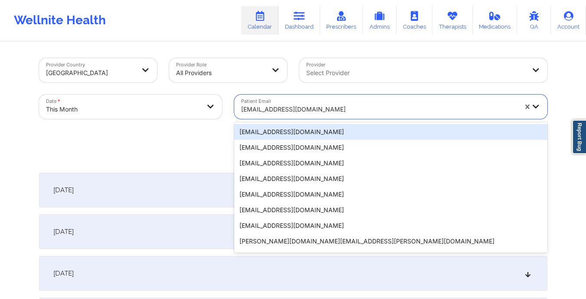
click at [241, 110] on input "Patient Email" at bounding box center [242, 109] width 2 height 9
paste input "[PERSON_NAME][EMAIL_ADDRESS][PERSON_NAME][DOMAIN_NAME]"
type input "[PERSON_NAME][EMAIL_ADDRESS][PERSON_NAME][DOMAIN_NAME]"
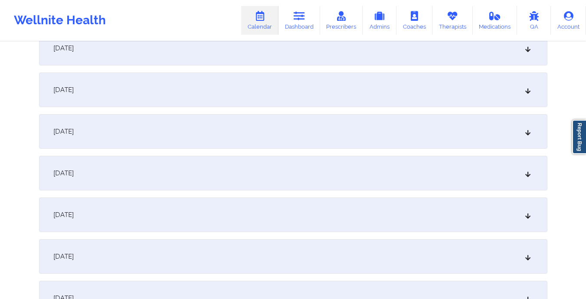
scroll to position [726, 0]
click at [234, 132] on div "[DATE]" at bounding box center [293, 131] width 509 height 35
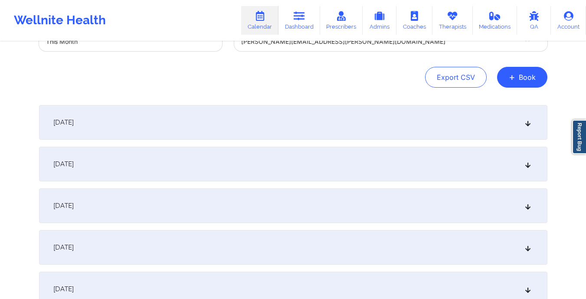
scroll to position [0, 0]
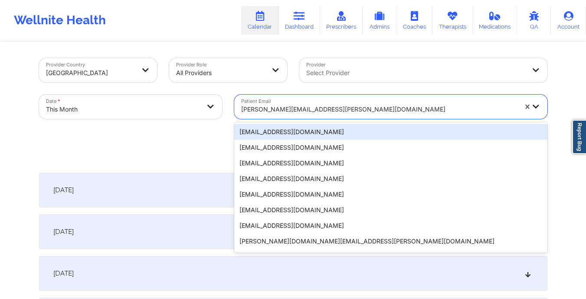
click at [238, 109] on div "[PERSON_NAME][EMAIL_ADDRESS][PERSON_NAME][DOMAIN_NAME]" at bounding box center [376, 107] width 284 height 24
paste input "[EMAIL_ADDRESS][DOMAIN_NAME]"
type input "[EMAIL_ADDRESS][DOMAIN_NAME]"
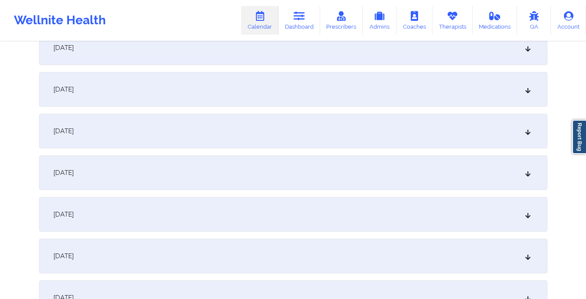
scroll to position [752, 0]
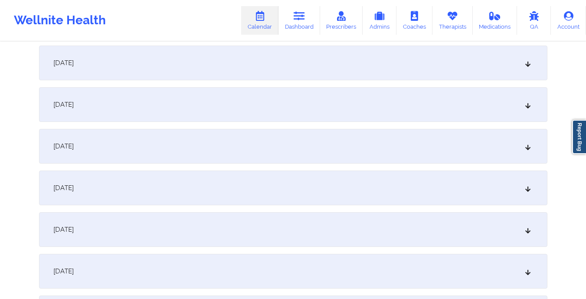
click at [238, 109] on div "[DATE]" at bounding box center [293, 104] width 509 height 35
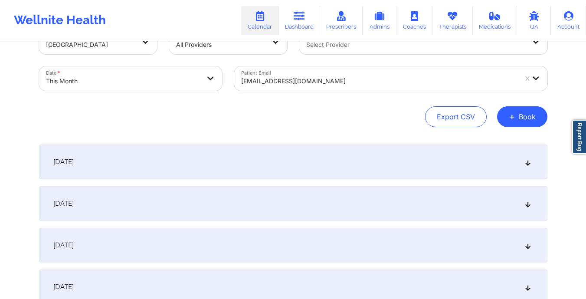
scroll to position [0, 0]
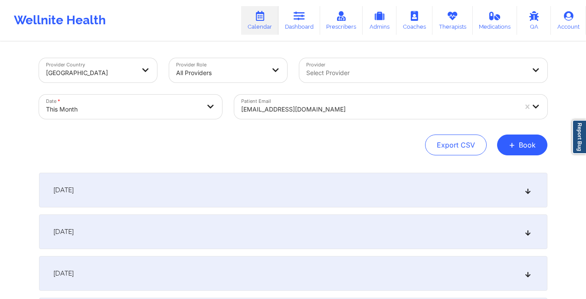
click at [242, 111] on input "Patient Email" at bounding box center [242, 109] width 2 height 9
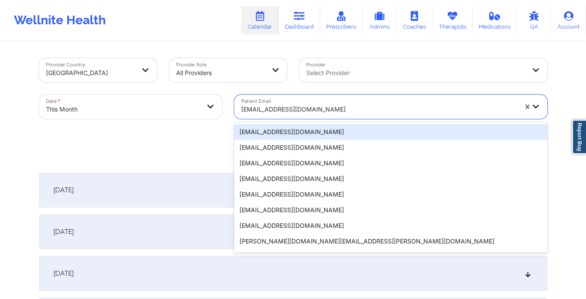
paste input "[EMAIL_ADDRESS][DOMAIN_NAME]"
type input "[EMAIL_ADDRESS][DOMAIN_NAME]"
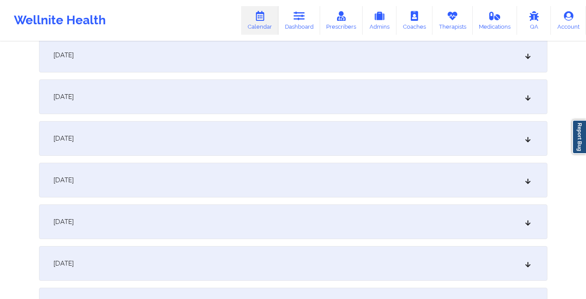
scroll to position [719, 0]
click at [242, 135] on div "[DATE]" at bounding box center [293, 138] width 509 height 35
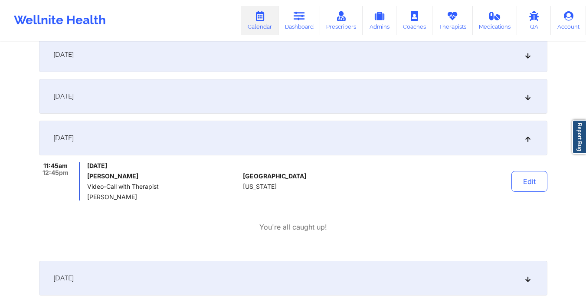
click at [217, 119] on div "[DATE] No appointments [DATE] No appointments [DATE] No appointments [DATE] No …" at bounding box center [293, 145] width 509 height 1383
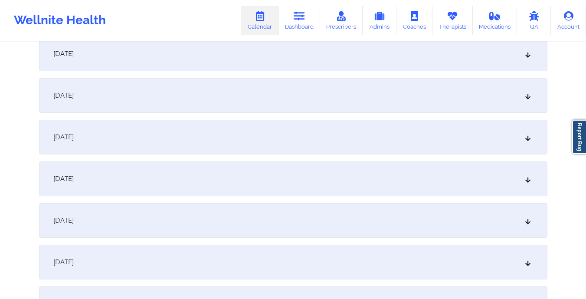
scroll to position [0, 0]
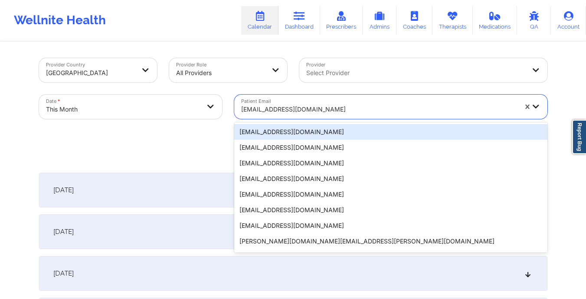
click at [242, 108] on input "Patient Email" at bounding box center [242, 109] width 2 height 9
paste input "[EMAIL_ADDRESS][DOMAIN_NAME]"
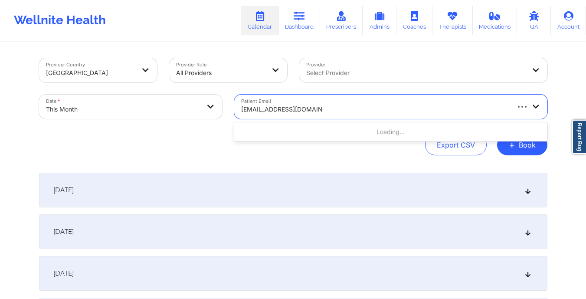
type input "[EMAIL_ADDRESS][DOMAIN_NAME]"
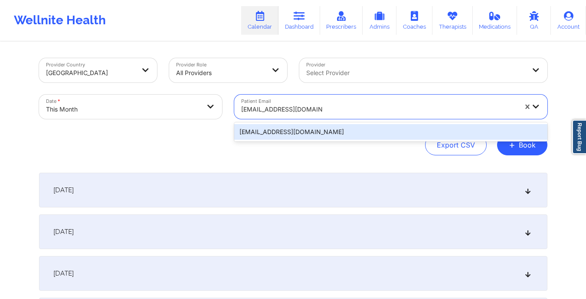
click at [242, 108] on input "[EMAIL_ADDRESS][DOMAIN_NAME]" at bounding box center [281, 109] width 81 height 9
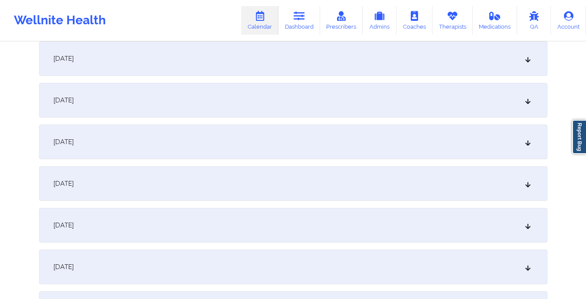
scroll to position [756, 0]
click at [242, 108] on div "[DATE]" at bounding box center [293, 100] width 509 height 35
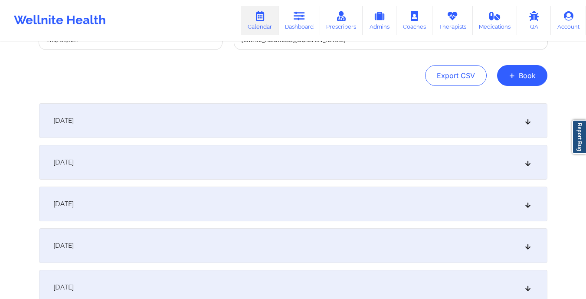
scroll to position [0, 0]
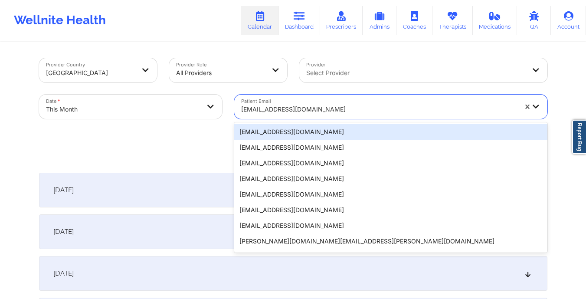
click at [240, 111] on div "[EMAIL_ADDRESS][DOMAIN_NAME]" at bounding box center [376, 107] width 284 height 24
paste input "[EMAIL_ADDRESS][DOMAIN_NAME]"
type input "[EMAIL_ADDRESS][DOMAIN_NAME]"
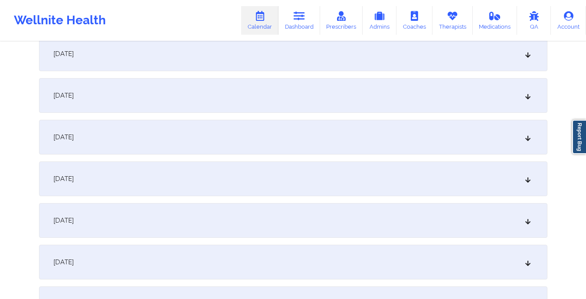
scroll to position [720, 0]
click at [239, 130] on div "[DATE]" at bounding box center [293, 137] width 509 height 35
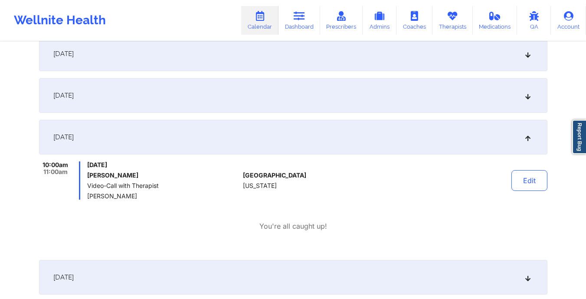
click at [239, 130] on div "[DATE]" at bounding box center [293, 137] width 509 height 35
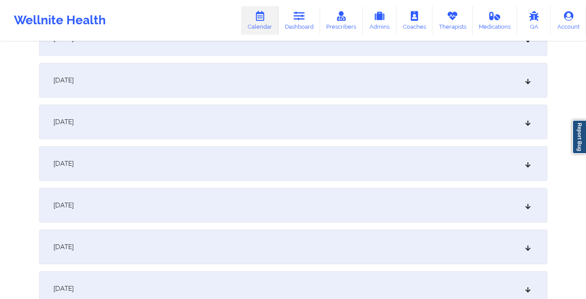
scroll to position [737, 0]
click at [212, 117] on div "[DATE]" at bounding box center [293, 120] width 509 height 35
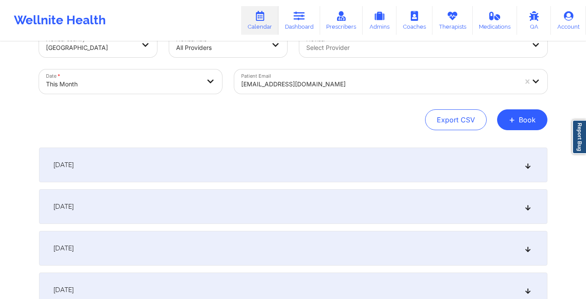
scroll to position [0, 0]
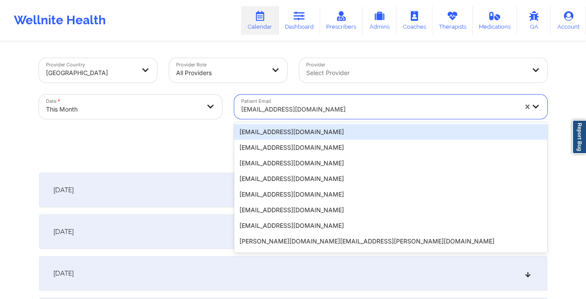
click at [241, 109] on input "Patient Email" at bounding box center [242, 109] width 2 height 9
paste input "[EMAIL_ADDRESS][DOMAIN_NAME]"
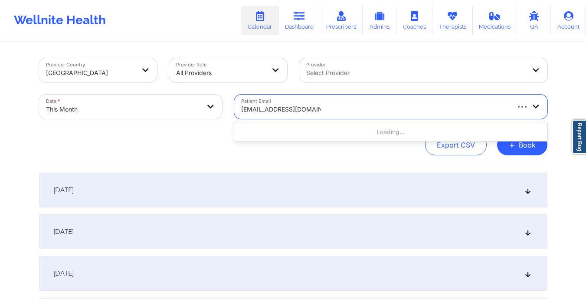
type input "[EMAIL_ADDRESS][DOMAIN_NAME]"
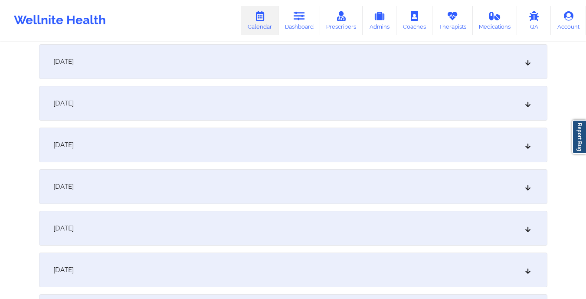
scroll to position [753, 0]
click at [241, 109] on div "[DATE]" at bounding box center [293, 103] width 509 height 35
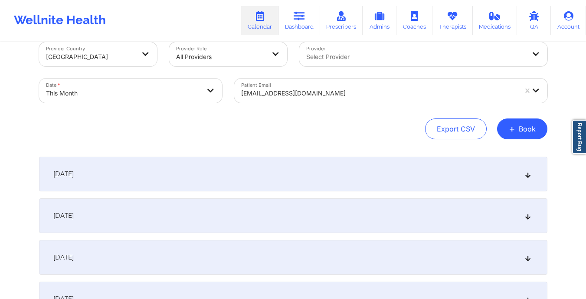
scroll to position [0, 0]
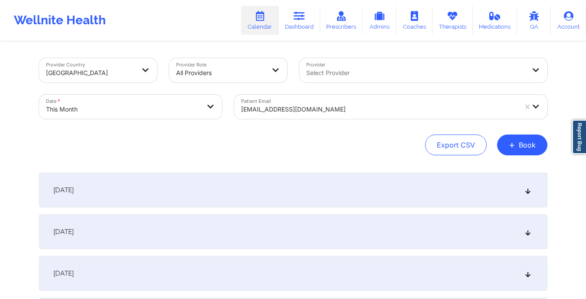
click at [242, 106] on input "Patient Email" at bounding box center [242, 109] width 2 height 9
click at [231, 141] on div "Provider Country [GEOGRAPHIC_DATA] Provider Role All Providers Provider Select …" at bounding box center [293, 106] width 509 height 97
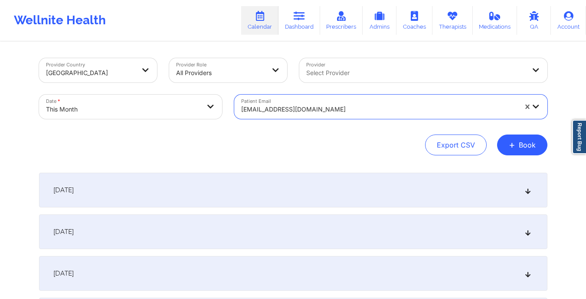
paste input "[EMAIL_ADDRESS][DOMAIN_NAME]"
type input "[EMAIL_ADDRESS][DOMAIN_NAME]"
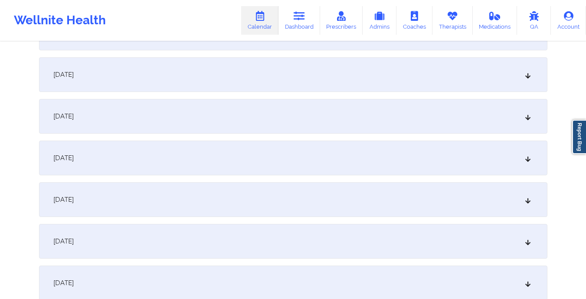
scroll to position [623, 0]
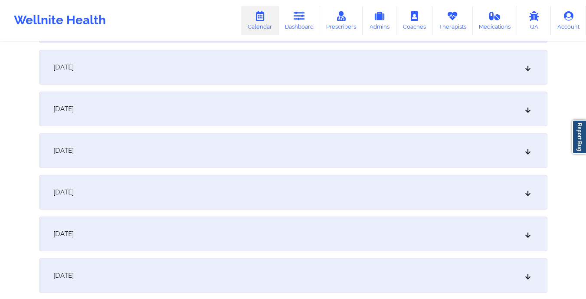
click at [249, 237] on div "[DATE]" at bounding box center [293, 234] width 509 height 35
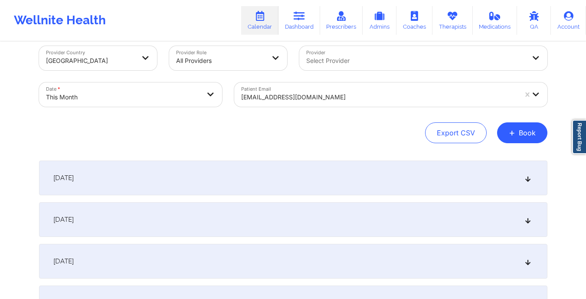
scroll to position [0, 0]
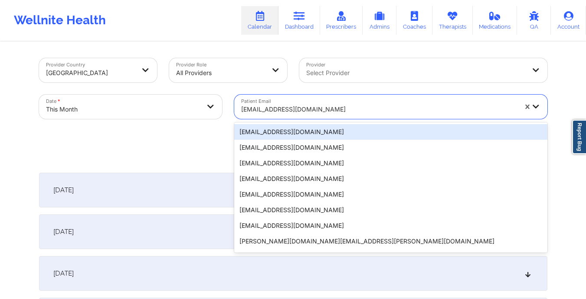
click at [240, 109] on div "[EMAIL_ADDRESS][DOMAIN_NAME]" at bounding box center [376, 107] width 284 height 24
paste input "[EMAIL_ADDRESS][DOMAIN_NAME]"
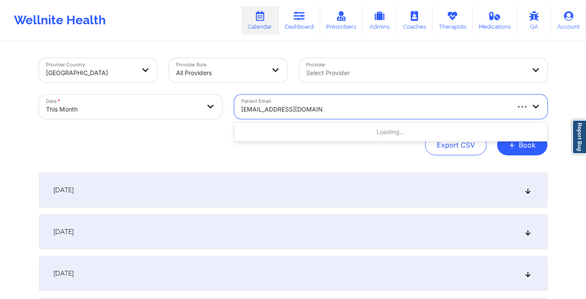
type input "[EMAIL_ADDRESS][DOMAIN_NAME]"
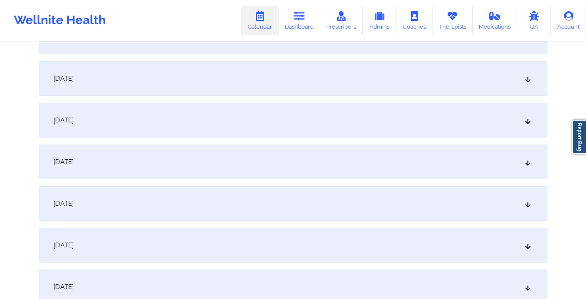
scroll to position [696, 0]
click at [239, 160] on div "[DATE]" at bounding box center [293, 161] width 509 height 35
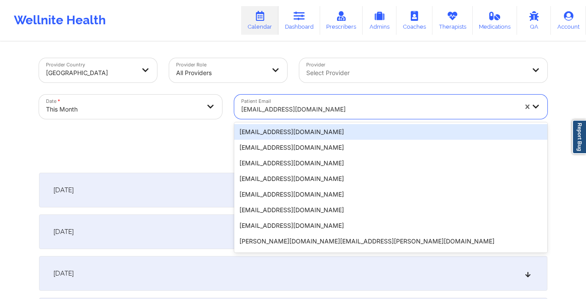
click at [240, 109] on div "[EMAIL_ADDRESS][DOMAIN_NAME]" at bounding box center [376, 107] width 284 height 24
paste input "[EMAIL_ADDRESS][DOMAIN_NAME]"
type input "[EMAIL_ADDRESS][DOMAIN_NAME]"
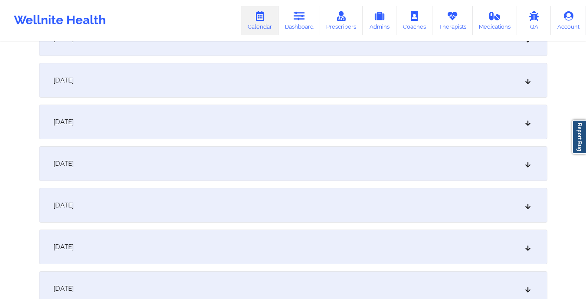
scroll to position [649, 0]
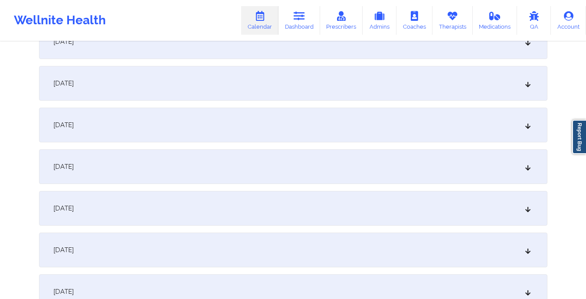
click at [244, 200] on div "[DATE]" at bounding box center [293, 208] width 509 height 35
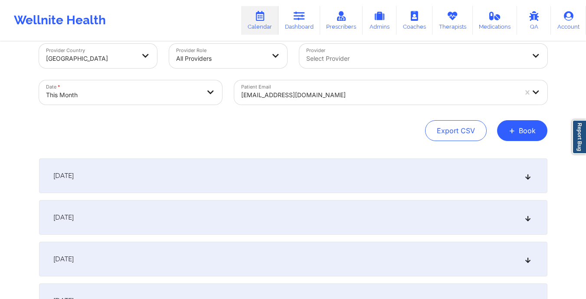
scroll to position [0, 0]
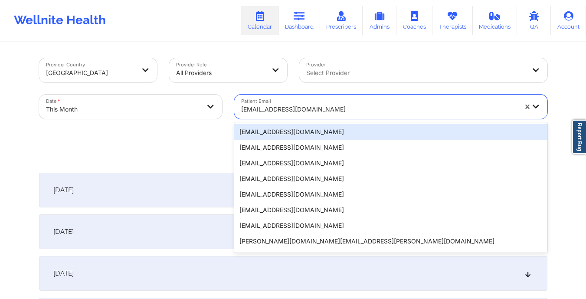
click at [239, 108] on div "[EMAIL_ADDRESS][DOMAIN_NAME]" at bounding box center [376, 107] width 284 height 24
paste input "[EMAIL_ADDRESS][DOMAIN_NAME]"
type input "[EMAIL_ADDRESS][DOMAIN_NAME]"
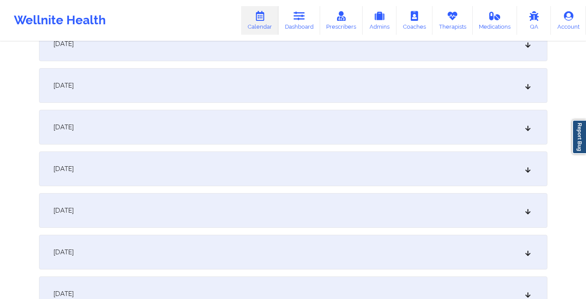
scroll to position [752, 0]
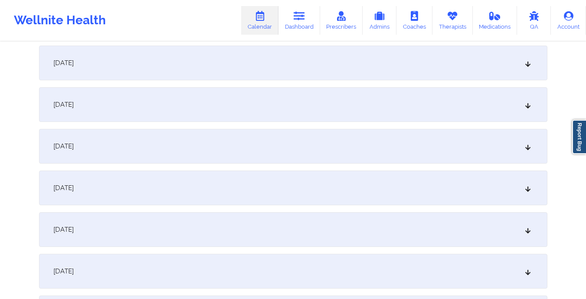
click at [239, 108] on div "[DATE]" at bounding box center [293, 104] width 509 height 35
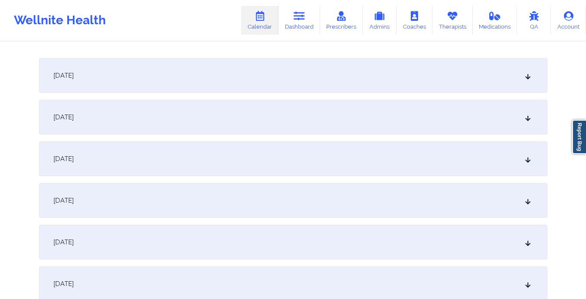
scroll to position [0, 0]
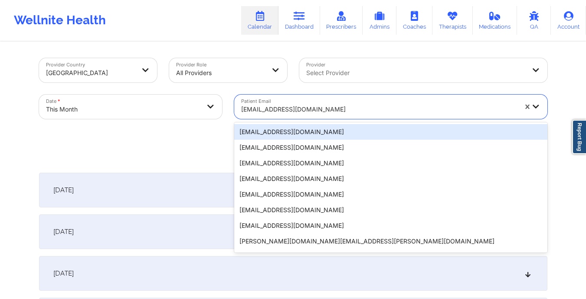
click at [238, 110] on div "[EMAIL_ADDRESS][DOMAIN_NAME]" at bounding box center [376, 107] width 284 height 24
paste input "[EMAIL_ADDRESS][DOMAIN_NAME]"
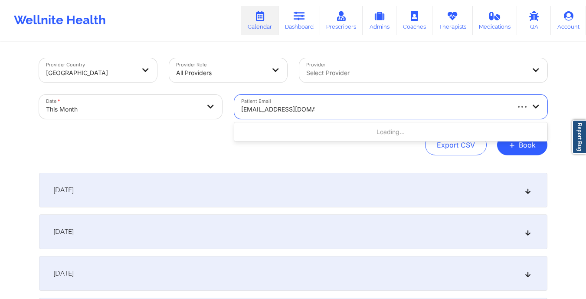
type input "[EMAIL_ADDRESS][DOMAIN_NAME]"
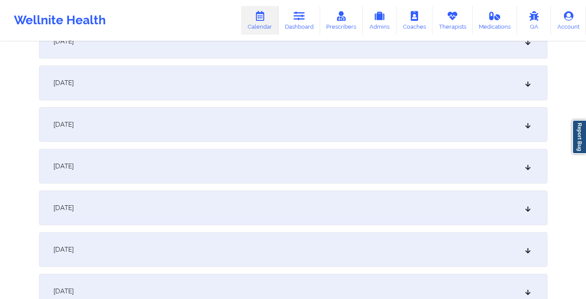
scroll to position [814, 0]
click at [207, 51] on div "[DATE]" at bounding box center [293, 43] width 509 height 35
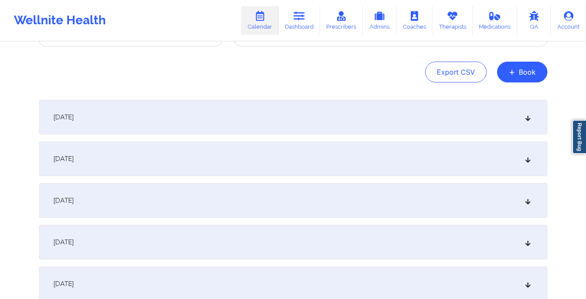
scroll to position [0, 0]
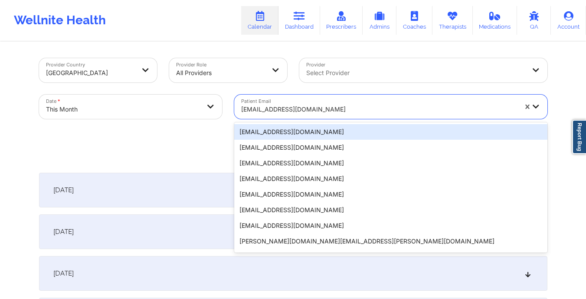
click at [240, 107] on div "[EMAIL_ADDRESS][DOMAIN_NAME]" at bounding box center [376, 107] width 284 height 24
paste input "[EMAIL_ADDRESS][DOMAIN_NAME]"
type input "[EMAIL_ADDRESS][DOMAIN_NAME]"
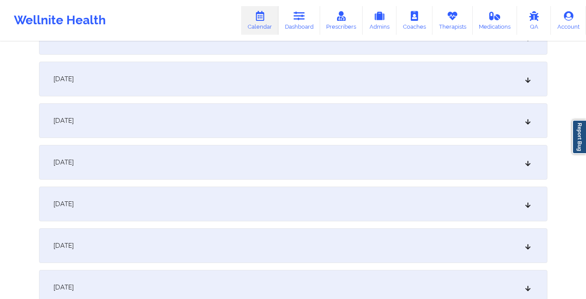
scroll to position [725, 0]
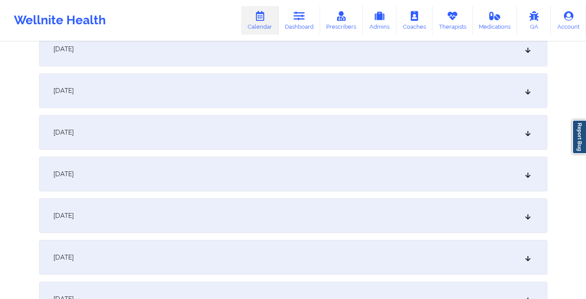
click at [240, 146] on div "[DATE]" at bounding box center [293, 132] width 509 height 35
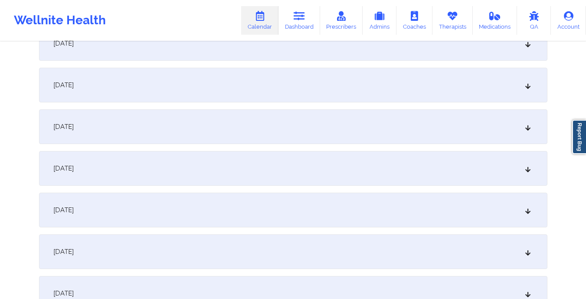
scroll to position [0, 0]
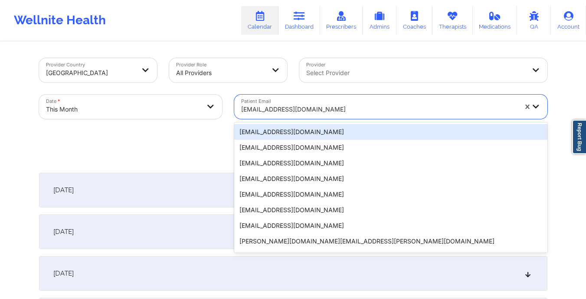
click at [238, 112] on div "[EMAIL_ADDRESS][DOMAIN_NAME]" at bounding box center [376, 107] width 284 height 24
paste input "[EMAIL_ADDRESS][DOMAIN_NAME]"
type input "[EMAIL_ADDRESS][DOMAIN_NAME]"
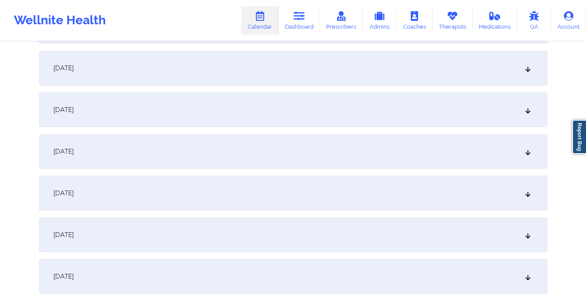
scroll to position [706, 0]
click at [229, 156] on div "[DATE]" at bounding box center [293, 151] width 509 height 35
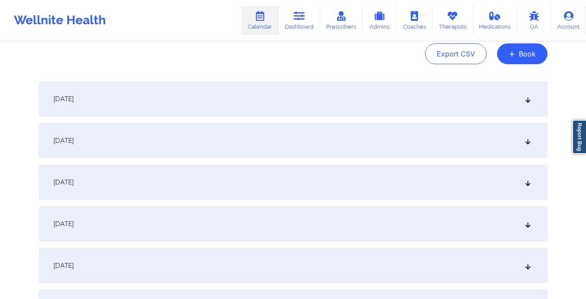
scroll to position [0, 0]
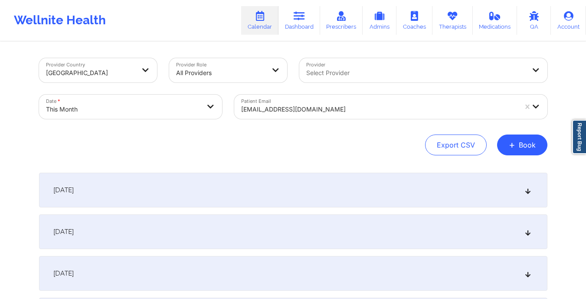
click at [242, 114] on div at bounding box center [379, 109] width 276 height 10
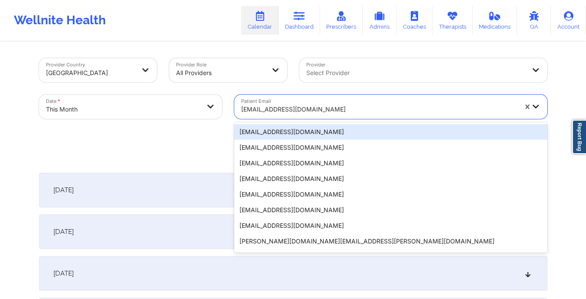
paste input "[PERSON_NAME][EMAIL_ADDRESS][DOMAIN_NAME]"
type input "[PERSON_NAME][EMAIL_ADDRESS][DOMAIN_NAME]"
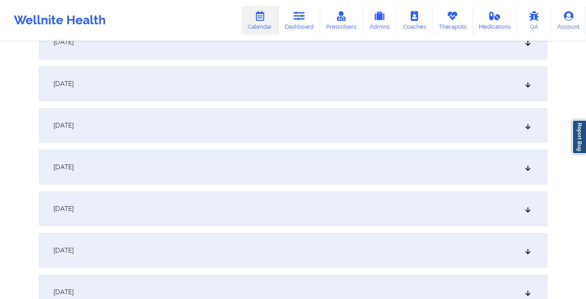
scroll to position [732, 0]
click at [242, 114] on div "[DATE]" at bounding box center [293, 125] width 509 height 35
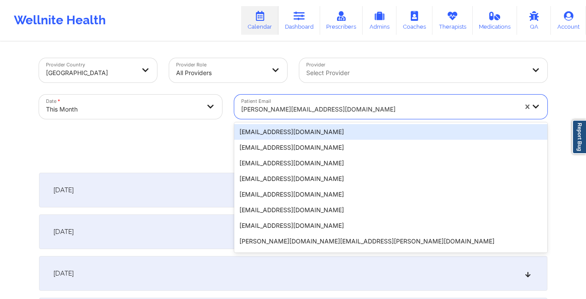
drag, startPoint x: 241, startPoint y: 107, endPoint x: 342, endPoint y: 130, distance: 103.7
click at [342, 119] on div "20 results available. Use Up and Down to choose options, press Enter to select …" at bounding box center [390, 107] width 313 height 24
paste input "[EMAIL_ADDRESS][DOMAIN_NAME]"
type input "[EMAIL_ADDRESS][DOMAIN_NAME]"
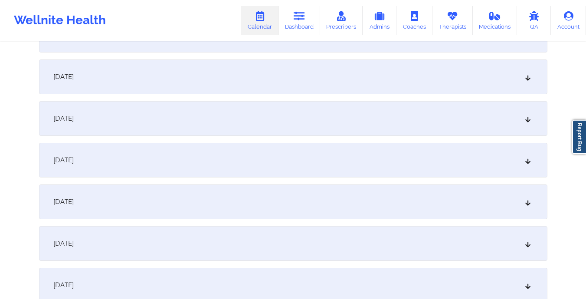
scroll to position [696, 0]
click at [332, 162] on div "[DATE]" at bounding box center [293, 160] width 509 height 35
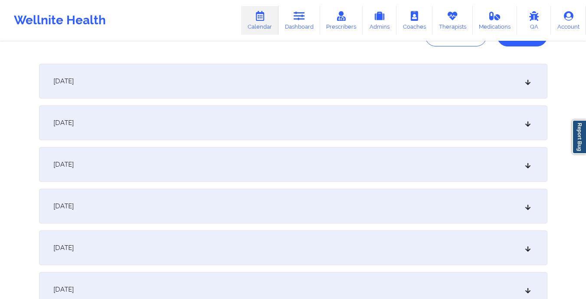
scroll to position [0, 0]
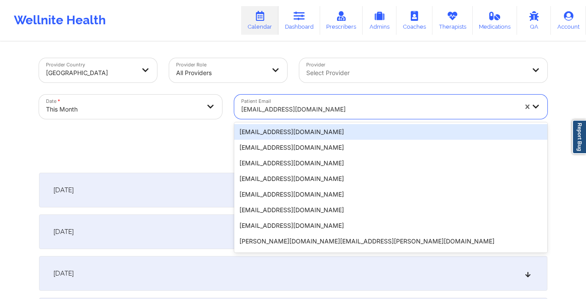
click at [241, 109] on input "Patient Email" at bounding box center [242, 109] width 2 height 9
paste input "[EMAIL_ADDRESS][DOMAIN_NAME]"
type input "[EMAIL_ADDRESS][DOMAIN_NAME]"
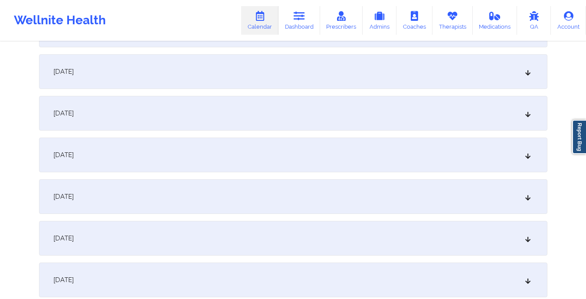
scroll to position [744, 0]
click at [264, 108] on div "[DATE]" at bounding box center [293, 113] width 509 height 35
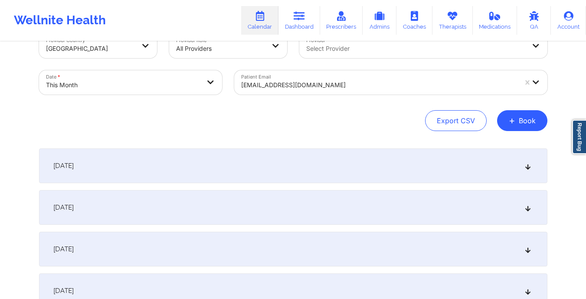
scroll to position [0, 0]
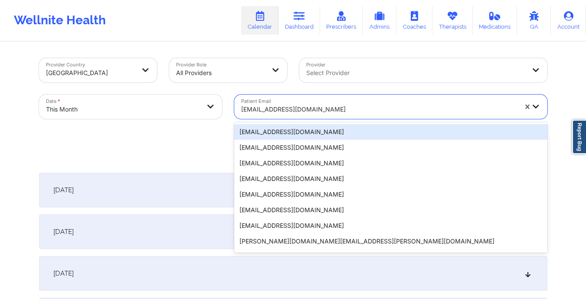
drag, startPoint x: 238, startPoint y: 112, endPoint x: 321, endPoint y: 112, distance: 82.5
click at [321, 112] on div "[EMAIL_ADDRESS][DOMAIN_NAME]" at bounding box center [376, 107] width 284 height 24
paste input "[EMAIL_ADDRESS][DOMAIN_NAME]"
type input "[EMAIL_ADDRESS][DOMAIN_NAME]"
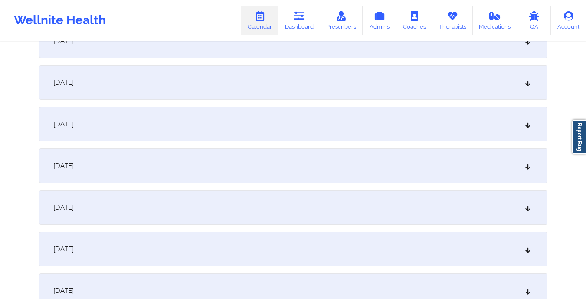
scroll to position [809, 0]
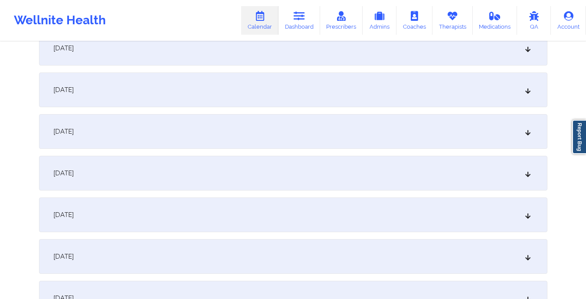
click at [296, 55] on div "[DATE]" at bounding box center [293, 48] width 509 height 35
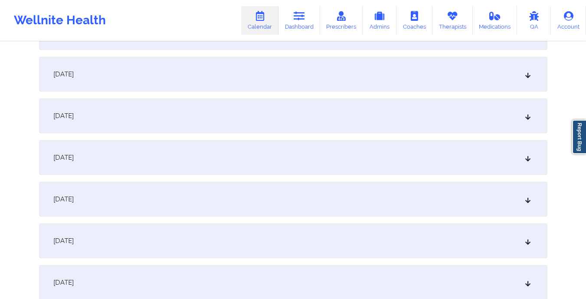
scroll to position [0, 0]
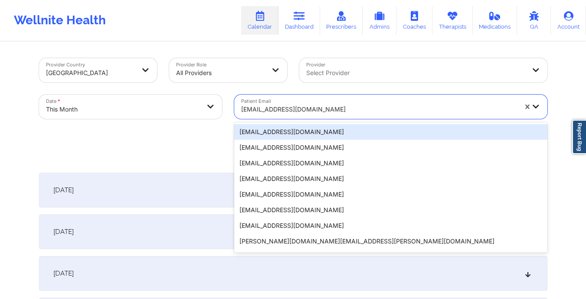
click at [241, 111] on input "Patient Email" at bounding box center [242, 109] width 2 height 9
paste input "[EMAIL_ADDRESS][DOMAIN_NAME]"
type input "[EMAIL_ADDRESS][DOMAIN_NAME]"
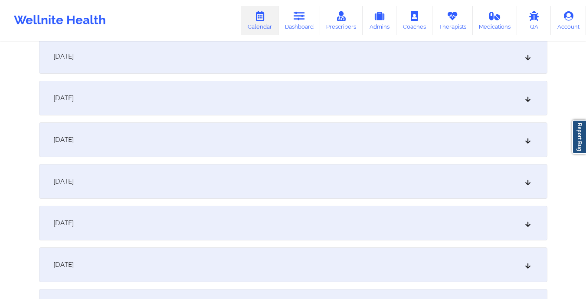
scroll to position [771, 0]
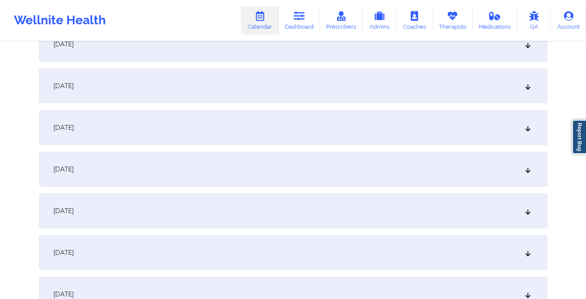
click at [253, 78] on div "[DATE]" at bounding box center [293, 86] width 509 height 35
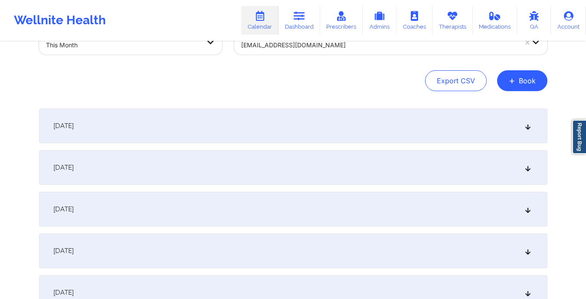
scroll to position [0, 0]
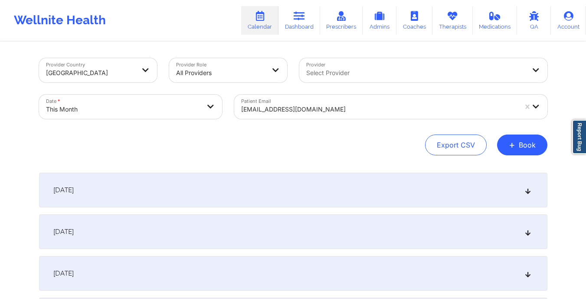
click at [239, 115] on div "[EMAIL_ADDRESS][DOMAIN_NAME]" at bounding box center [376, 107] width 284 height 24
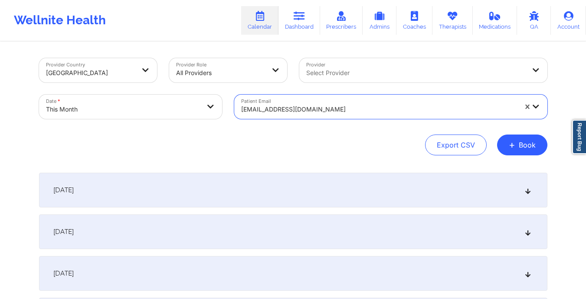
click at [239, 115] on div "[EMAIL_ADDRESS][DOMAIN_NAME]" at bounding box center [376, 107] width 284 height 24
paste input "[EMAIL_ADDRESS][DOMAIN_NAME]"
type input "[EMAIL_ADDRESS][DOMAIN_NAME]"
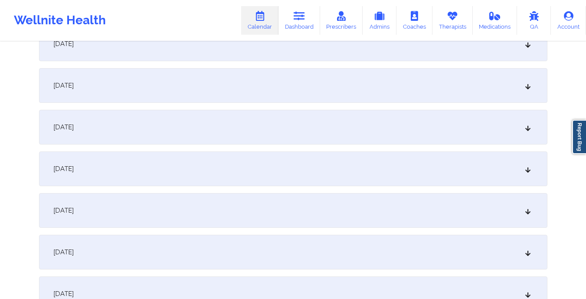
scroll to position [772, 0]
click at [239, 83] on div "[DATE]" at bounding box center [293, 84] width 509 height 35
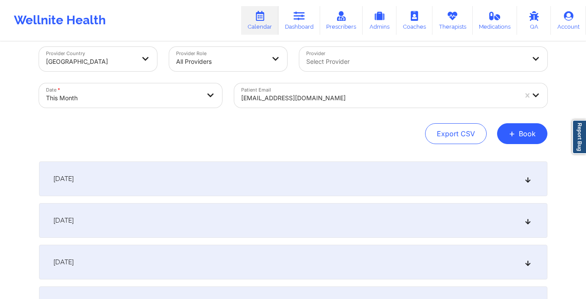
scroll to position [0, 0]
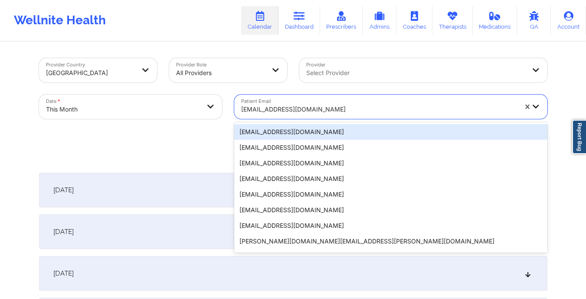
click at [240, 115] on div "[EMAIL_ADDRESS][DOMAIN_NAME]" at bounding box center [376, 107] width 284 height 24
paste input "[EMAIL_ADDRESS][DOMAIN_NAME]"
type input "[EMAIL_ADDRESS][DOMAIN_NAME]"
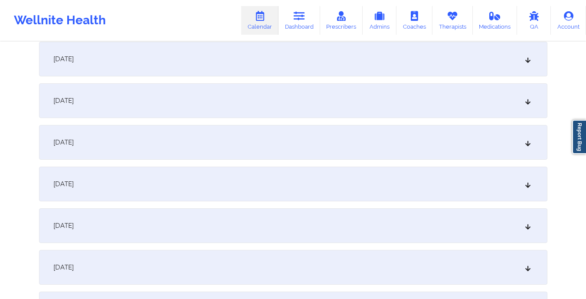
scroll to position [707, 0]
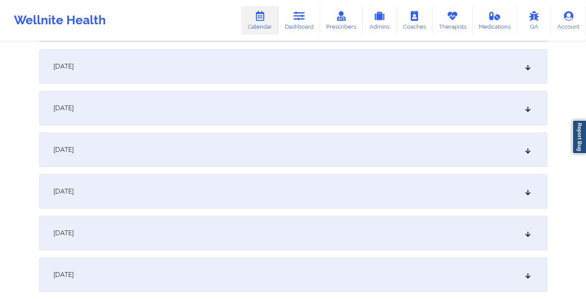
click at [240, 115] on div "[DATE]" at bounding box center [293, 108] width 509 height 35
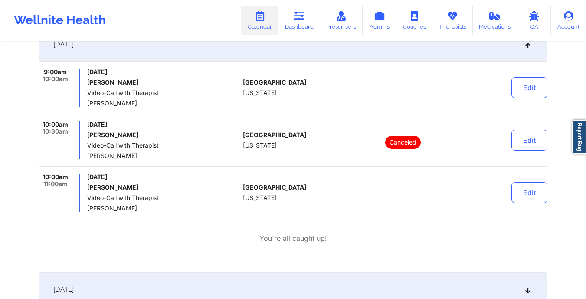
scroll to position [725, 0]
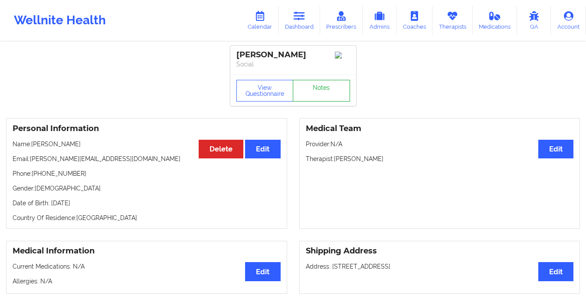
click at [320, 97] on link "Notes" at bounding box center [321, 91] width 57 height 22
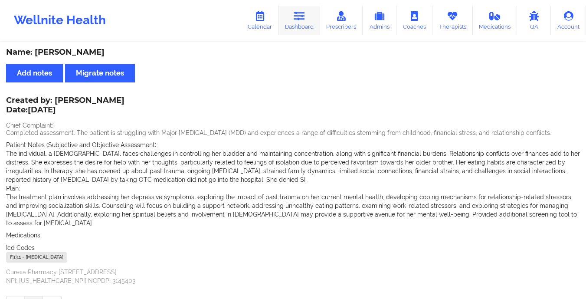
click at [300, 24] on link "Dashboard" at bounding box center [300, 20] width 42 height 29
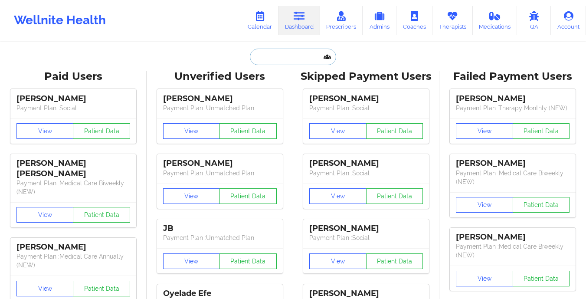
click at [285, 58] on input "text" at bounding box center [293, 57] width 86 height 16
paste input "[EMAIL_ADDRESS][DOMAIN_NAME]"
type input "[EMAIL_ADDRESS][DOMAIN_NAME]"
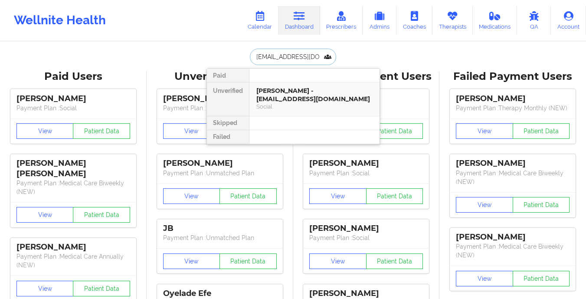
click at [304, 89] on div "[PERSON_NAME] - [EMAIL_ADDRESS][DOMAIN_NAME]" at bounding box center [315, 95] width 116 height 16
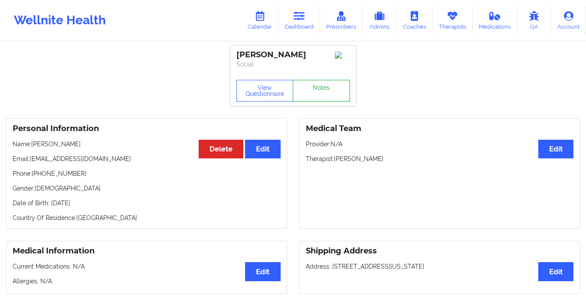
click at [321, 84] on link "Notes" at bounding box center [321, 91] width 57 height 22
